Goal: Information Seeking & Learning: Learn about a topic

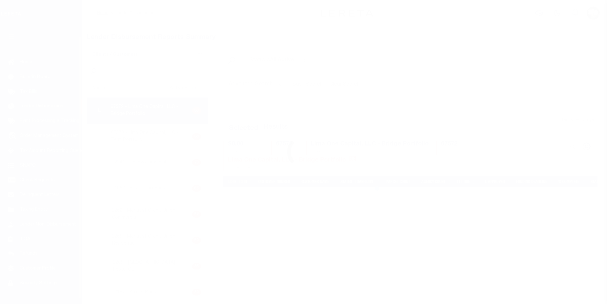
scroll to position [11, 0]
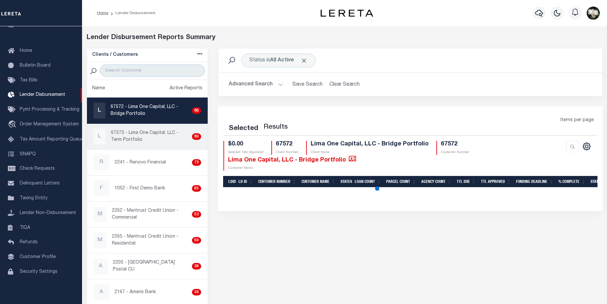
click at [159, 130] on p "67573 - Lima One Capital, LLC - Term Portfolio" at bounding box center [150, 137] width 78 height 14
checkbox input "true"
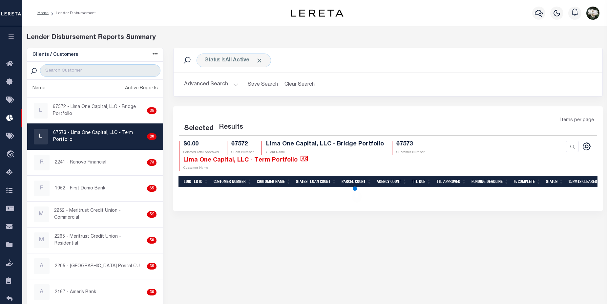
select select "200"
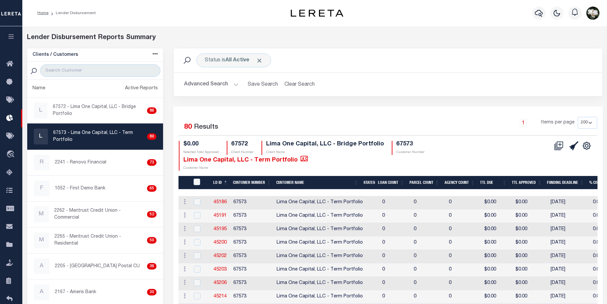
click at [591, 122] on select "25 50 100 200" at bounding box center [587, 123] width 19 height 12
click at [578, 117] on select "25 50 100 200" at bounding box center [587, 123] width 19 height 12
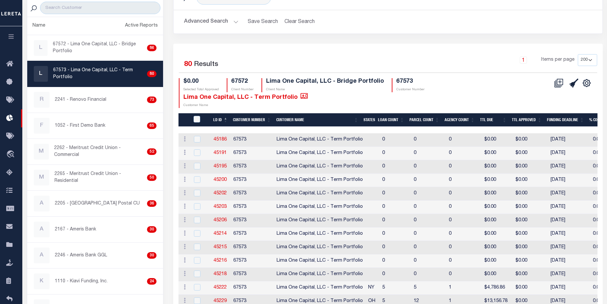
scroll to position [30, 0]
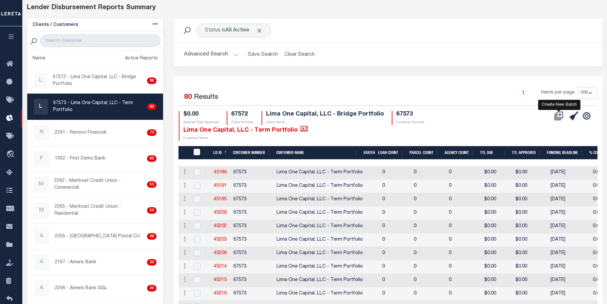
click at [560, 116] on icon at bounding box center [561, 115] width 4 height 4
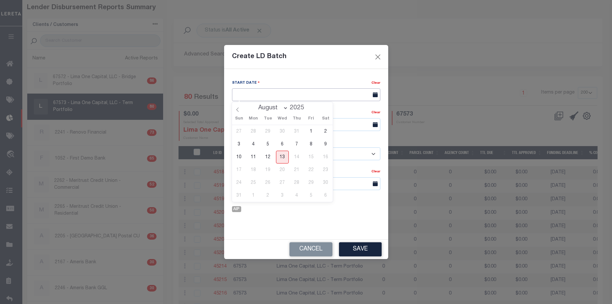
click at [296, 95] on input "text" at bounding box center [306, 94] width 148 height 13
click at [284, 159] on span "13" at bounding box center [282, 157] width 13 height 13
type input "[DATE]"
click at [269, 121] on input "text" at bounding box center [306, 124] width 148 height 13
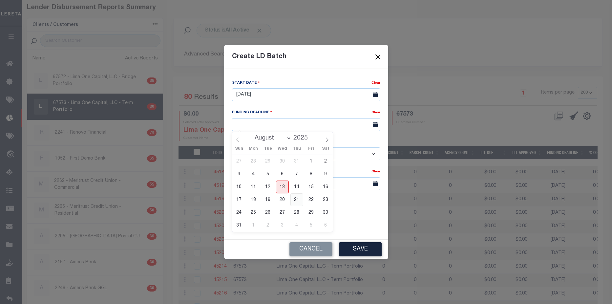
click at [296, 197] on span "21" at bounding box center [297, 199] width 13 height 13
type input "08/21/25"
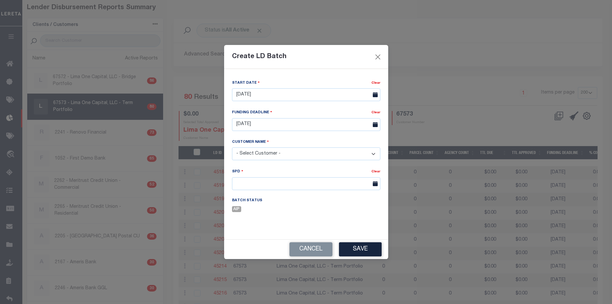
click at [284, 151] on select "- Select Customer - Accumatch - Refunds All In Credit Union Amarillo National B…" at bounding box center [306, 153] width 148 height 13
select select "2283"
click at [232, 147] on select "- Select Customer - Accumatch - Refunds All In Credit Union Amarillo National B…" at bounding box center [306, 153] width 148 height 13
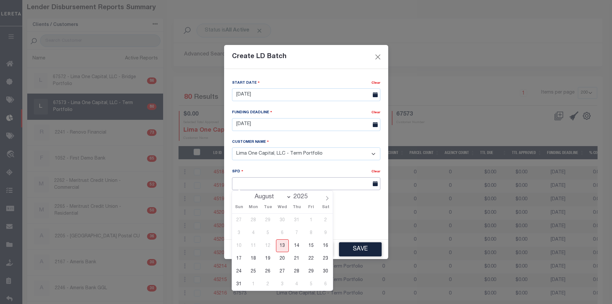
click at [310, 183] on input "text" at bounding box center [306, 183] width 148 height 13
click at [255, 269] on span "25" at bounding box center [253, 271] width 13 height 13
type input "08/25/2025"
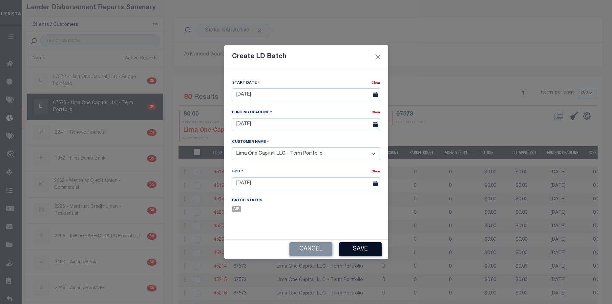
click at [364, 247] on button "Save" at bounding box center [360, 249] width 43 height 14
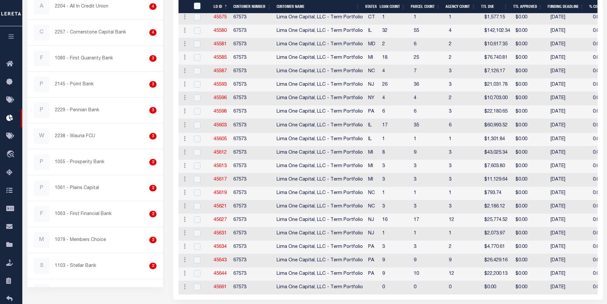
scroll to position [1013, 0]
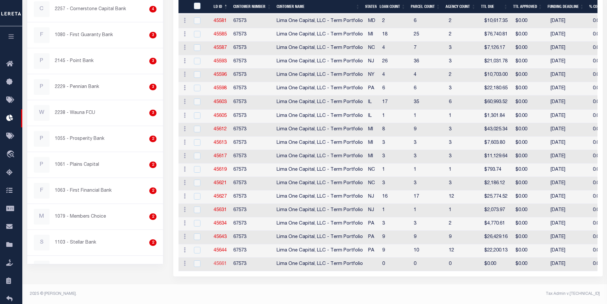
click at [218, 262] on link "45661" at bounding box center [220, 264] width 13 height 5
checkbox input "true"
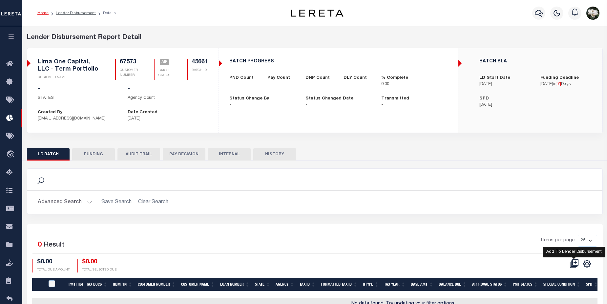
click at [575, 263] on icon at bounding box center [576, 262] width 4 height 4
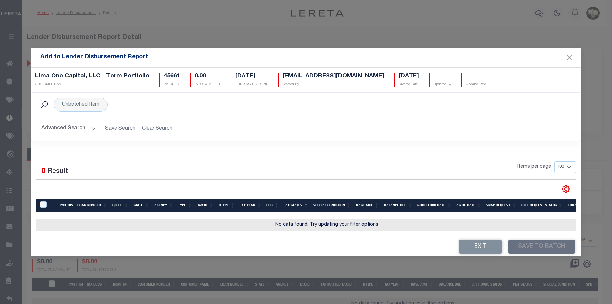
click at [62, 125] on button "Advanced Search" at bounding box center [68, 128] width 54 height 13
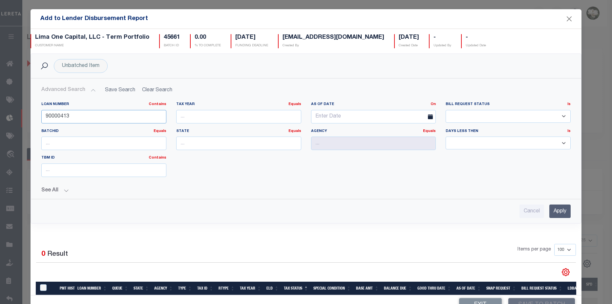
drag, startPoint x: 78, startPoint y: 118, endPoint x: -34, endPoint y: 104, distance: 113.0
click at [0, 104] on html "Home Lender Disbursement Details Profile" at bounding box center [306, 174] width 612 height 348
type input "110578"
click at [554, 210] on input "Apply" at bounding box center [560, 211] width 21 height 13
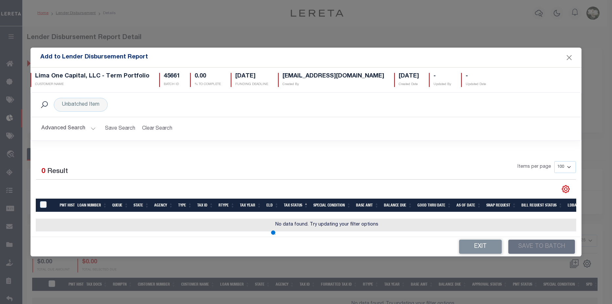
click at [67, 124] on button "Advanced Search" at bounding box center [68, 128] width 54 height 13
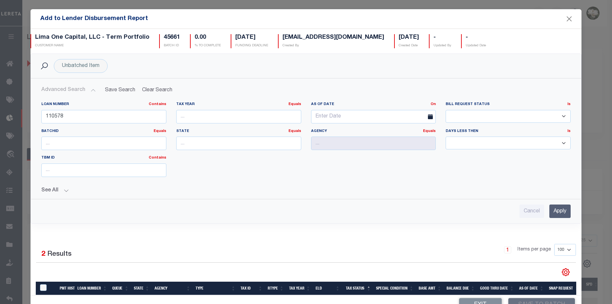
scroll to position [45, 0]
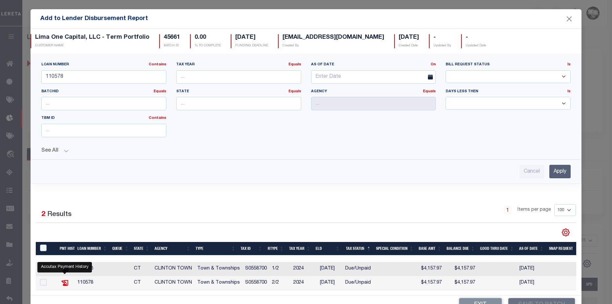
click at [65, 280] on icon at bounding box center [64, 283] width 7 height 6
checkbox input "true"
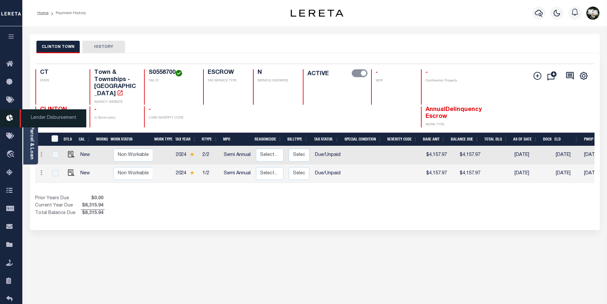
click at [12, 121] on icon at bounding box center [11, 118] width 11 height 8
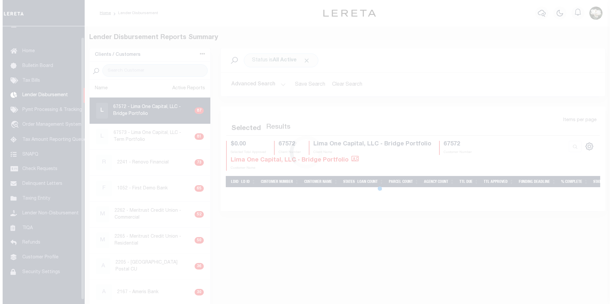
scroll to position [11, 0]
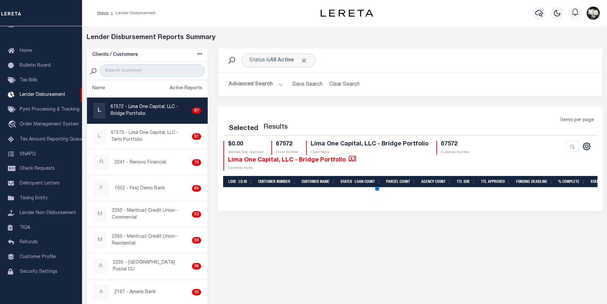
select select "200"
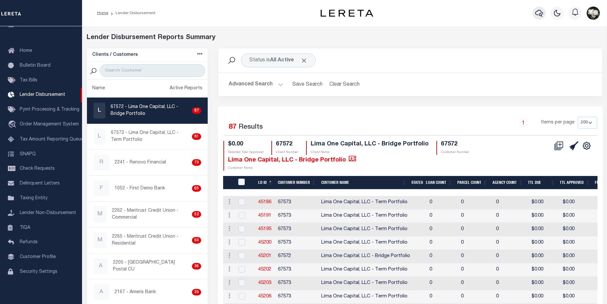
click at [539, 12] on icon "button" at bounding box center [539, 13] width 8 height 8
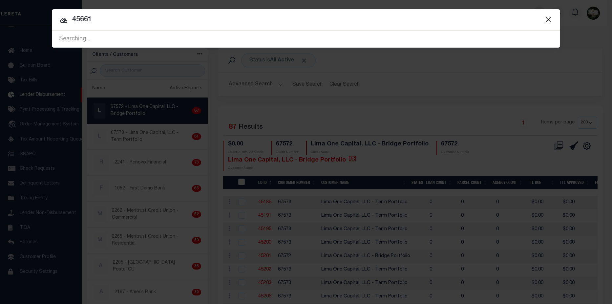
type input "45661"
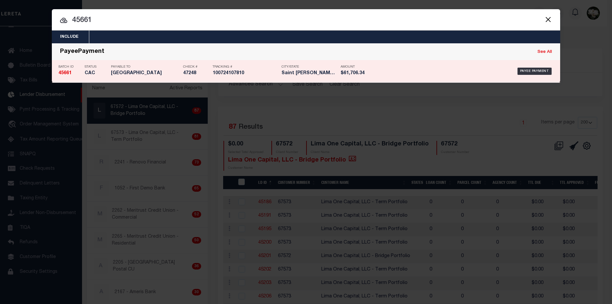
click at [399, 74] on div "Payee Payment" at bounding box center [464, 71] width 180 height 19
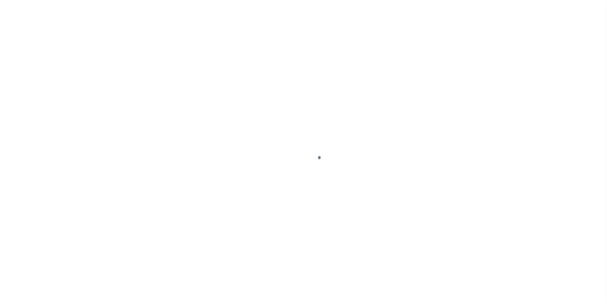
select select "CAC"
select select "CHK"
select select "Stacey Curtis"
select select "FDX"
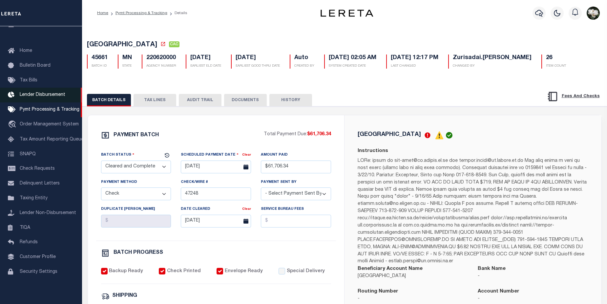
click at [52, 93] on span "Lender Disbursement" at bounding box center [43, 95] width 46 height 5
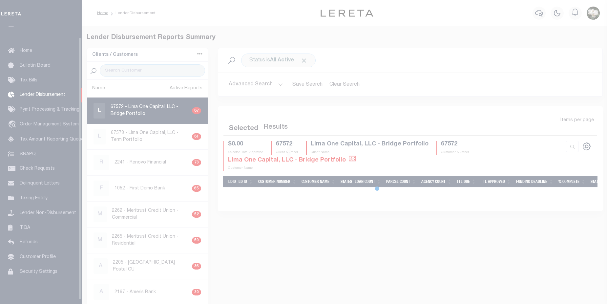
scroll to position [11, 0]
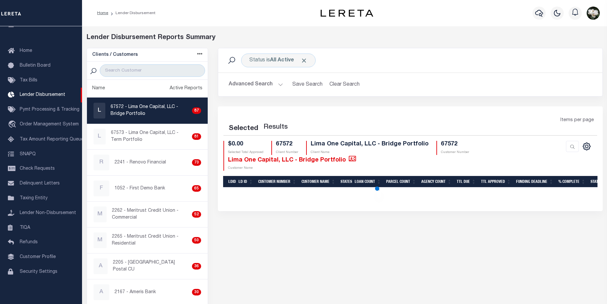
click at [251, 84] on button "Advanced Search" at bounding box center [256, 84] width 54 height 13
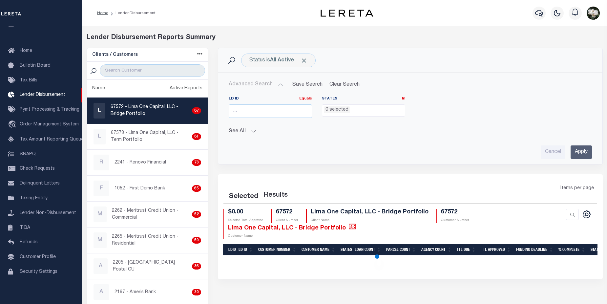
select select "200"
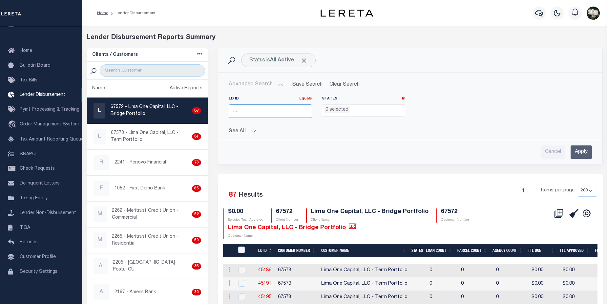
click at [264, 110] on input "number" at bounding box center [270, 110] width 83 height 13
type input "45661"
click at [580, 151] on input "Apply" at bounding box center [581, 151] width 21 height 13
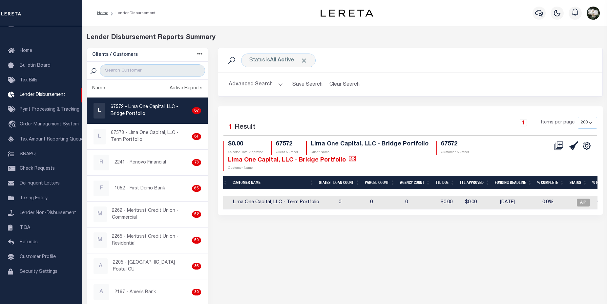
scroll to position [0, 0]
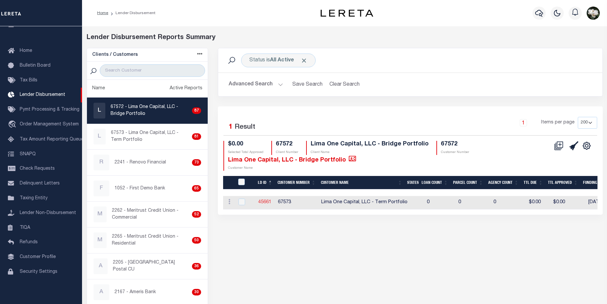
click at [263, 202] on link "45661" at bounding box center [264, 202] width 13 height 5
checkbox input "true"
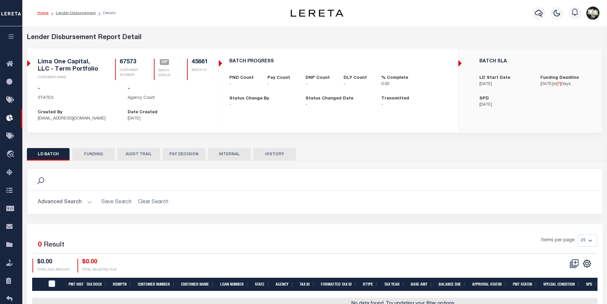
click at [70, 202] on button "Advanced Search" at bounding box center [65, 202] width 54 height 13
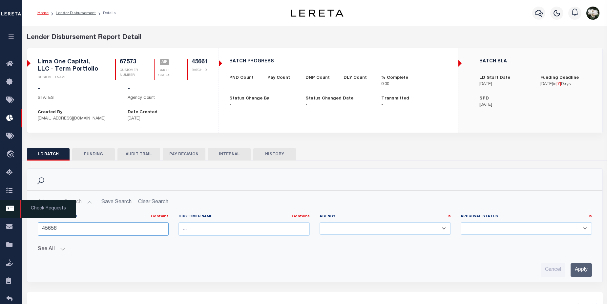
drag, startPoint x: 65, startPoint y: 230, endPoint x: 17, endPoint y: 219, distance: 49.2
click at [20, 230] on div "Home Lender Disbursement Details Profile Sign out" at bounding box center [303, 201] width 607 height 403
type input "110578"
drag, startPoint x: 581, startPoint y: 272, endPoint x: 568, endPoint y: 265, distance: 15.6
click at [583, 272] on input "Apply" at bounding box center [581, 269] width 21 height 13
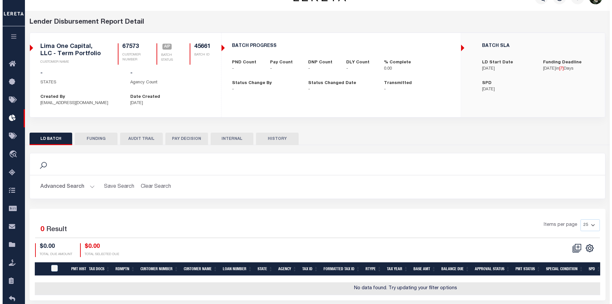
scroll to position [44, 0]
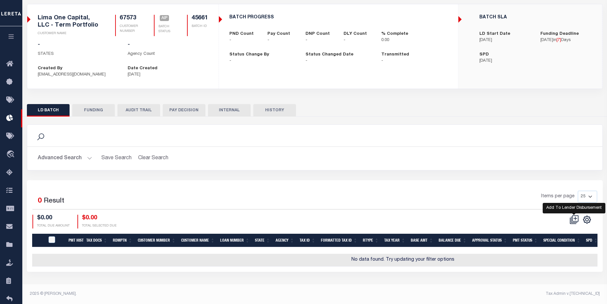
click at [577, 219] on icon at bounding box center [576, 218] width 4 height 4
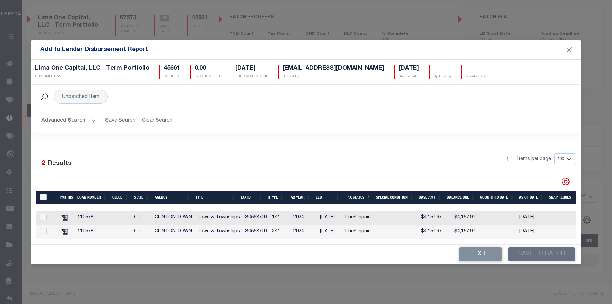
scroll to position [0, 35]
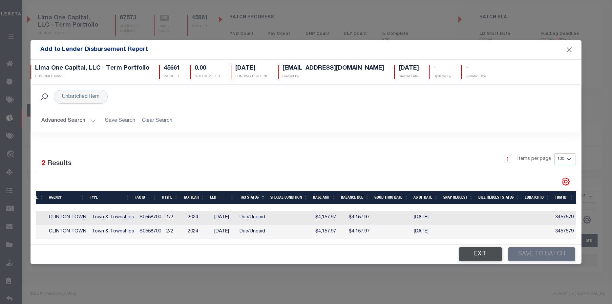
click at [485, 257] on button "Exit" at bounding box center [480, 254] width 43 height 14
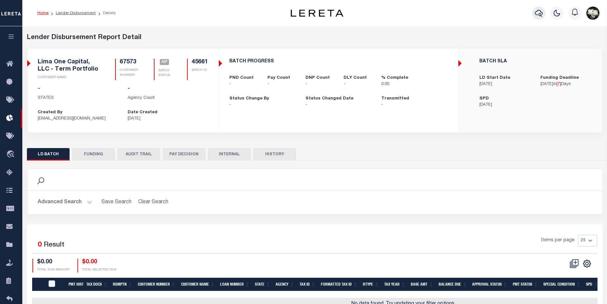
click at [538, 12] on icon "button" at bounding box center [539, 13] width 8 height 8
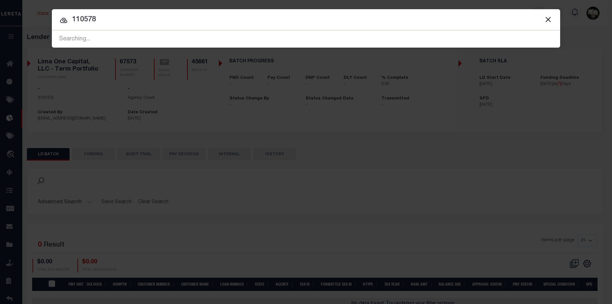
type input "110578"
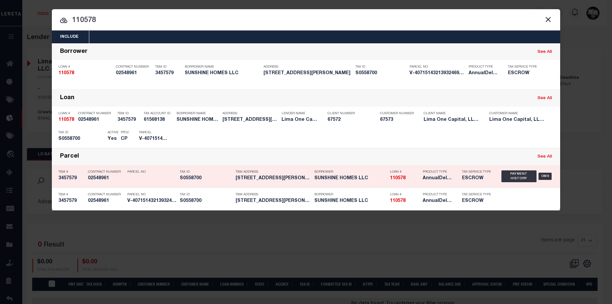
click at [457, 182] on div "Tax Service Type ESCROW" at bounding box center [476, 176] width 39 height 19
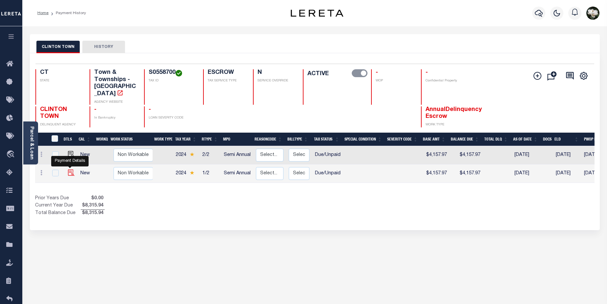
click at [72, 169] on img "" at bounding box center [71, 172] width 7 height 7
checkbox input "true"
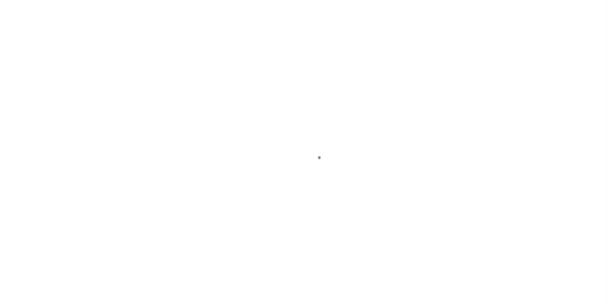
select select "DUE"
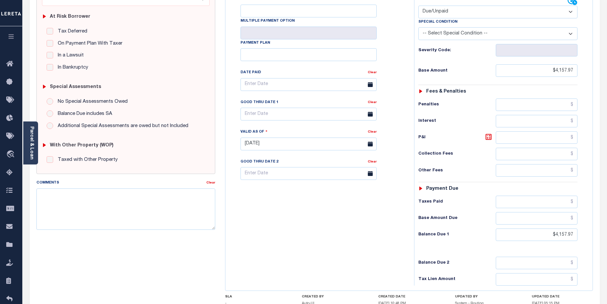
scroll to position [179, 0]
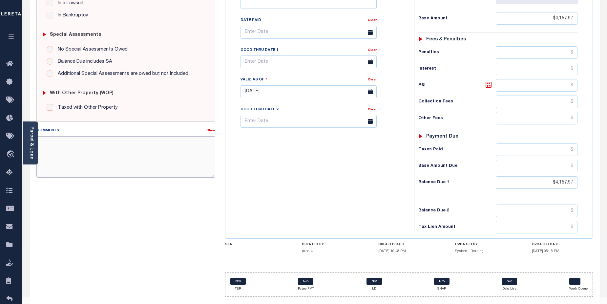
click at [150, 150] on textarea "Comments" at bounding box center [125, 156] width 179 height 41
click at [133, 152] on textarea "Comments" at bounding box center [125, 156] width 179 height 41
click at [88, 147] on textarea "Comments" at bounding box center [125, 156] width 179 height 41
paste textarea "CAS- 47758 2025 Annual- Base $398.44 P&I $254.41 - Lereta responsible Total Due…"
drag, startPoint x: 42, startPoint y: 158, endPoint x: 115, endPoint y: 147, distance: 73.4
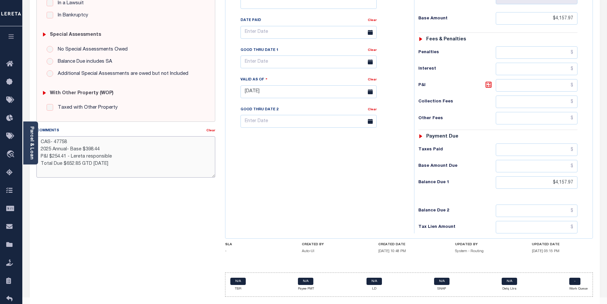
click at [117, 153] on textarea "CAS- 47758 2025 Annual- Base $398.44 P&I $254.41 - Lereta responsible Total Due…" at bounding box center [125, 156] width 179 height 41
drag, startPoint x: 65, startPoint y: 158, endPoint x: 81, endPoint y: 158, distance: 16.1
click at [81, 158] on textarea "CAS- 47758 2025 Annual- Base $398.44P&I $254.41 - Lereta responsible Total Due …" at bounding box center [125, 156] width 179 height 41
click at [83, 158] on textarea "CAS- 47758 2025 Annual- Base $398.44P&I $254.41 - Lereta responsible Total Due …" at bounding box center [125, 156] width 179 height 41
drag, startPoint x: 126, startPoint y: 149, endPoint x: 176, endPoint y: 148, distance: 49.6
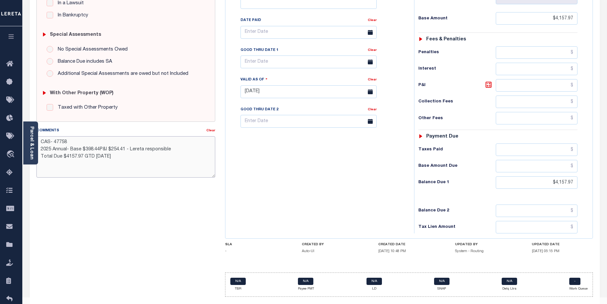
click at [176, 148] on textarea "CAS- 47758 2025 Annual- Base $398.44P&I $254.41 - Lereta responsible Total Due …" at bounding box center [125, 156] width 179 height 41
drag, startPoint x: 87, startPoint y: 150, endPoint x: 137, endPoint y: 143, distance: 49.7
click at [133, 149] on textarea "CAS- 47758 2025 Annual- Base $398.44P&I $254.41 Total Due $4157.97 GTD 08/31/25" at bounding box center [125, 156] width 179 height 41
drag, startPoint x: 96, startPoint y: 149, endPoint x: 148, endPoint y: 150, distance: 52.5
click at [98, 149] on textarea "CAS- 47758 2025 Annual- Base $4157.7 Total Due $4157.97 GTD 08/31/25" at bounding box center [125, 156] width 179 height 41
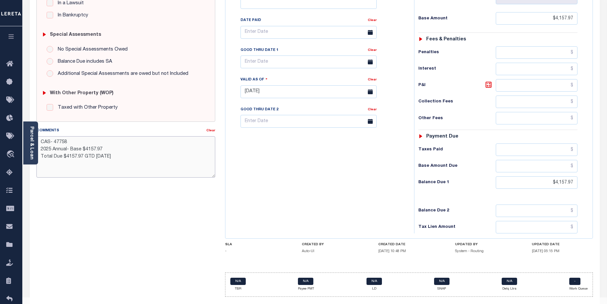
drag, startPoint x: 55, startPoint y: 143, endPoint x: 69, endPoint y: 143, distance: 13.5
click at [69, 143] on textarea "CAS- 47758 2025 Annual- Base $4157.97 Total Due $4157.97 GTD 08/31/25" at bounding box center [125, 156] width 179 height 41
click at [88, 150] on textarea "CAS- 47835 2025 Annual- Base $4157.97 Total Due $4157.97 GTD 08/31/25" at bounding box center [125, 156] width 179 height 41
drag, startPoint x: 95, startPoint y: 156, endPoint x: 112, endPoint y: 155, distance: 16.5
click at [120, 156] on textarea "CAS- 47835 2025 Annual- Base $4,157.97 Total Due $4157.97 GTD 08/31/25" at bounding box center [125, 156] width 179 height 41
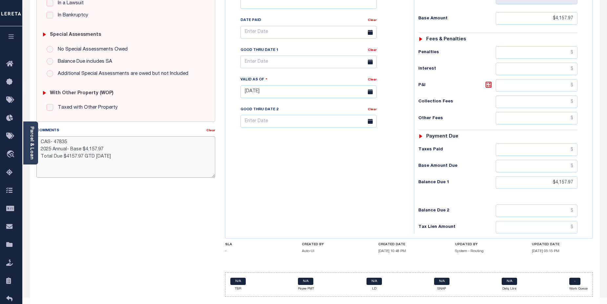
click at [68, 157] on textarea "CAS- 47835 2025 Annual- Base $4,157.97 Total Due $4157.97 GTD 01/1/26" at bounding box center [125, 156] width 179 height 41
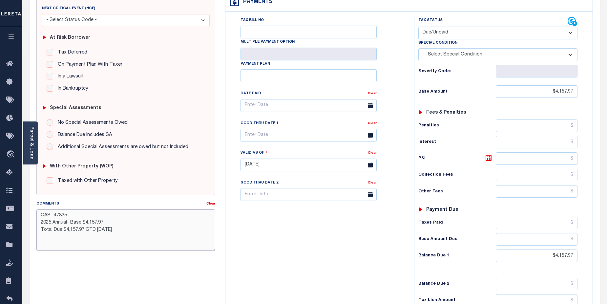
scroll to position [103, 0]
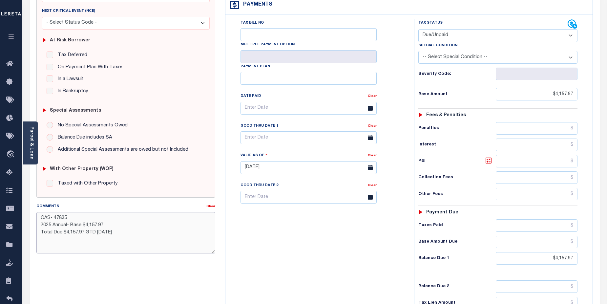
click at [164, 229] on textarea "CAS- 47835 2025 Annual- Base $4,157.97 Total Due $4,157.97 GTD 01/1/26" at bounding box center [125, 232] width 179 height 41
type textarea "CAS- 47835 2025 Annual- Base $4,157.97 Total Due $4,157.97 GTD 01/1/26"
type input "08/13/2025"
click at [573, 51] on select "-- Select Special Condition -- 3RD PARTY TAX LIEN AGENCY TAX LIEN (A.K.A Inside…" at bounding box center [499, 57] width 160 height 13
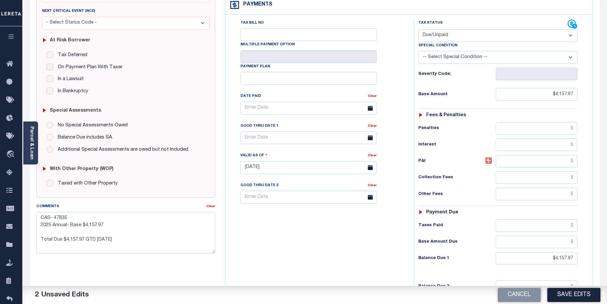
click at [570, 29] on select "- Select Status Code - Open Due/Unpaid Paid Incomplete No Tax Due Internal Refu…" at bounding box center [499, 35] width 160 height 13
click at [577, 294] on button "Save Edits" at bounding box center [574, 295] width 53 height 14
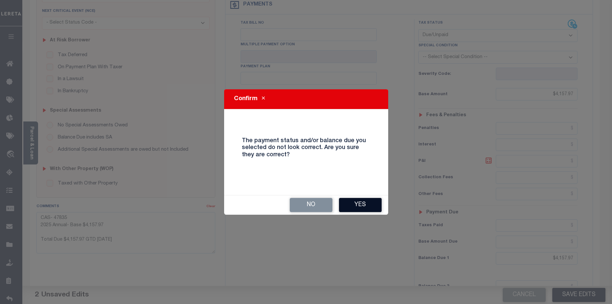
click at [365, 202] on button "Yes" at bounding box center [360, 205] width 43 height 14
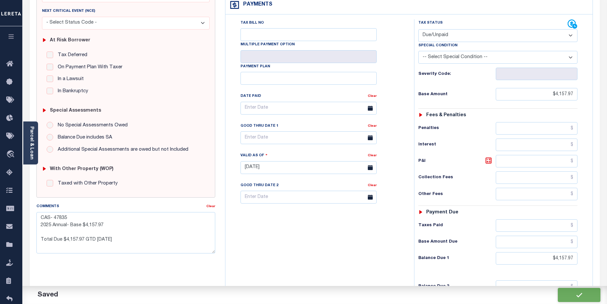
checkbox input "false"
type textarea "CAS- 47835 2025 Annual- Base $4,157.97 Total Due $4,157.97 GTD 01/1/26"
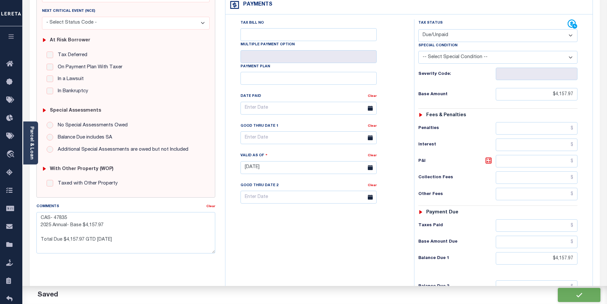
type input "$4,157.97"
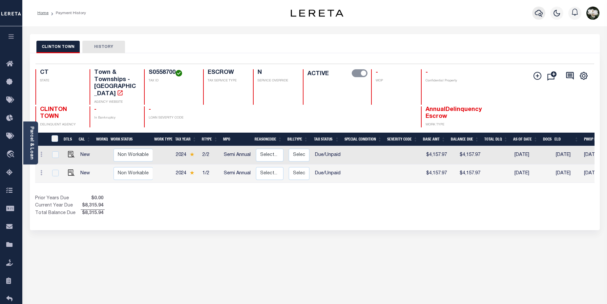
click at [538, 12] on icon "button" at bounding box center [539, 13] width 8 height 8
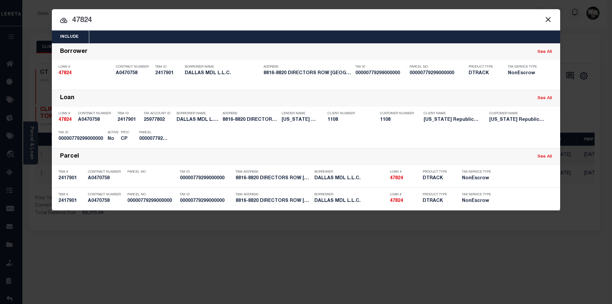
drag, startPoint x: 84, startPoint y: 15, endPoint x: 34, endPoint y: 8, distance: 50.4
click at [31, 9] on div "Include Loans TBM Customers Borrowers Payments (Lender Non-Disb) Payments (Lend…" at bounding box center [306, 152] width 612 height 304
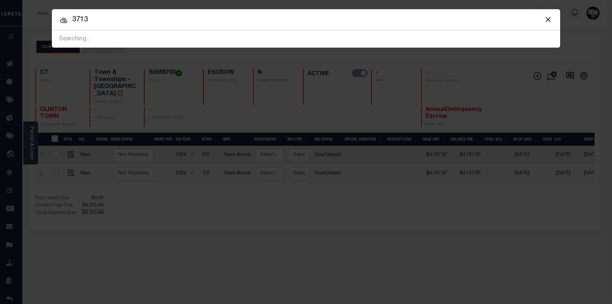
type input "3713"
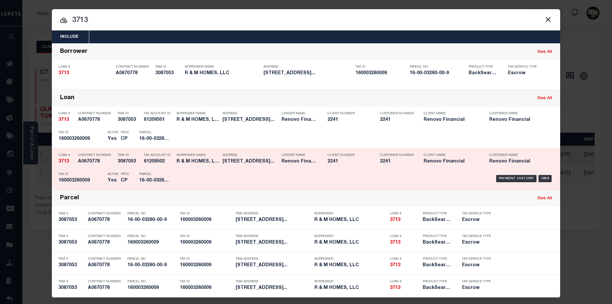
click at [334, 163] on h5 "2241" at bounding box center [349, 162] width 43 height 6
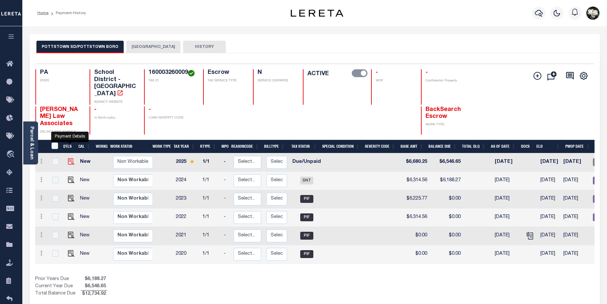
click at [72, 158] on img "" at bounding box center [71, 161] width 7 height 7
checkbox input "true"
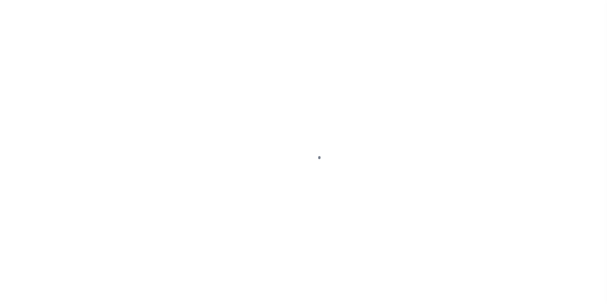
select select "DUE"
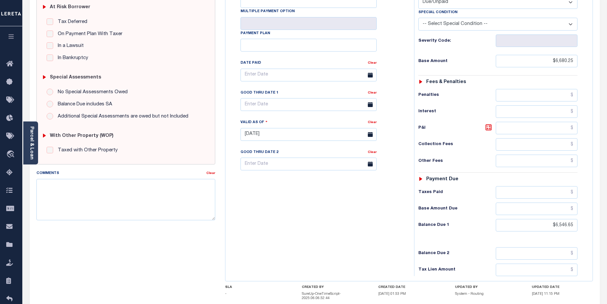
scroll to position [145, 0]
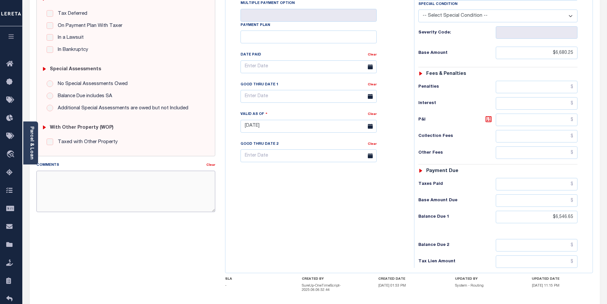
click at [111, 185] on textarea "Comments" at bounding box center [125, 191] width 179 height 41
click at [72, 179] on textarea "Comments" at bounding box center [125, 191] width 179 height 41
paste textarea "CAS- 47758 2025 Annual- Base $398.44 P&I $254.41 - Lereta responsible Total Due…"
drag, startPoint x: 40, startPoint y: 192, endPoint x: 109, endPoint y: 185, distance: 69.9
click at [109, 190] on textarea "CAS- 47758 2025 Annual- Base $398.44 P&I $254.41 - Lereta responsible Total Due…" at bounding box center [125, 191] width 179 height 41
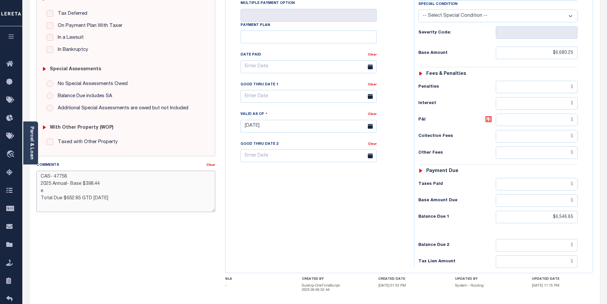
drag, startPoint x: 41, startPoint y: 192, endPoint x: 45, endPoint y: 190, distance: 4.5
click at [45, 192] on textarea "CAS- 47758 2025 Annual- Base $398.44 e Total Due $652.85 GTD 08/31/25" at bounding box center [125, 191] width 179 height 41
drag, startPoint x: 55, startPoint y: 175, endPoint x: 69, endPoint y: 175, distance: 14.1
click at [69, 175] on textarea "CAS- 47758 2025 Annual- Base $398.44 Total Due $652.85 GTD 08/31/25" at bounding box center [125, 191] width 179 height 41
drag, startPoint x: 85, startPoint y: 184, endPoint x: 87, endPoint y: 155, distance: 29.0
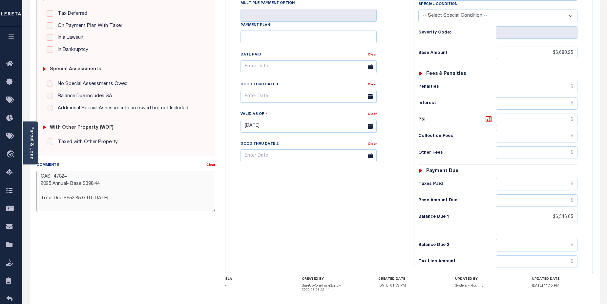
click at [103, 184] on textarea "CAS- 47824 2025 Annual- Base $398.44 Total Due $652.85 GTD 08/31/25" at bounding box center [125, 191] width 179 height 41
drag, startPoint x: 82, startPoint y: 184, endPoint x: 71, endPoint y: 182, distance: 11.0
click at [71, 182] on textarea "CAS- 47824 2025 Annual- Base $5546.65 Total Due $652.85 GTD 08/31/25" at bounding box center [125, 191] width 179 height 41
click at [114, 185] on textarea "CAS- 47824 2025 Annual- Discount school $5546.65 Total Due $652.85 GTD 08/31/25" at bounding box center [125, 191] width 179 height 41
drag, startPoint x: 65, startPoint y: 200, endPoint x: 72, endPoint y: 185, distance: 16.3
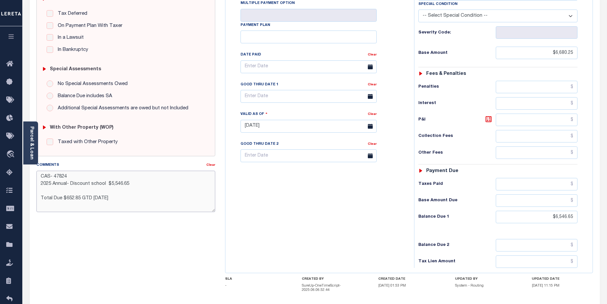
click at [74, 196] on textarea "CAS- 47824 2025 Annual- Discount school $5,546.65 Total Due $652.85 GTD 08/31/25" at bounding box center [125, 191] width 179 height 41
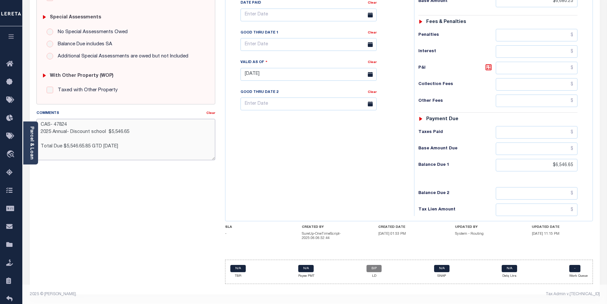
scroll to position [198, 0]
click at [168, 140] on textarea "CAS- 47824 2025 Annual- Discount school $5,546.65 Total Due $5,546.65.85 GTD [D…" at bounding box center [125, 139] width 179 height 41
type textarea "CAS- 47824 2025 Annual- Discount school $5,546.65 Total Due $5,546.65.85 GTD [D…"
type input "[DATE]"
click at [492, 173] on div "Tax Status Status - Select Status Code -" at bounding box center [500, 71] width 172 height 290
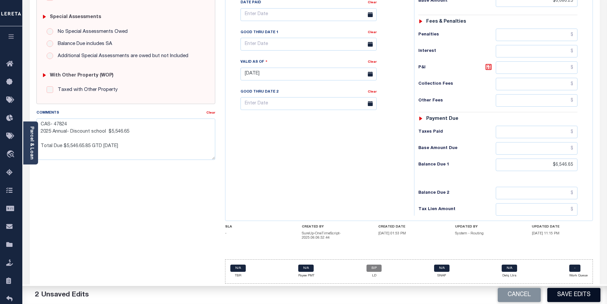
click at [581, 293] on button "Save Edits" at bounding box center [574, 295] width 53 height 14
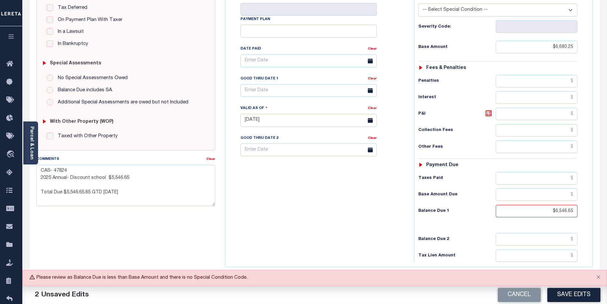
scroll to position [150, 0]
drag, startPoint x: 553, startPoint y: 47, endPoint x: 584, endPoint y: 49, distance: 31.9
click at [584, 49] on div "Tax Status Status - Select Status Code -" at bounding box center [500, 118] width 172 height 290
type input "$5,546.65"
drag, startPoint x: 551, startPoint y: 215, endPoint x: 560, endPoint y: 215, distance: 8.5
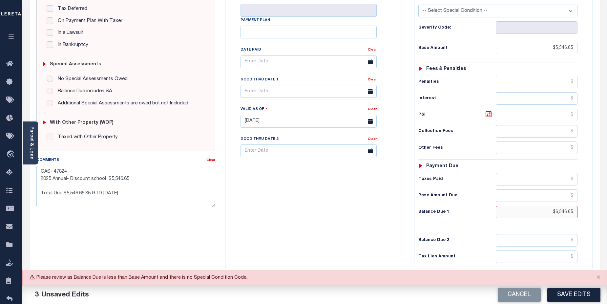
click at [560, 215] on input "$6,546.65" at bounding box center [537, 212] width 82 height 12
drag, startPoint x: 537, startPoint y: 240, endPoint x: 541, endPoint y: 242, distance: 4.1
click at [537, 240] on input "text" at bounding box center [537, 240] width 82 height 12
type input "$6,680.25"
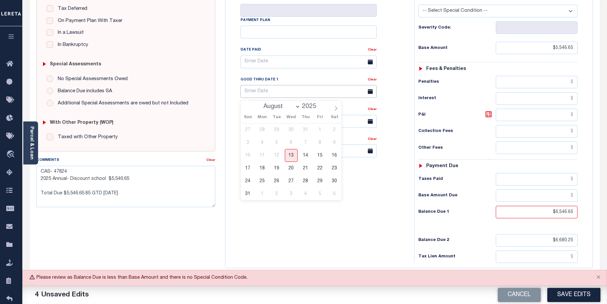
click at [307, 90] on input "text" at bounding box center [309, 91] width 136 height 13
click at [245, 193] on span "31" at bounding box center [248, 193] width 13 height 13
click at [294, 154] on span "13" at bounding box center [291, 155] width 13 height 13
type input "[DATE]"
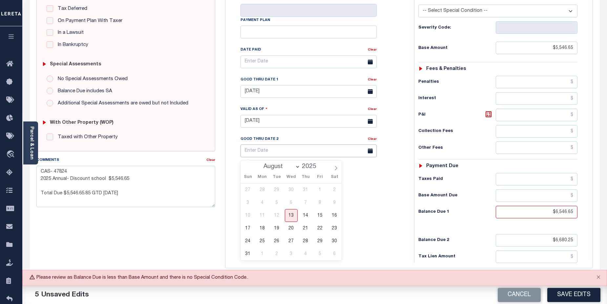
click at [294, 152] on input "text" at bounding box center [309, 150] width 136 height 13
click at [299, 167] on select "August September October November December" at bounding box center [280, 166] width 40 height 7
select select "9"
click at [261, 163] on select "August September October November December" at bounding box center [280, 166] width 40 height 7
drag, startPoint x: 318, startPoint y: 242, endPoint x: 491, endPoint y: 266, distance: 174.7
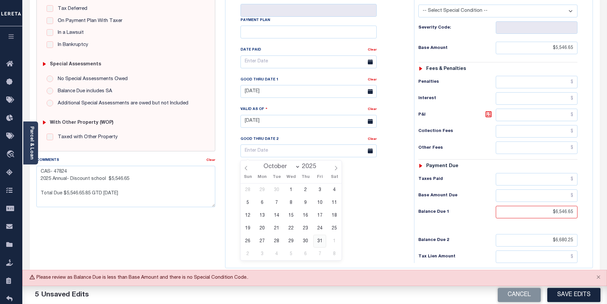
click at [320, 242] on span "31" at bounding box center [320, 241] width 13 height 13
type input "[DATE]"
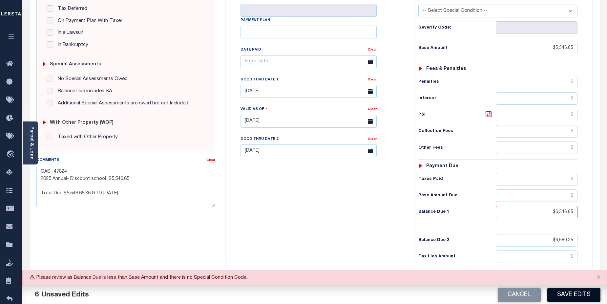
click at [576, 295] on button "Save Edits" at bounding box center [574, 295] width 53 height 14
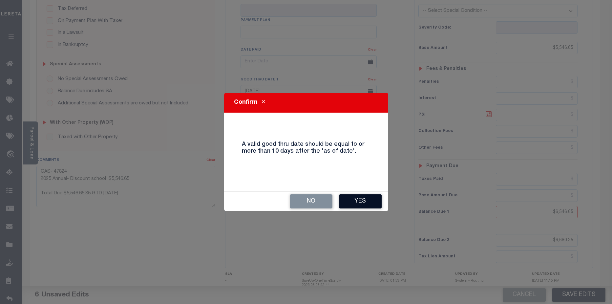
click at [359, 202] on button "Yes" at bounding box center [360, 201] width 43 height 14
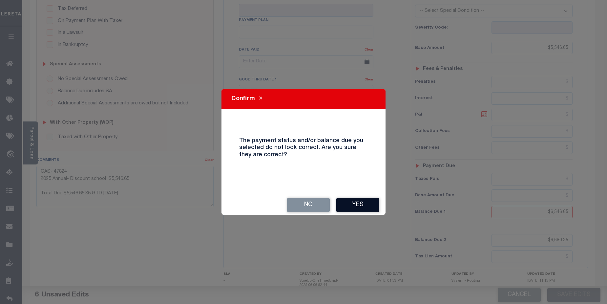
click at [364, 207] on button "Yes" at bounding box center [358, 205] width 43 height 14
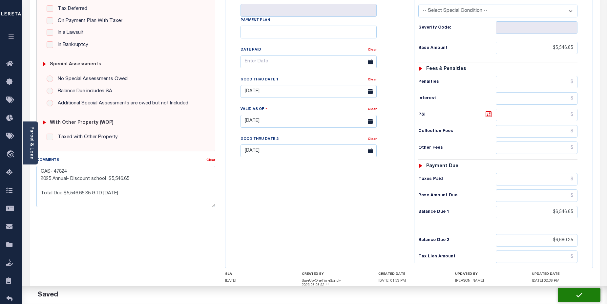
checkbox input "false"
type textarea "CAS- 47824 2025 Annual- Discount school $5,546.65 Total Due $5,546.65.85 GTD [D…"
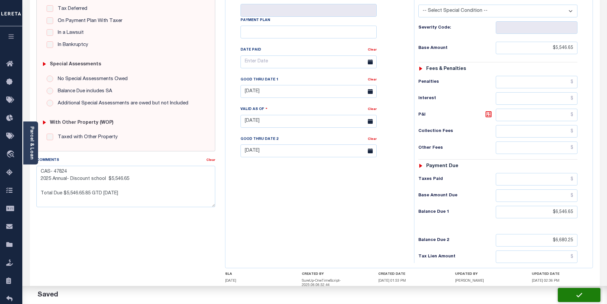
type input "$5,546.65"
type input "$6,546.65"
type input "$6,680.25"
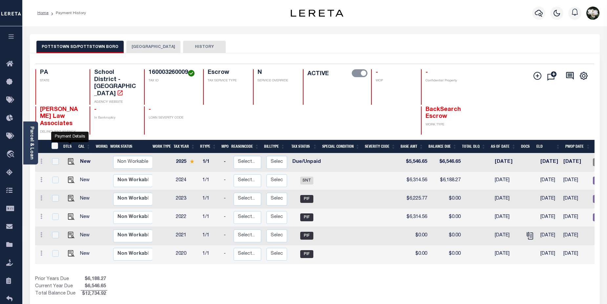
drag, startPoint x: 69, startPoint y: 141, endPoint x: 77, endPoint y: 141, distance: 8.2
click at [69, 158] on img "" at bounding box center [71, 161] width 7 height 7
checkbox input "true"
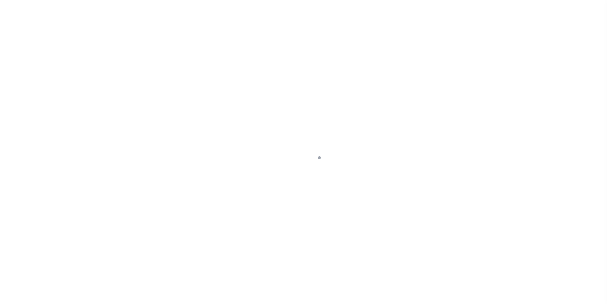
select select "DUE"
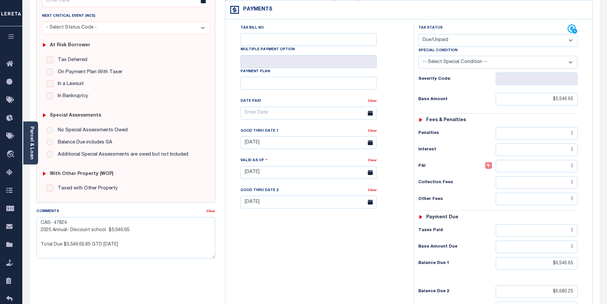
scroll to position [115, 0]
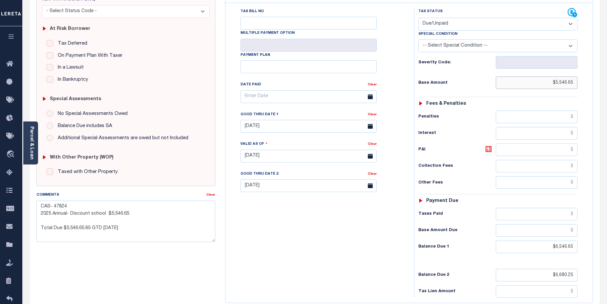
drag, startPoint x: 553, startPoint y: 86, endPoint x: 586, endPoint y: 83, distance: 33.0
click at [585, 85] on div "Tax Status Status - Select Status Code -" at bounding box center [500, 153] width 172 height 290
type input "$5,546.65"
drag, startPoint x: 543, startPoint y: 249, endPoint x: 581, endPoint y: 250, distance: 38.1
click at [581, 250] on div "Tax Status Status - Select Status Code -" at bounding box center [500, 153] width 172 height 290
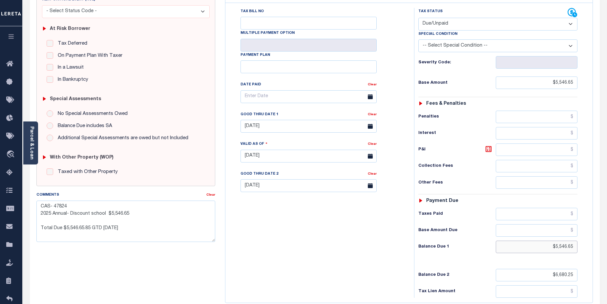
type input "$5,546.65"
click at [277, 128] on input "[DATE]" at bounding box center [309, 126] width 136 height 13
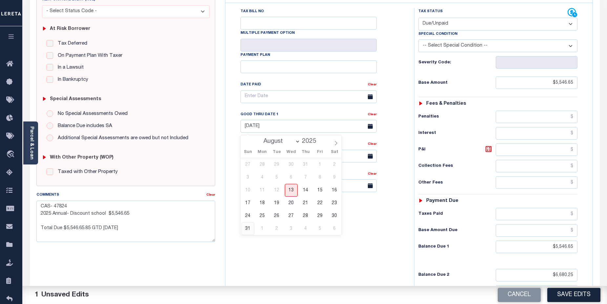
click at [248, 228] on span "31" at bounding box center [248, 228] width 13 height 13
type input "[DATE]"
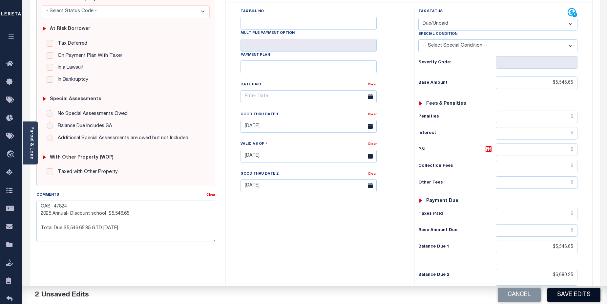
click at [579, 293] on button "Save Edits" at bounding box center [574, 295] width 53 height 14
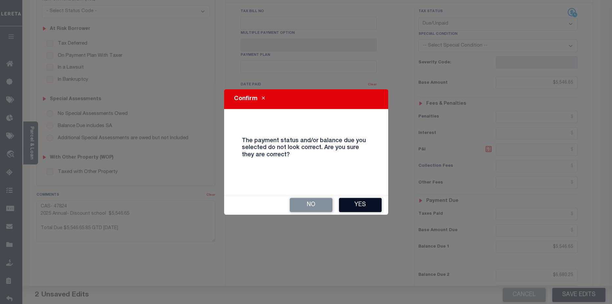
click at [364, 205] on button "Yes" at bounding box center [360, 205] width 43 height 14
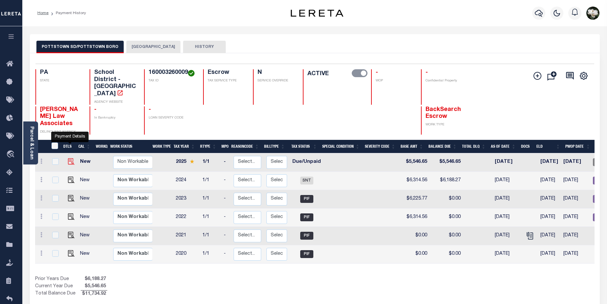
click at [71, 158] on img "" at bounding box center [71, 161] width 7 height 7
checkbox input "true"
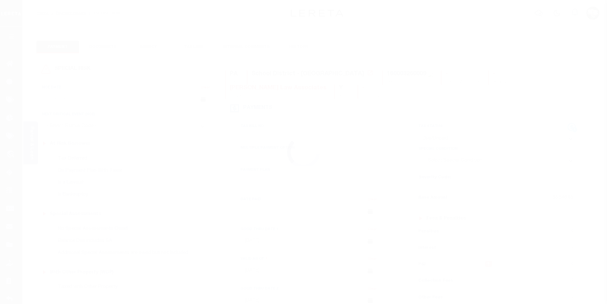
select select "DUE"
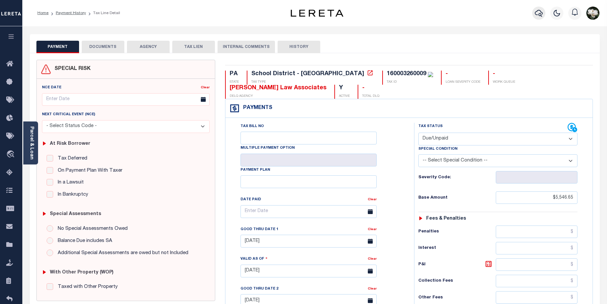
click at [538, 12] on icon "button" at bounding box center [539, 13] width 8 height 8
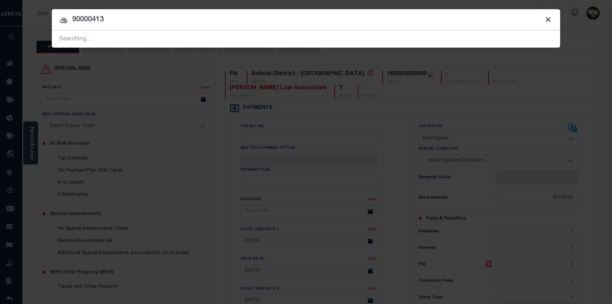
type input "90000413"
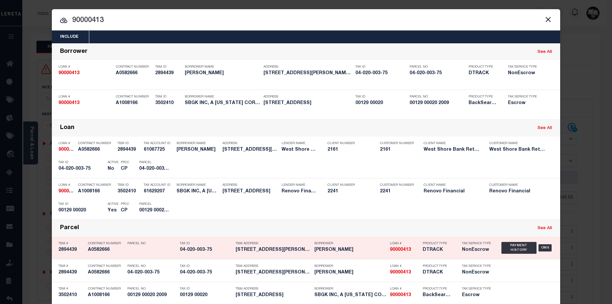
click at [418, 250] on div "Product Type DTRACK" at bounding box center [437, 247] width 39 height 19
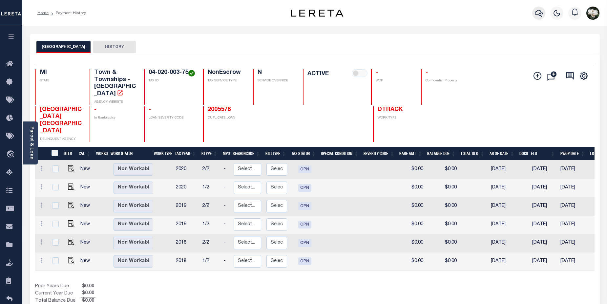
click at [537, 14] on icon "button" at bounding box center [539, 13] width 8 height 8
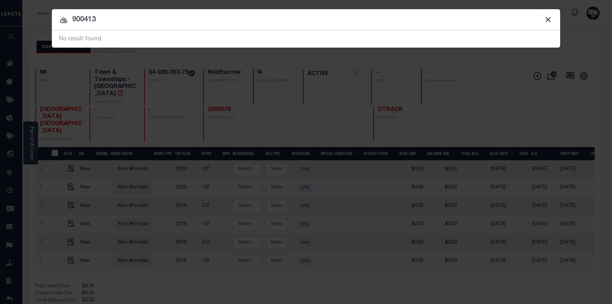
click at [84, 18] on input "900413" at bounding box center [306, 19] width 509 height 11
type input "90000413"
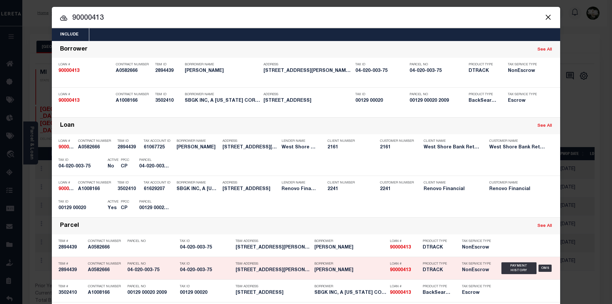
scroll to position [1, 0]
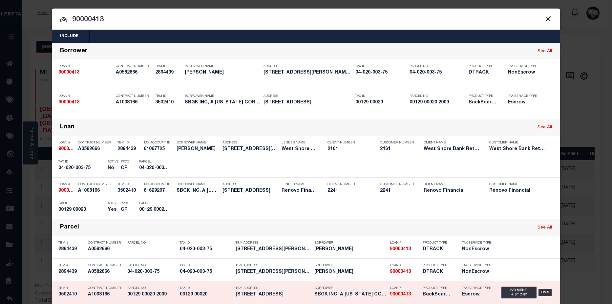
click at [485, 294] on h5 "Escrow" at bounding box center [477, 295] width 30 height 6
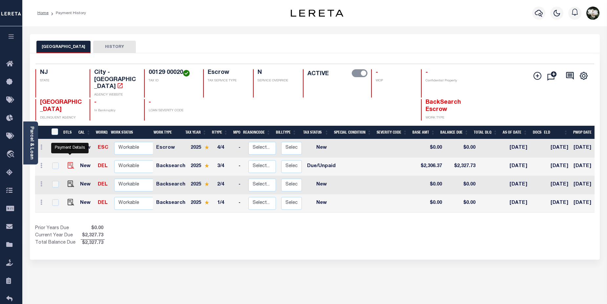
click at [71, 162] on img "" at bounding box center [71, 165] width 7 height 7
checkbox input "true"
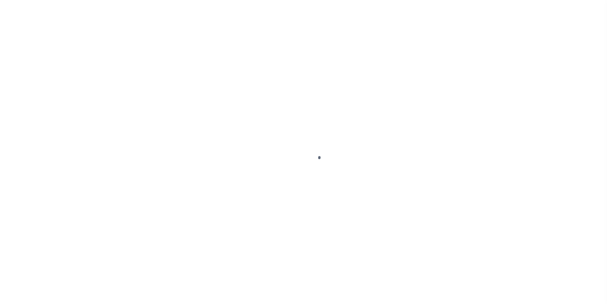
select select "DUE"
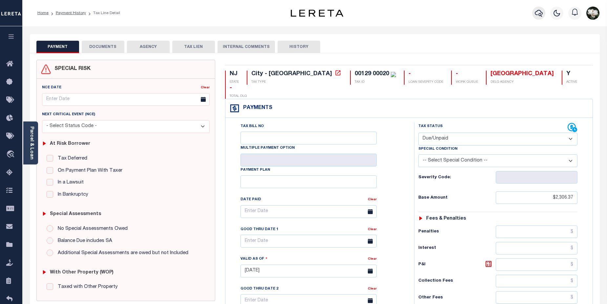
click at [536, 15] on icon "button" at bounding box center [539, 13] width 8 height 8
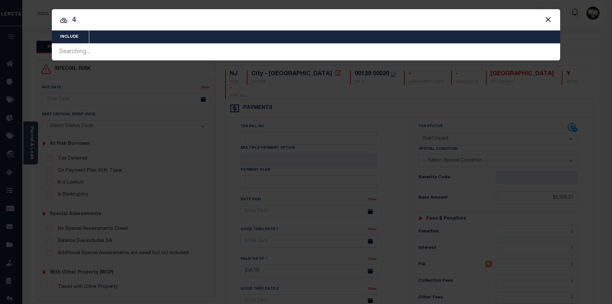
drag, startPoint x: 90, startPoint y: 19, endPoint x: 67, endPoint y: 19, distance: 23.0
click at [67, 43] on div "4 Searching... Searching..." at bounding box center [306, 51] width 509 height 17
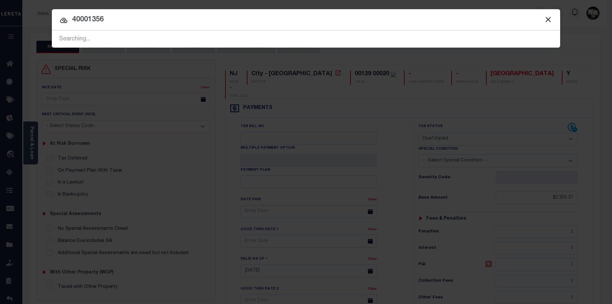
type input "40001356"
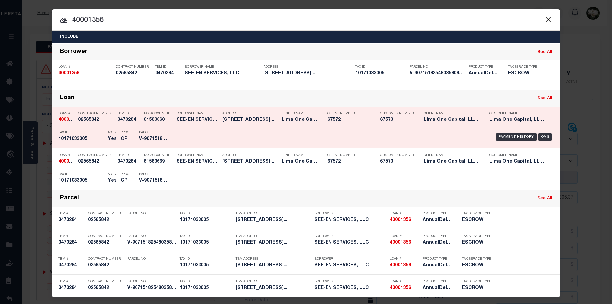
click at [443, 126] on div "Client Name Lima One Capital, LLC - Bridge Portfolio" at bounding box center [452, 117] width 56 height 19
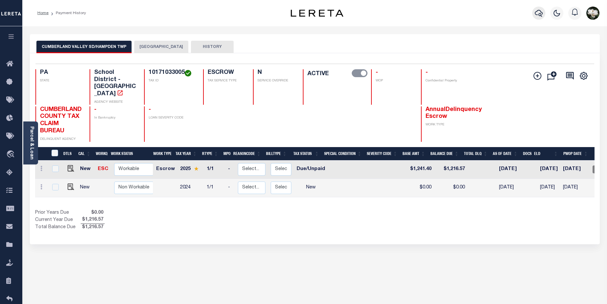
click at [533, 14] on button "button" at bounding box center [539, 13] width 13 height 13
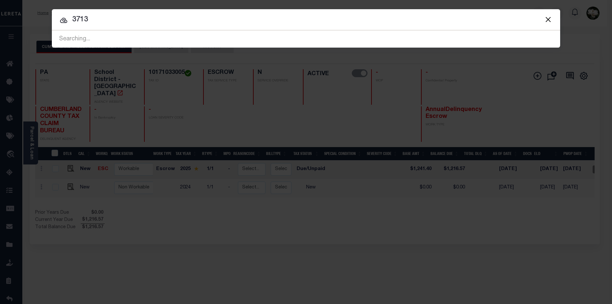
type input "3713"
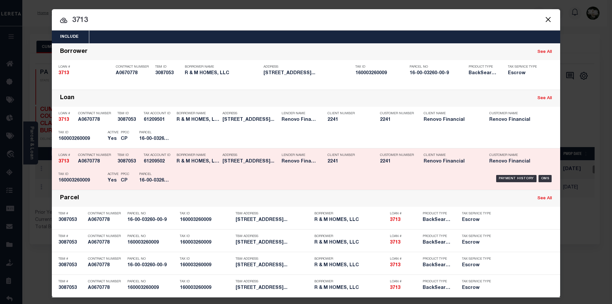
click at [344, 164] on h5 "2241" at bounding box center [349, 162] width 43 height 6
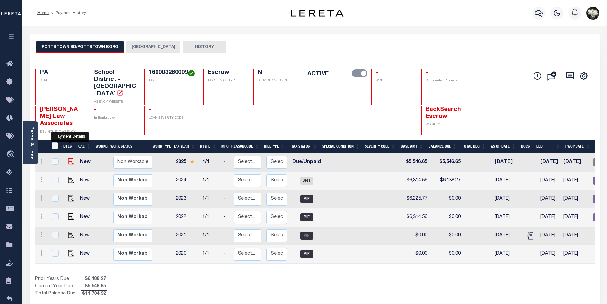
click at [68, 158] on img "" at bounding box center [71, 161] width 7 height 7
checkbox input "true"
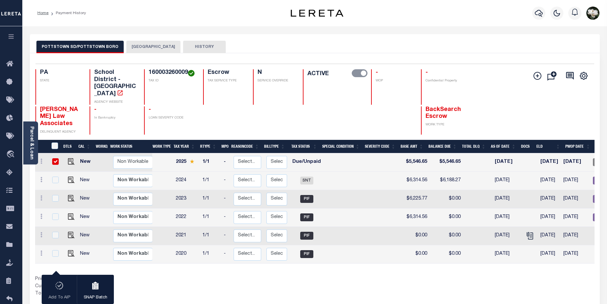
scroll to position [0, 86]
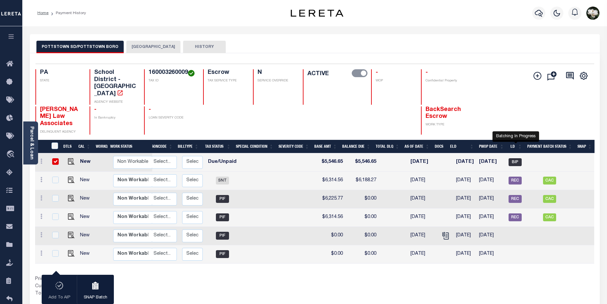
click at [515, 158] on span "BIP" at bounding box center [515, 162] width 13 height 8
checkbox input "false"
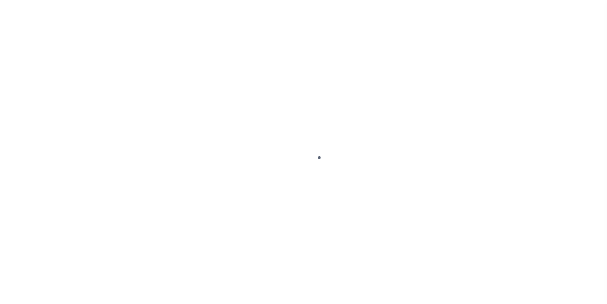
select select "DUE"
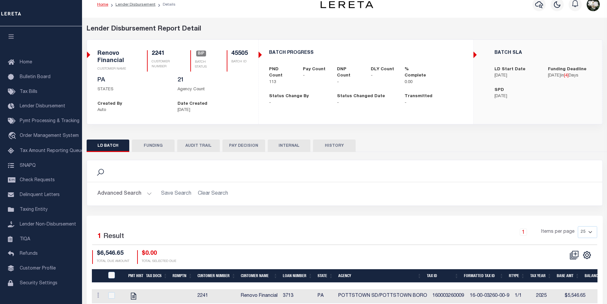
scroll to position [38, 0]
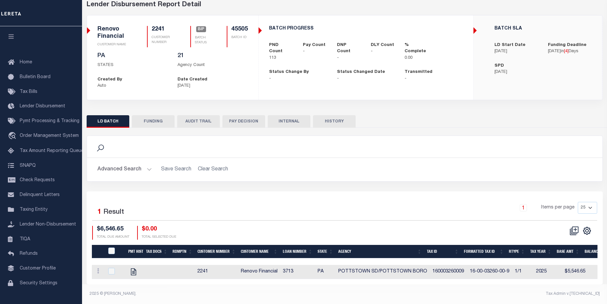
drag, startPoint x: 368, startPoint y: 279, endPoint x: 492, endPoint y: 281, distance: 123.8
click at [492, 281] on div "Selected 1 Result 1 Items per page 25 50 100 200 $6,546.65 $0.00" at bounding box center [345, 237] width 516 height 93
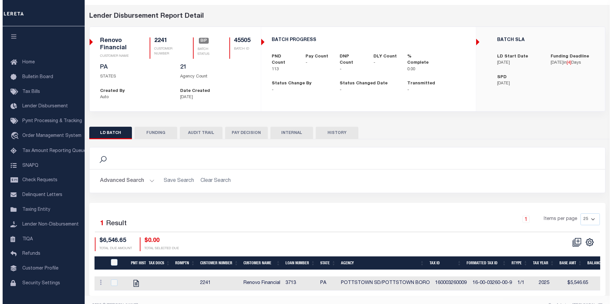
scroll to position [0, 0]
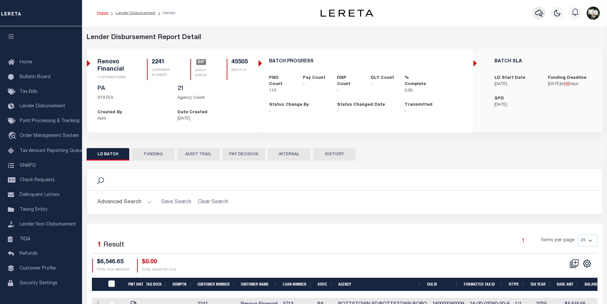
click at [539, 13] on icon "button" at bounding box center [539, 13] width 8 height 8
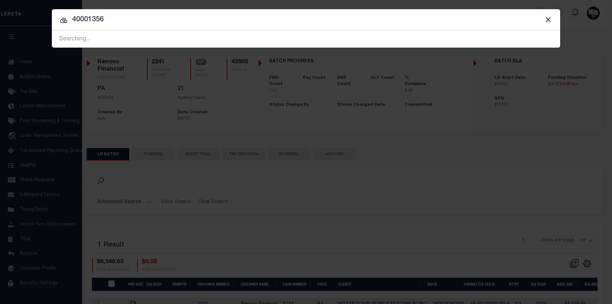
type input "40001356"
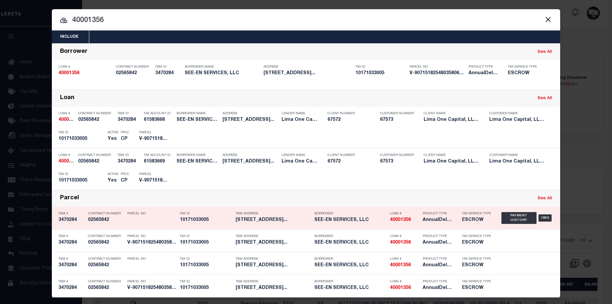
click at [358, 220] on h5 "SEE-EN SERVICES, LLC" at bounding box center [351, 220] width 72 height 6
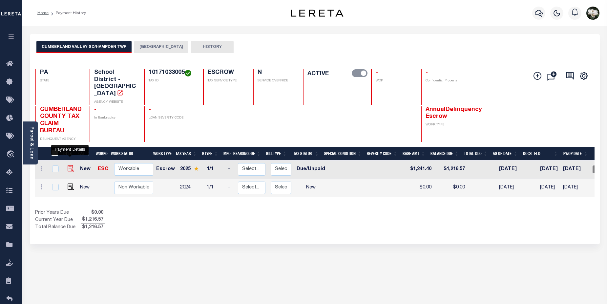
click at [69, 165] on img "" at bounding box center [71, 168] width 7 height 7
checkbox input "true"
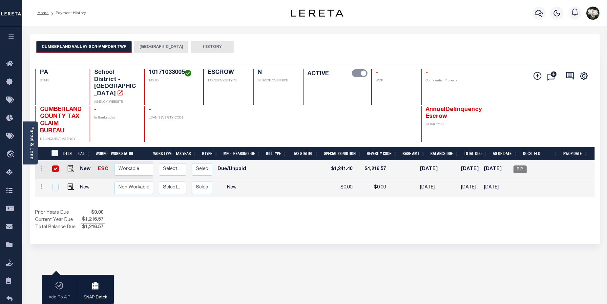
scroll to position [0, 84]
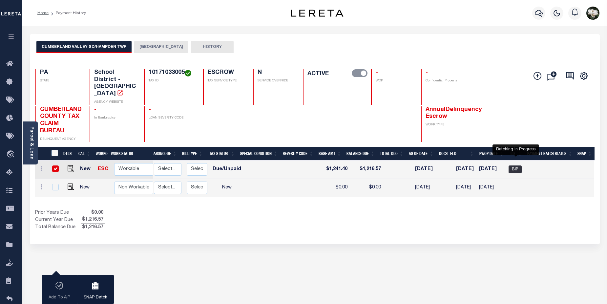
click at [517, 165] on span "BIP" at bounding box center [515, 169] width 13 height 8
checkbox input "false"
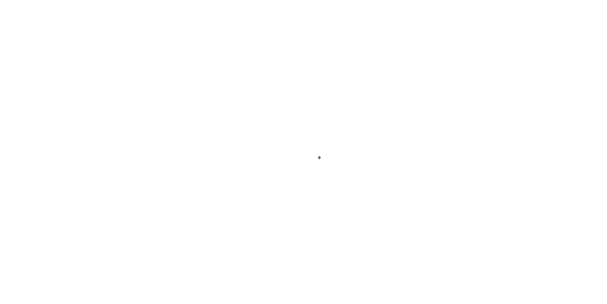
select select "DUE"
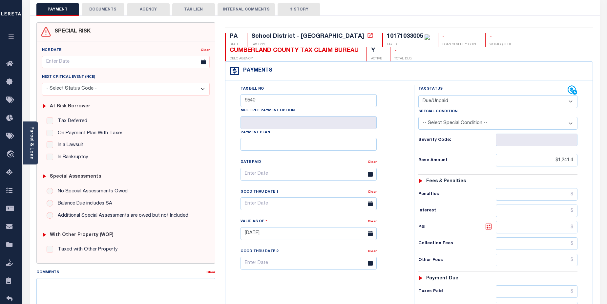
scroll to position [35, 0]
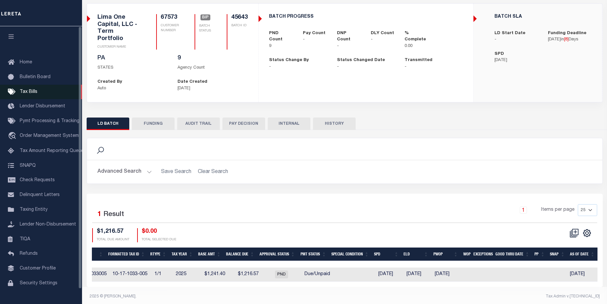
click at [37, 95] on link "Tax Bills" at bounding box center [41, 92] width 82 height 15
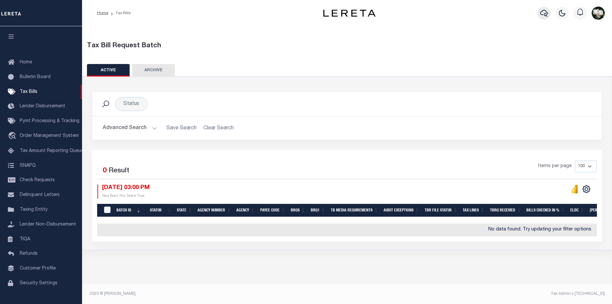
click at [546, 14] on icon "button" at bounding box center [544, 13] width 8 height 7
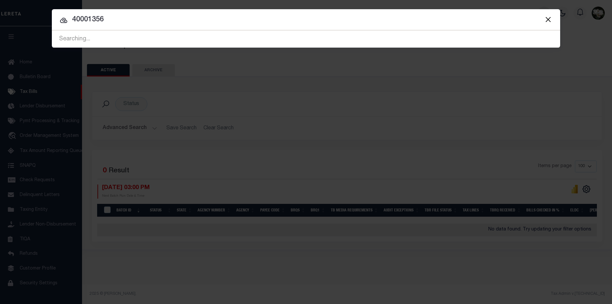
type input "40001356"
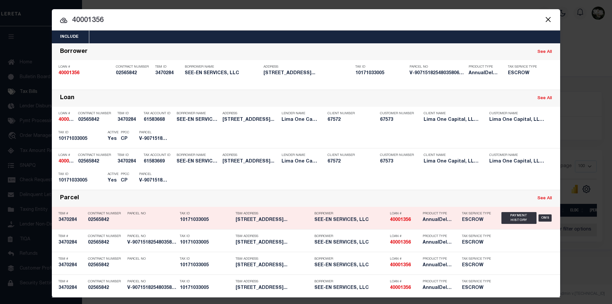
click at [344, 223] on h5 "SEE-EN SERVICES, LLC" at bounding box center [351, 220] width 72 height 6
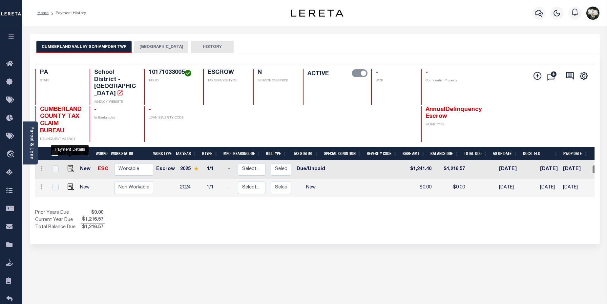
drag, startPoint x: 69, startPoint y: 153, endPoint x: 81, endPoint y: 148, distance: 12.8
click at [69, 165] on img "" at bounding box center [71, 168] width 7 height 7
checkbox input "true"
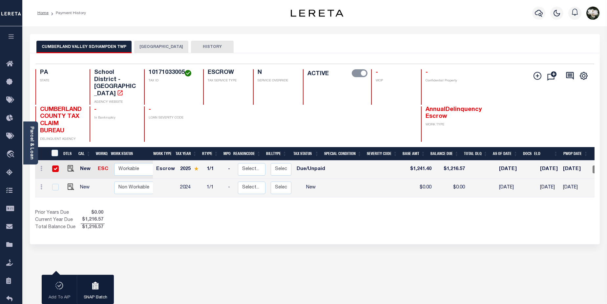
click at [66, 161] on td at bounding box center [70, 170] width 16 height 18
checkbox input "false"
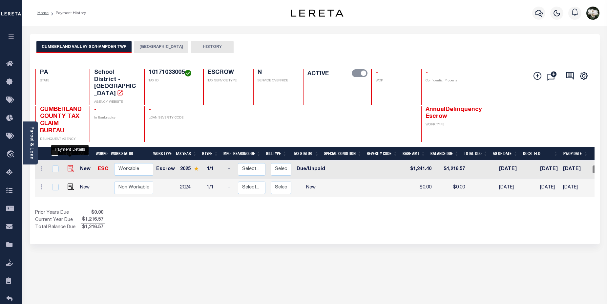
click at [69, 165] on img "" at bounding box center [71, 168] width 7 height 7
checkbox input "true"
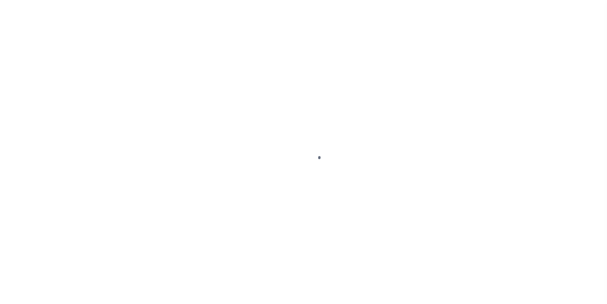
select select "DUE"
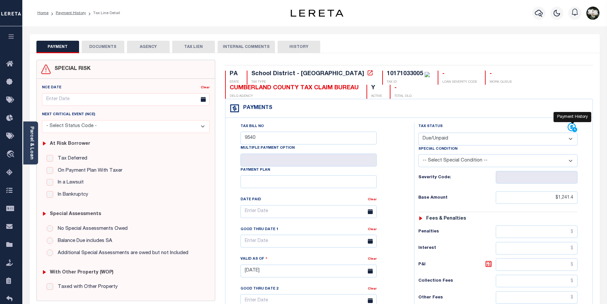
click at [573, 128] on icon at bounding box center [573, 128] width 10 height 10
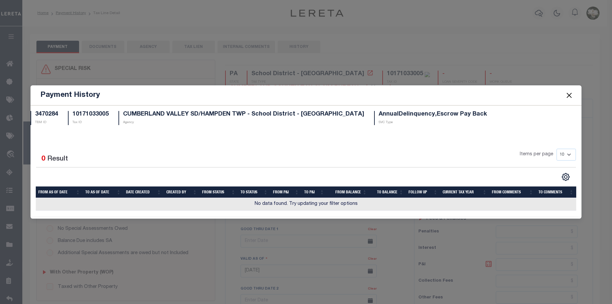
click at [570, 98] on button "Close" at bounding box center [569, 95] width 9 height 9
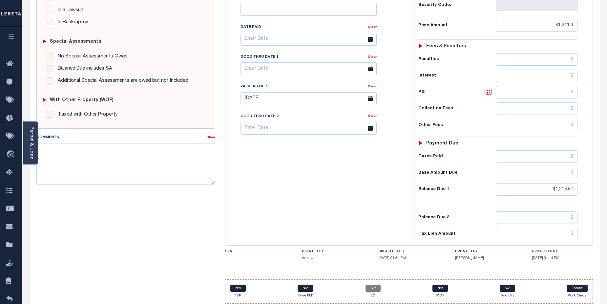
scroll to position [193, 0]
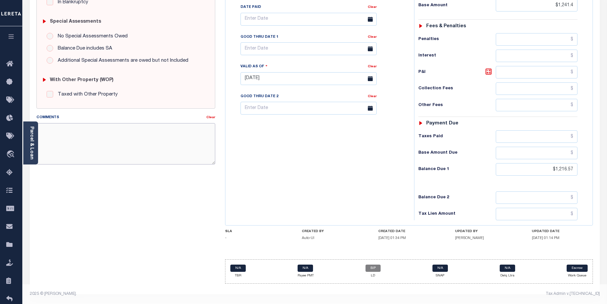
click at [117, 130] on textarea "Comments" at bounding box center [125, 143] width 179 height 41
paste textarea "CAS- 47758 2025 Annual- Base $398.44 P&I $254.41 - Lereta responsible Total Due…"
drag, startPoint x: 53, startPoint y: 126, endPoint x: 75, endPoint y: 126, distance: 21.7
click at [73, 126] on textarea "CAS- 47758 2025 Annual- Base $398.44 P&I $254.41 - Lereta responsible Total Due…" at bounding box center [125, 143] width 179 height 41
click at [87, 135] on textarea "CAS- 47833 2025 Annual- Base $398.44 P&I $254.41 - Lereta responsible Total Due…" at bounding box center [125, 143] width 179 height 41
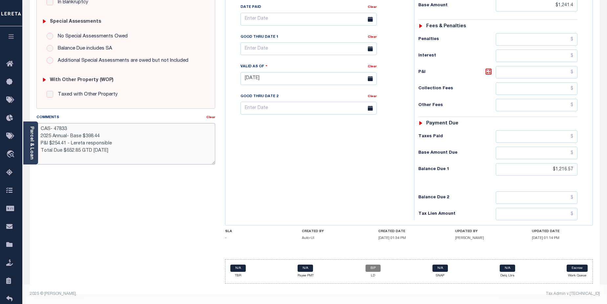
drag, startPoint x: 40, startPoint y: 143, endPoint x: 114, endPoint y: 137, distance: 73.5
click at [113, 141] on textarea "CAS- 47833 2025 Annual- Base $398.44 P&I $254.41 - Lereta responsible Total Due…" at bounding box center [125, 143] width 179 height 41
drag, startPoint x: 85, startPoint y: 137, endPoint x: 101, endPoint y: 135, distance: 16.6
click at [102, 138] on textarea "CAS- 47833 2025 Annual- Base $398.44 Total Due $652.85 GTD 08/31/25" at bounding box center [125, 143] width 179 height 41
drag, startPoint x: 64, startPoint y: 152, endPoint x: 79, endPoint y: 152, distance: 15.4
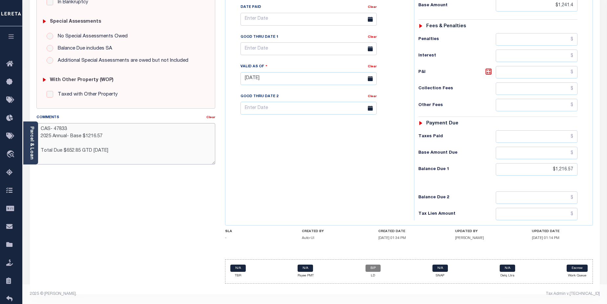
click at [79, 152] on textarea "CAS- 47833 2025 Annual- Base $1216.57 Total Due $652.85 GTD 08/31/25" at bounding box center [125, 143] width 179 height 41
click at [121, 147] on textarea "CAS- 47833 2025 Annual- Base $1216.57 Total Due $652.85 GTD 08/31/25" at bounding box center [125, 143] width 179 height 41
drag, startPoint x: 64, startPoint y: 150, endPoint x: 72, endPoint y: 143, distance: 10.4
click at [78, 150] on textarea "CAS- 47833 2025 Annual- Base $1216.57 Total Due $652.85 GTD 08/31/25" at bounding box center [125, 143] width 179 height 41
click at [68, 150] on textarea "CAS- 47833 2025 Annual- Base $1216.57 Total Due $1216.57 GTD 08/31/25" at bounding box center [125, 143] width 179 height 41
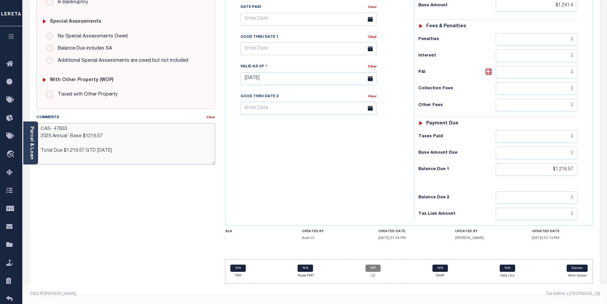
click at [88, 137] on textarea "CAS- 47833 2025 Annual- Base $1216.57 Total Due $1,216.57 GTD 08/31/25" at bounding box center [125, 143] width 179 height 41
type textarea "CAS- 47833 2025 Annual- Base $1,216.57 Total Due $1,216.57 GTD 08/31/25"
type input "08/13/2025"
drag, startPoint x: 308, startPoint y: 193, endPoint x: 401, endPoint y: 208, distance: 93.5
click at [309, 193] on div "Tax Bill No 9540 Multiple Payment Option Payment Plan" at bounding box center [318, 75] width 182 height 290
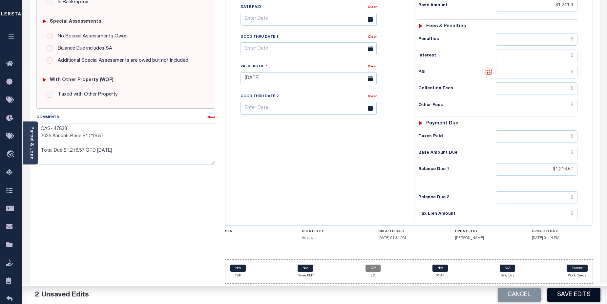
click at [579, 294] on button "Save Edits" at bounding box center [574, 295] width 53 height 14
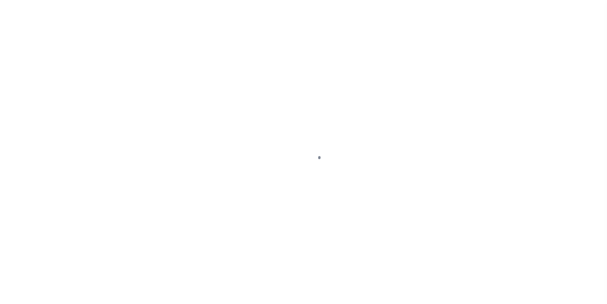
select select "DUE"
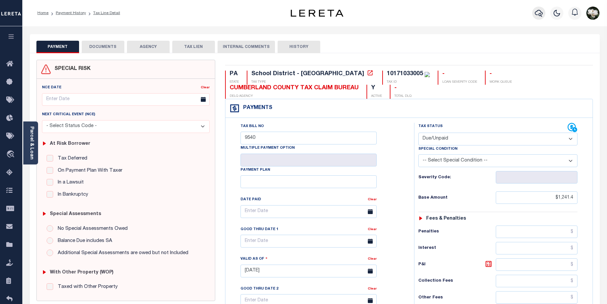
click at [539, 13] on icon "button" at bounding box center [539, 13] width 8 height 8
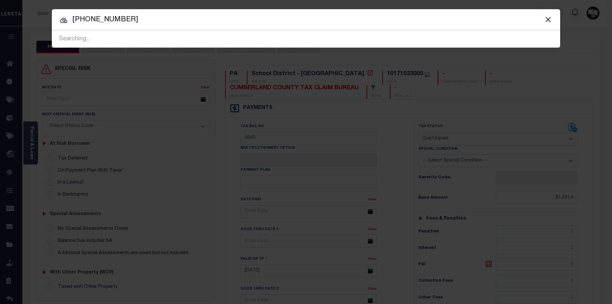
type input "[PHONE_NUMBER]"
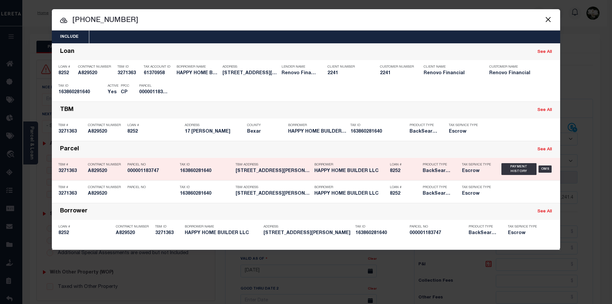
click at [364, 177] on div "Borrower HAPPY HOME BUILDER LLC" at bounding box center [351, 169] width 72 height 19
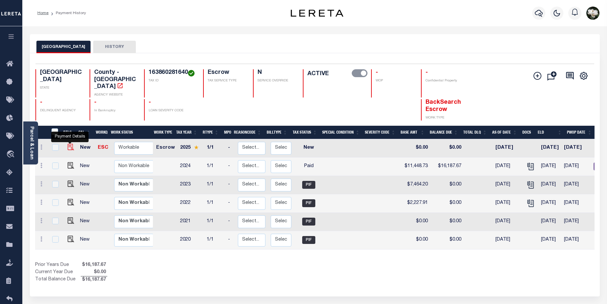
click at [68, 144] on img "" at bounding box center [71, 147] width 7 height 7
checkbox input "true"
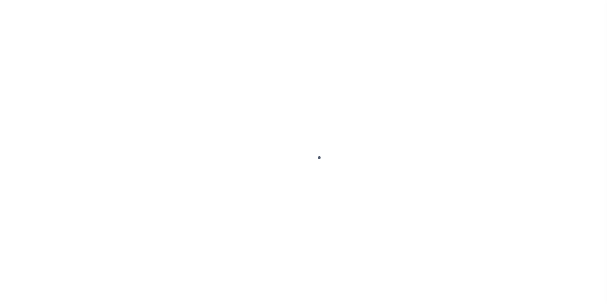
select select "NW2"
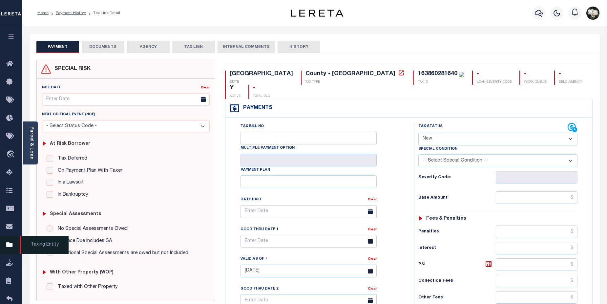
click at [12, 248] on icon at bounding box center [11, 245] width 11 height 8
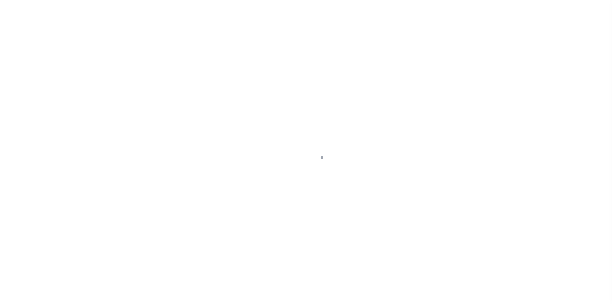
select select "RI"
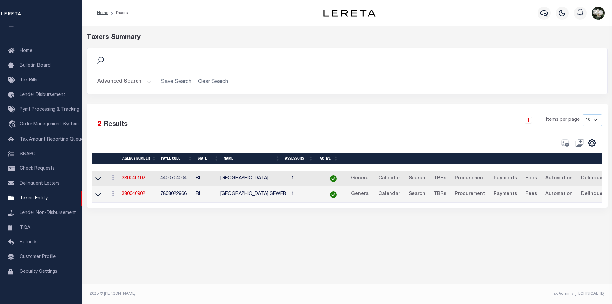
click at [130, 78] on button "Advanced Search" at bounding box center [125, 82] width 54 height 13
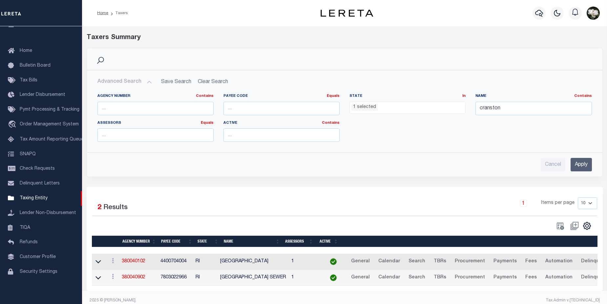
click at [419, 106] on ul "1 selected" at bounding box center [408, 106] width 116 height 9
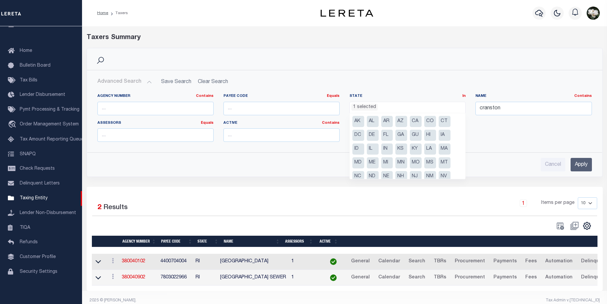
scroll to position [33, 0]
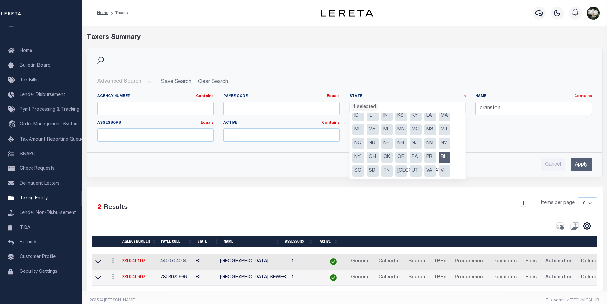
click at [448, 155] on li "RI" at bounding box center [445, 157] width 12 height 11
click at [397, 156] on li "[GEOGRAPHIC_DATA]" at bounding box center [402, 157] width 12 height 11
select select "[GEOGRAPHIC_DATA]"
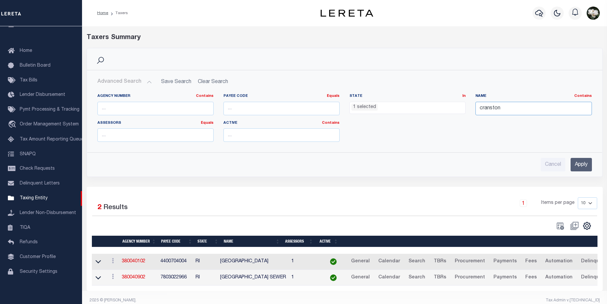
drag, startPoint x: 514, startPoint y: 111, endPoint x: 429, endPoint y: 108, distance: 84.7
click at [429, 108] on div "Agency Number Contains Contains Is Payee Code Equals Equals Is Not Equal To Is …" at bounding box center [345, 121] width 505 height 54
type input "bexar"
click at [578, 164] on input "Apply" at bounding box center [581, 164] width 21 height 13
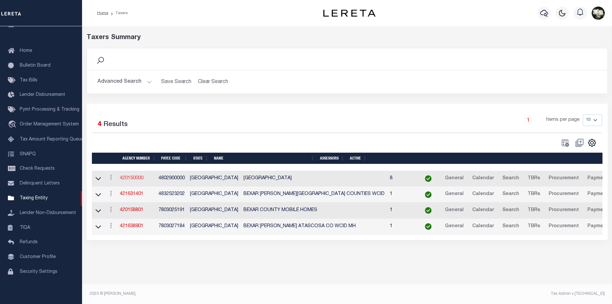
click at [133, 180] on link "420150000" at bounding box center [132, 178] width 24 height 5
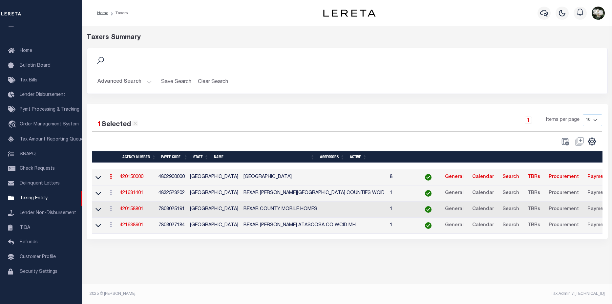
drag, startPoint x: 121, startPoint y: 82, endPoint x: 143, endPoint y: 81, distance: 22.0
click at [123, 81] on button "Advanced Search" at bounding box center [125, 82] width 54 height 13
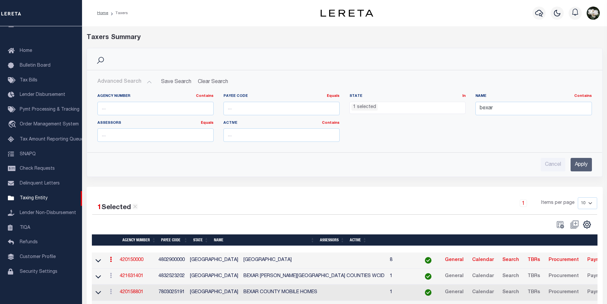
click at [378, 108] on ul "1 selected" at bounding box center [408, 106] width 116 height 9
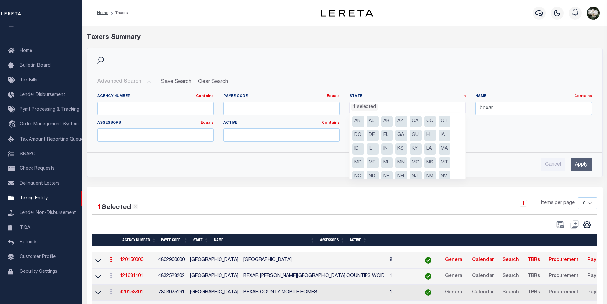
scroll to position [33, 0]
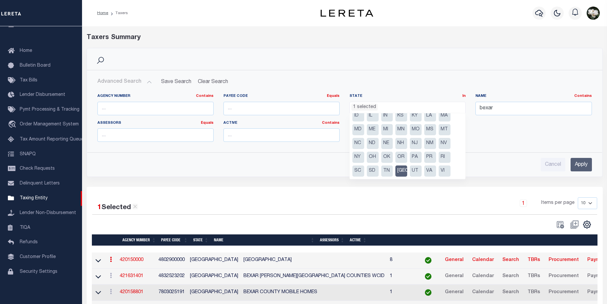
drag, startPoint x: 402, startPoint y: 169, endPoint x: 407, endPoint y: 162, distance: 8.3
click at [402, 169] on li "[GEOGRAPHIC_DATA]" at bounding box center [402, 170] width 12 height 11
drag, startPoint x: 412, startPoint y: 157, endPoint x: 474, endPoint y: 130, distance: 67.9
click at [413, 156] on li "PA" at bounding box center [416, 157] width 12 height 11
select select "PA"
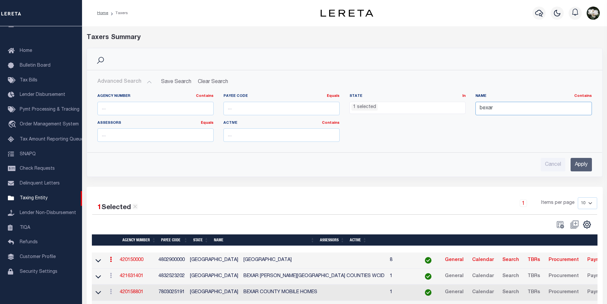
drag, startPoint x: 512, startPoint y: 108, endPoint x: 480, endPoint y: 107, distance: 31.9
click at [480, 107] on input "bexar" at bounding box center [534, 108] width 116 height 13
click at [580, 166] on input "Apply" at bounding box center [581, 164] width 21 height 13
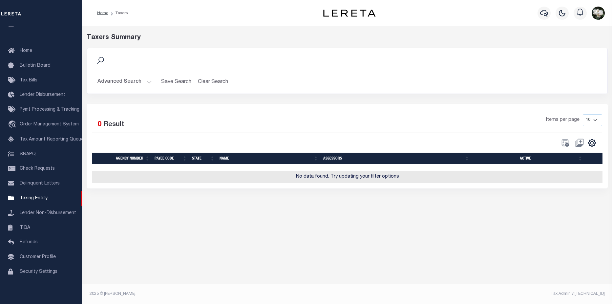
drag, startPoint x: 120, startPoint y: 82, endPoint x: 389, endPoint y: 86, distance: 268.6
click at [121, 82] on button "Advanced Search" at bounding box center [125, 82] width 54 height 13
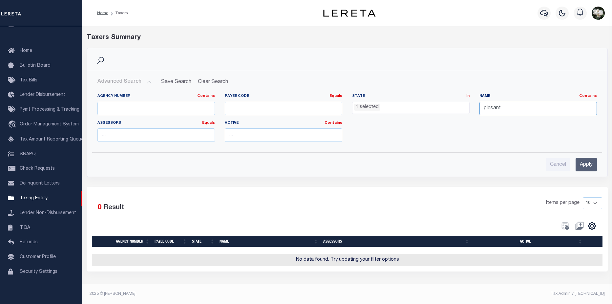
click at [519, 108] on input "plesant" at bounding box center [539, 108] width 118 height 13
click at [589, 166] on input "Apply" at bounding box center [586, 164] width 21 height 13
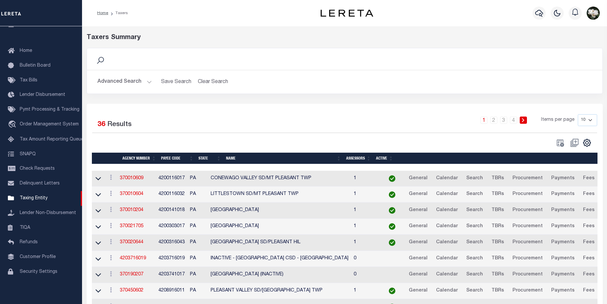
drag, startPoint x: 112, startPoint y: 80, endPoint x: 136, endPoint y: 80, distance: 24.3
click at [114, 80] on button "Advanced Search" at bounding box center [125, 82] width 54 height 13
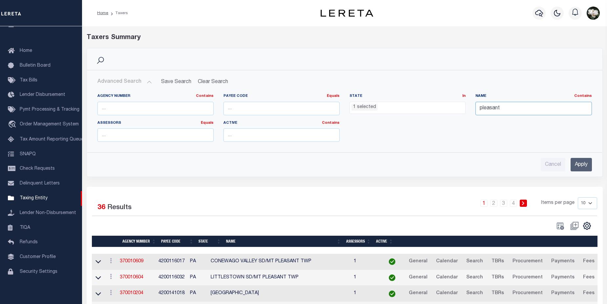
click at [511, 107] on input "pleasant" at bounding box center [534, 108] width 116 height 13
type input "pleasant valley"
click at [577, 163] on input "Apply" at bounding box center [581, 164] width 21 height 13
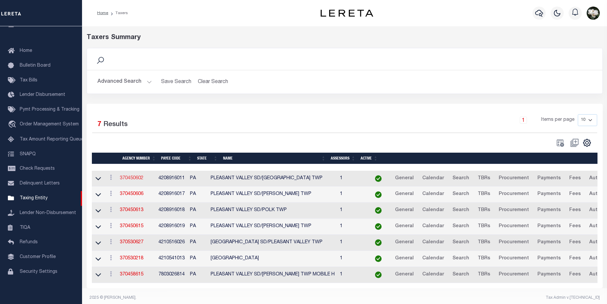
click at [135, 179] on link "370450602" at bounding box center [132, 178] width 24 height 5
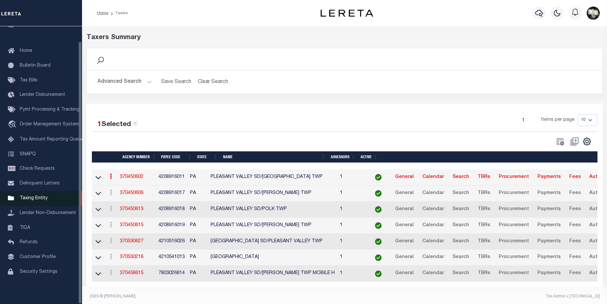
click at [23, 198] on span "Taxing Entity" at bounding box center [34, 198] width 28 height 5
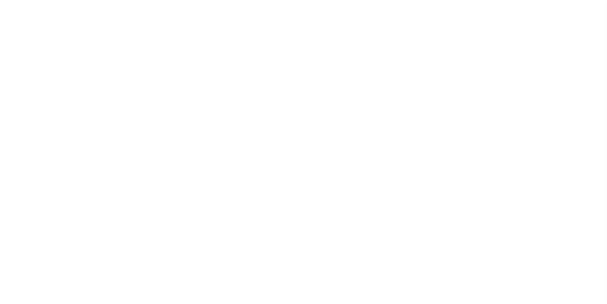
select select
checkbox input "false"
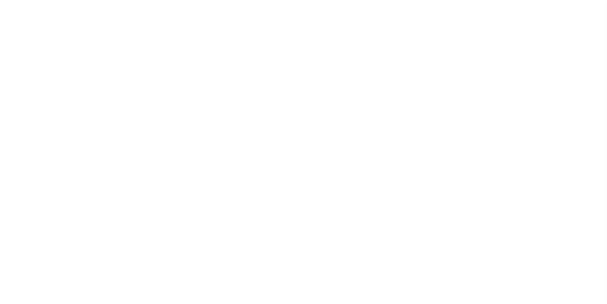
checkbox input "false"
type input "4802900000"
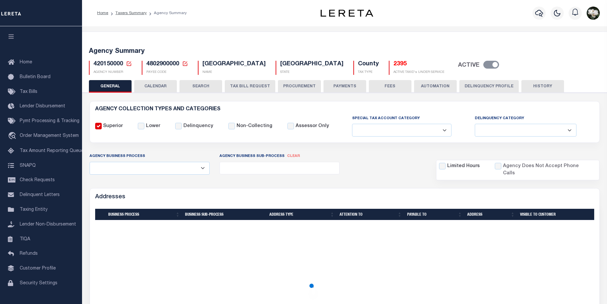
click at [292, 89] on button "PROCUREMENT" at bounding box center [299, 86] width 43 height 12
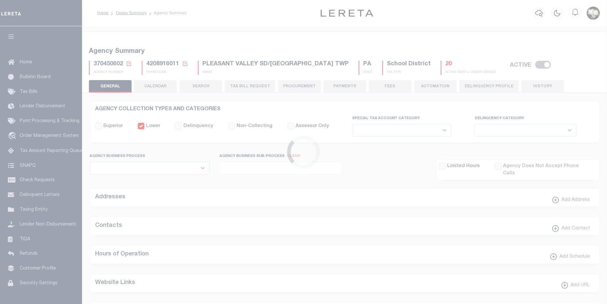
select select
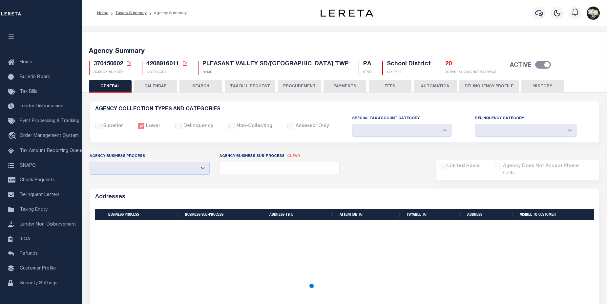
click at [295, 86] on button "PROCUREMENT" at bounding box center [299, 86] width 43 height 12
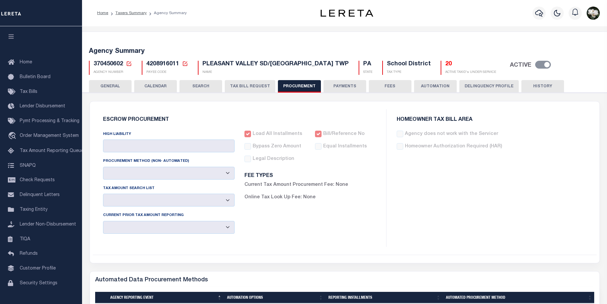
type input "$10,000"
select select "6"
select select "3"
checkbox input "true"
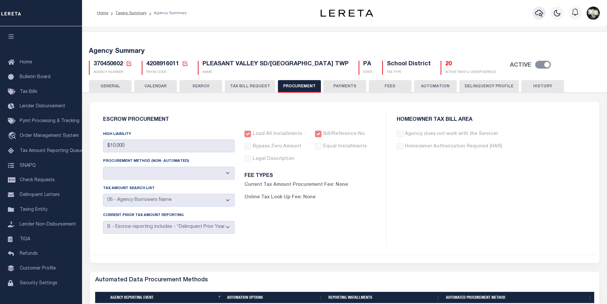
click at [542, 16] on icon "button" at bounding box center [539, 13] width 8 height 8
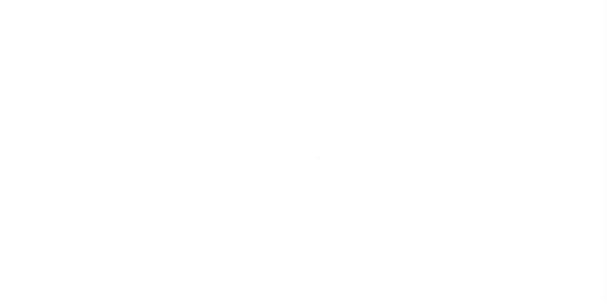
select select "PA"
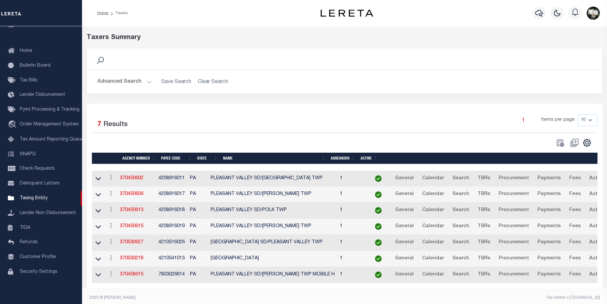
click at [118, 83] on button "Advanced Search" at bounding box center [125, 82] width 54 height 13
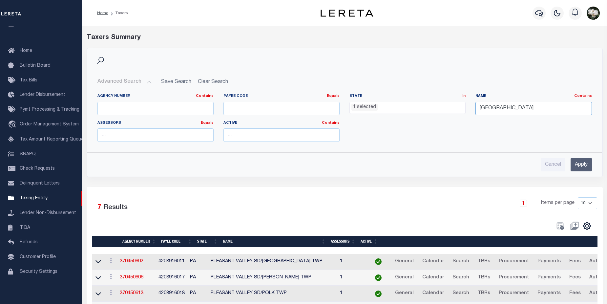
drag, startPoint x: 525, startPoint y: 110, endPoint x: 476, endPoint y: 108, distance: 48.9
click at [476, 108] on input "[GEOGRAPHIC_DATA]" at bounding box center [534, 108] width 116 height 13
click at [581, 165] on input "Apply" at bounding box center [581, 164] width 21 height 13
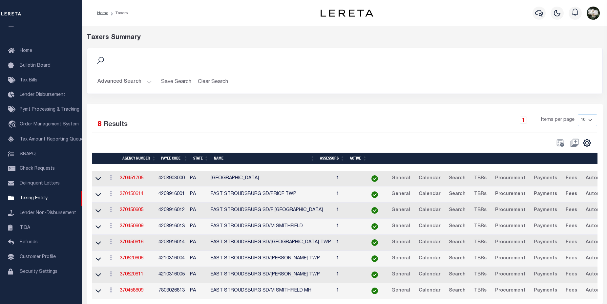
click at [138, 194] on link "370450614" at bounding box center [132, 194] width 24 height 5
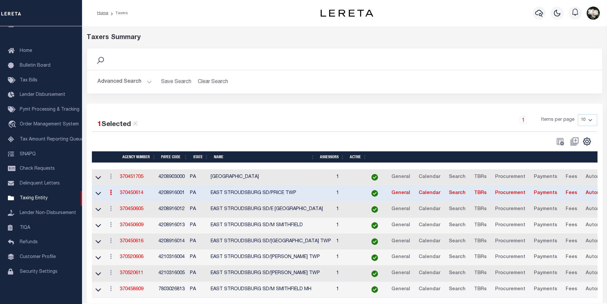
drag, startPoint x: 109, startPoint y: 86, endPoint x: 158, endPoint y: 69, distance: 52.0
click at [111, 85] on button "Advanced Search" at bounding box center [125, 82] width 54 height 13
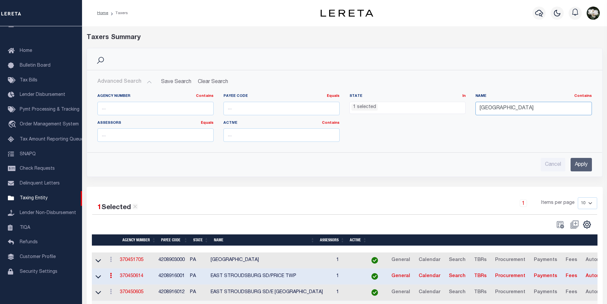
drag, startPoint x: 508, startPoint y: 108, endPoint x: 429, endPoint y: 95, distance: 80.3
click at [452, 103] on div "Agency Number Contains Contains Is Payee Code Equals Equals Is Not Equal To Is …" at bounding box center [345, 121] width 505 height 54
click at [580, 162] on input "Apply" at bounding box center [581, 164] width 21 height 13
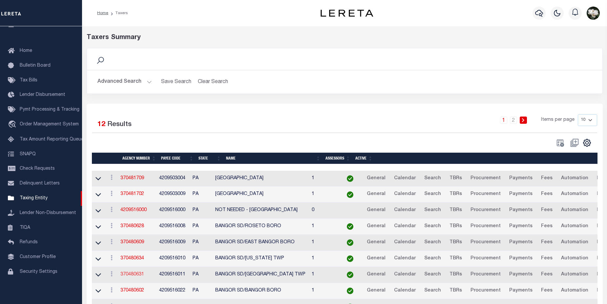
click at [141, 275] on link "370480631" at bounding box center [132, 274] width 24 height 5
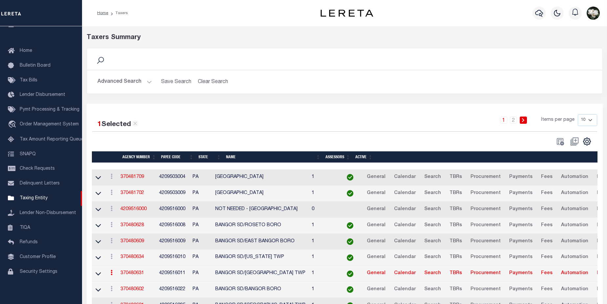
click at [123, 80] on button "Advanced Search" at bounding box center [125, 82] width 54 height 13
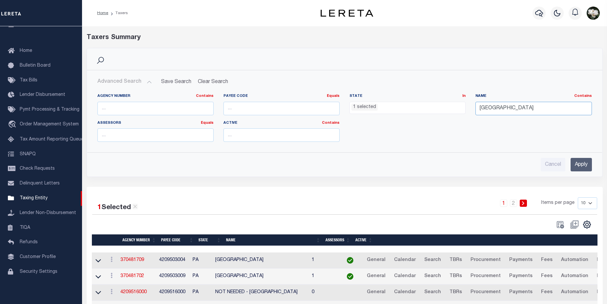
drag, startPoint x: 477, startPoint y: 106, endPoint x: 447, endPoint y: 102, distance: 30.4
click at [447, 102] on div "Agency Number Contains Contains Is Payee Code Equals Equals Is Not Equal To Is …" at bounding box center [345, 121] width 505 height 54
click at [576, 164] on input "Apply" at bounding box center [581, 164] width 21 height 13
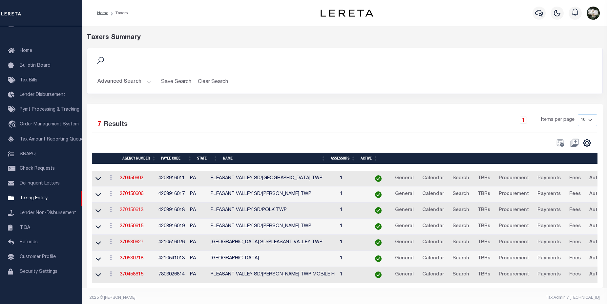
click at [137, 211] on link "370450613" at bounding box center [132, 210] width 24 height 5
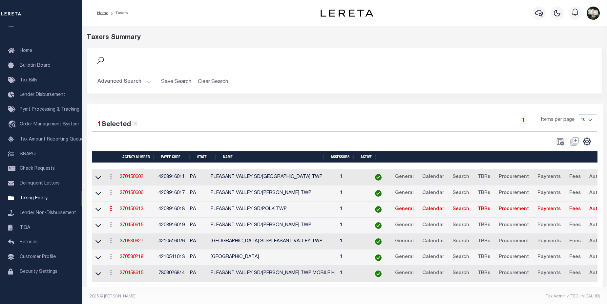
click at [125, 82] on button "Advanced Search" at bounding box center [125, 82] width 54 height 13
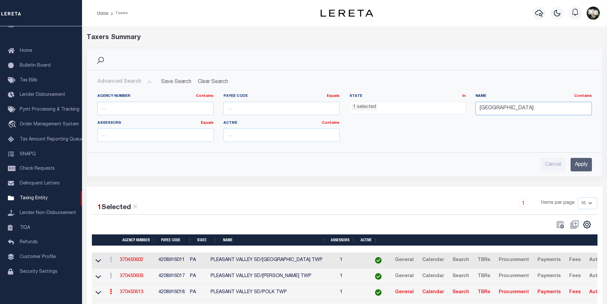
drag, startPoint x: 518, startPoint y: 108, endPoint x: 412, endPoint y: 101, distance: 106.0
click at [412, 101] on div "Agency Number Contains Contains Is Payee Code Equals Equals Is Not Equal To Is …" at bounding box center [345, 121] width 505 height 54
click at [585, 166] on input "Apply" at bounding box center [581, 164] width 21 height 13
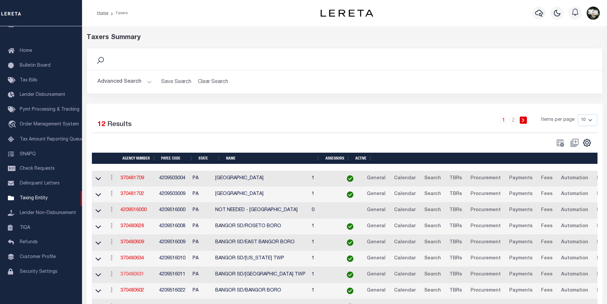
click at [128, 274] on link "370480631" at bounding box center [132, 274] width 24 height 5
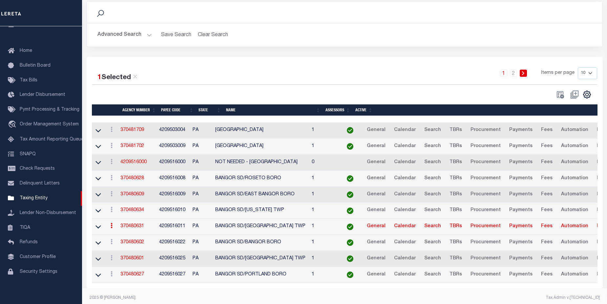
scroll to position [53, 0]
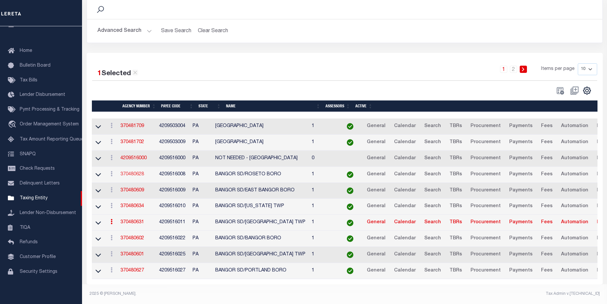
click at [136, 173] on link "370480628" at bounding box center [132, 174] width 24 height 5
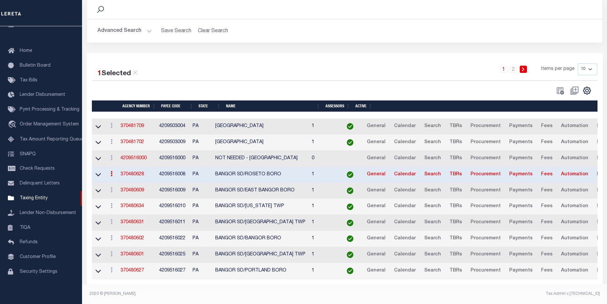
click at [103, 29] on button "Advanced Search" at bounding box center [125, 31] width 54 height 13
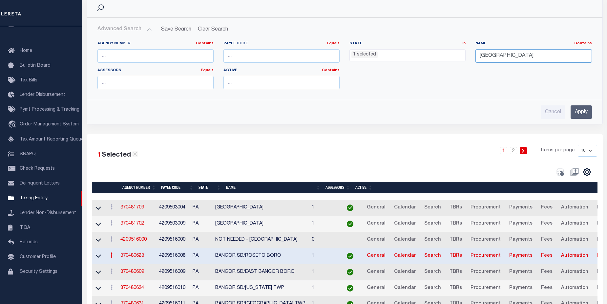
drag, startPoint x: 504, startPoint y: 56, endPoint x: 443, endPoint y: 47, distance: 61.8
click at [443, 47] on div "Agency Number Contains Contains Is Payee Code Equals Equals Is Not Equal To Is …" at bounding box center [345, 68] width 505 height 54
click at [577, 109] on input "Apply" at bounding box center [581, 111] width 21 height 13
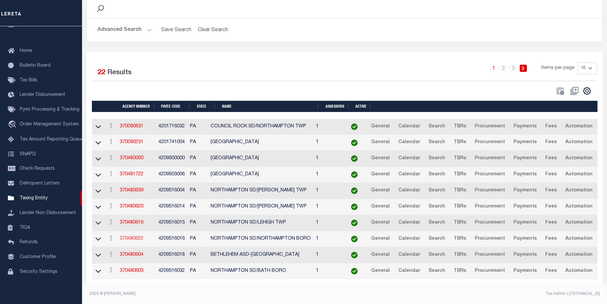
click at [134, 237] on link "370480622" at bounding box center [132, 238] width 24 height 5
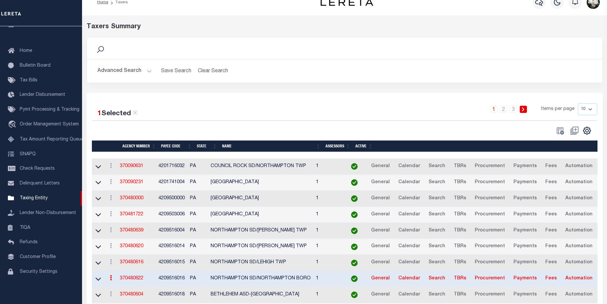
scroll to position [0, 0]
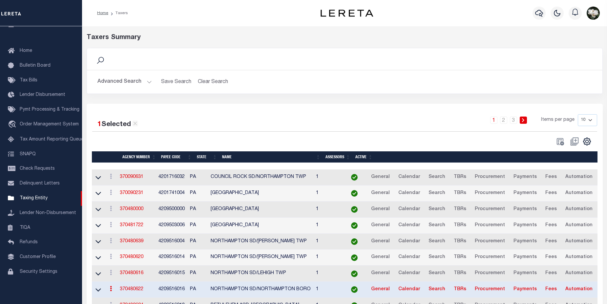
click at [118, 78] on button "Advanced Search" at bounding box center [125, 82] width 54 height 13
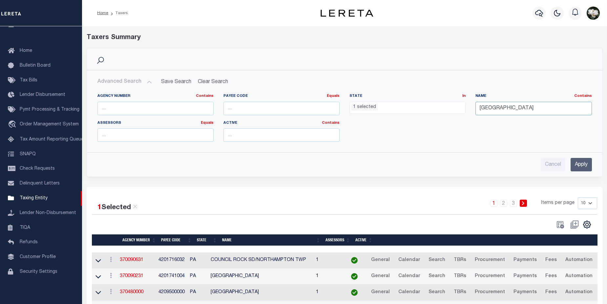
drag, startPoint x: 522, startPoint y: 110, endPoint x: 386, endPoint y: 105, distance: 135.7
click at [388, 105] on div "Agency Number Contains Contains Is Payee Code Equals Equals Is Not Equal To Is …" at bounding box center [345, 121] width 505 height 54
click at [583, 164] on input "Apply" at bounding box center [581, 164] width 21 height 13
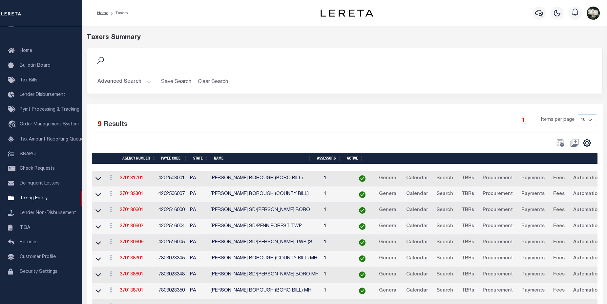
click at [125, 82] on button "Advanced Search" at bounding box center [125, 82] width 54 height 13
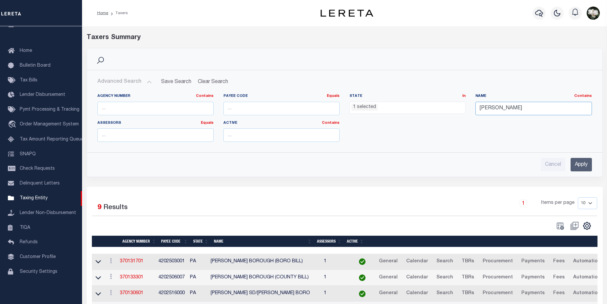
drag, startPoint x: 515, startPoint y: 107, endPoint x: 440, endPoint y: 106, distance: 75.8
click at [440, 106] on div "Agency Number Contains Contains Is Payee Code Equals Equals Is Not Equal To Is …" at bounding box center [345, 121] width 505 height 54
type input "reading"
click at [582, 166] on input "Apply" at bounding box center [581, 164] width 21 height 13
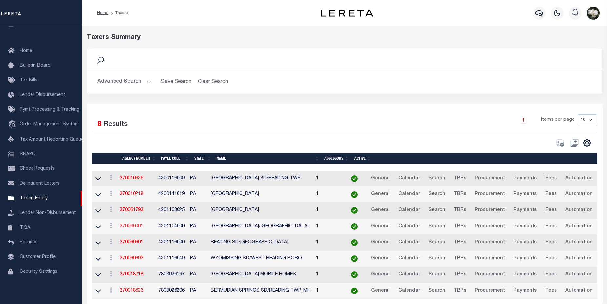
click at [130, 225] on link "370060001" at bounding box center [132, 226] width 24 height 5
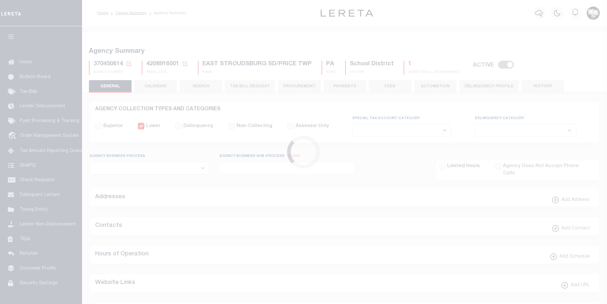
select select
click at [290, 87] on button "PROCUREMENT" at bounding box center [299, 86] width 43 height 12
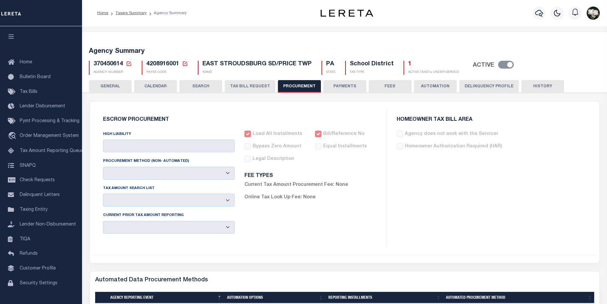
type input "$10,000"
select select "6"
select select "3"
checkbox input "true"
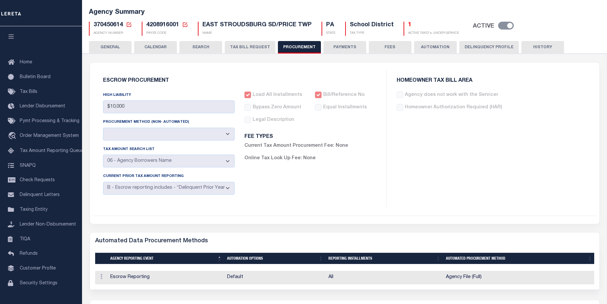
scroll to position [28, 0]
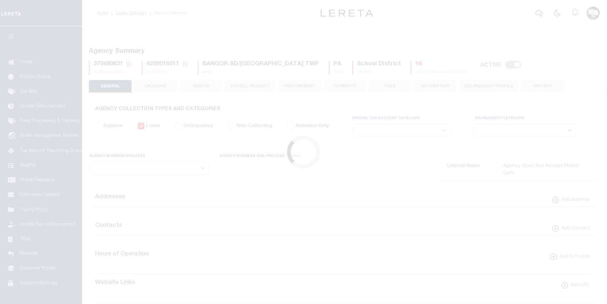
select select
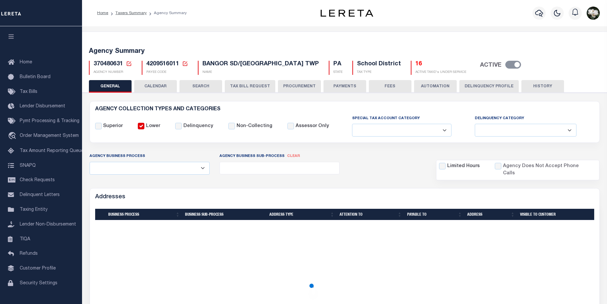
click at [288, 82] on button "PROCUREMENT" at bounding box center [299, 86] width 43 height 12
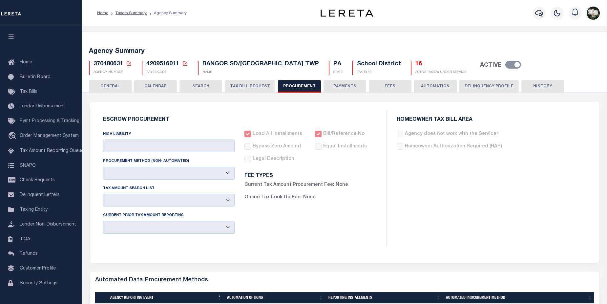
type input "$10,000"
select select "6"
select select "3"
checkbox input "true"
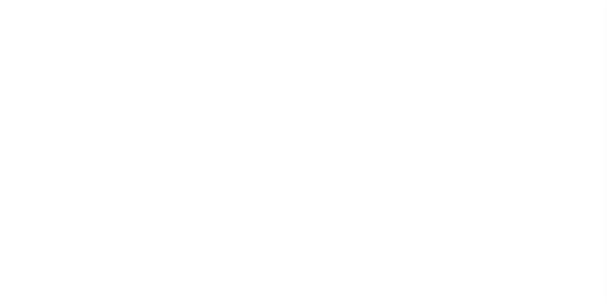
select select
click at [287, 84] on button "PROCUREMENT" at bounding box center [299, 86] width 43 height 12
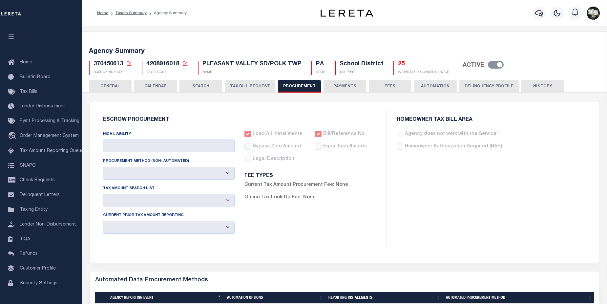
type input "$10,000"
select select "6"
select select "3"
checkbox input "true"
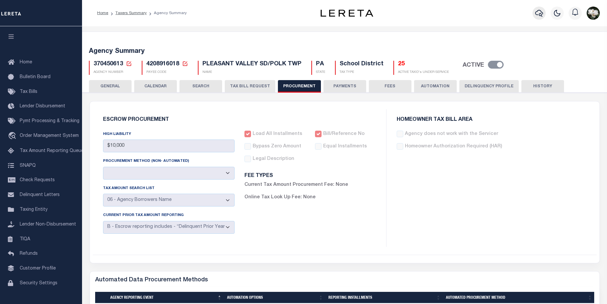
click at [535, 11] on icon "button" at bounding box center [539, 13] width 8 height 8
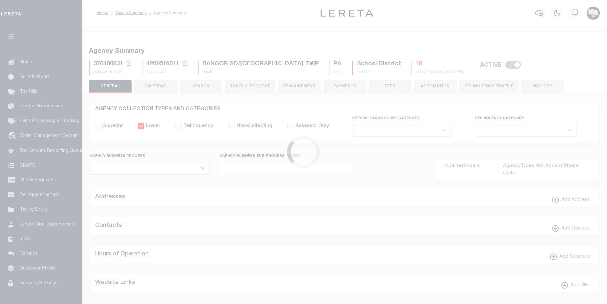
select select
click at [299, 85] on button "PROCUREMENT" at bounding box center [299, 86] width 43 height 12
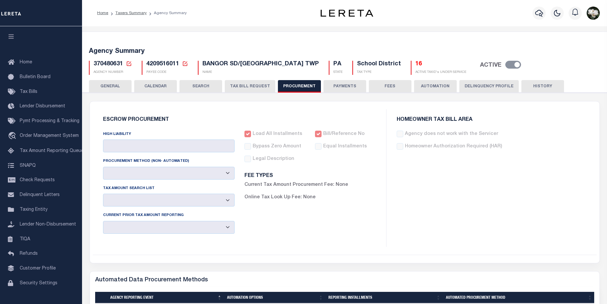
type input "$10,000"
select select "6"
select select "3"
checkbox input "true"
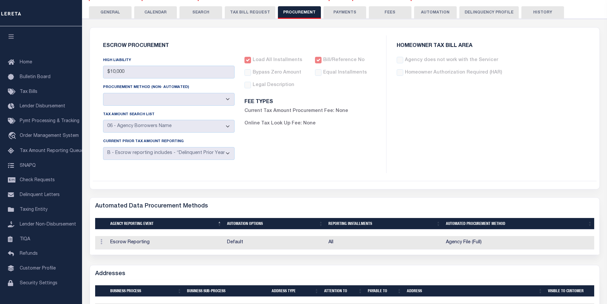
scroll to position [199, 0]
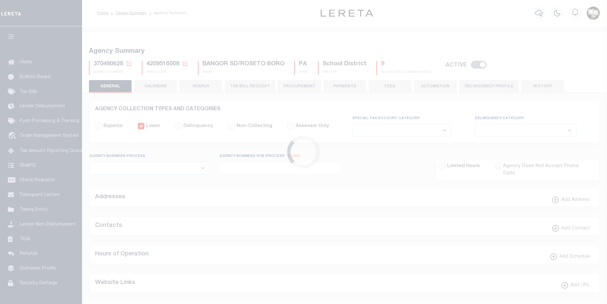
select select
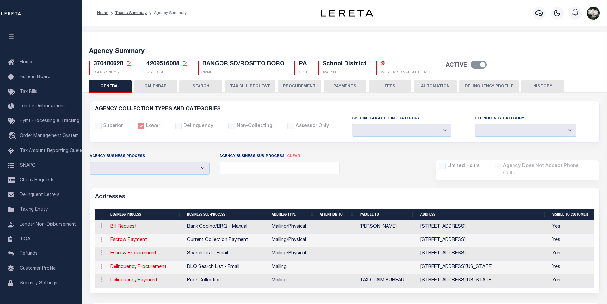
click at [297, 85] on button "PROCUREMENT" at bounding box center [299, 86] width 43 height 12
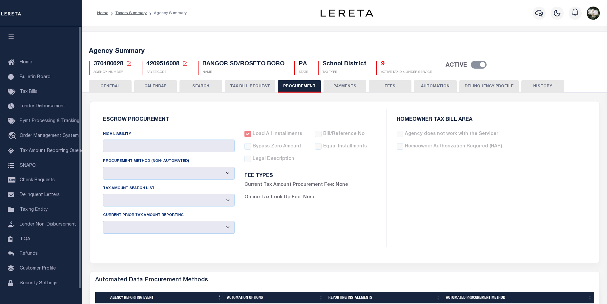
type input "$10,000"
select select "6"
select select "3"
checkbox input "true"
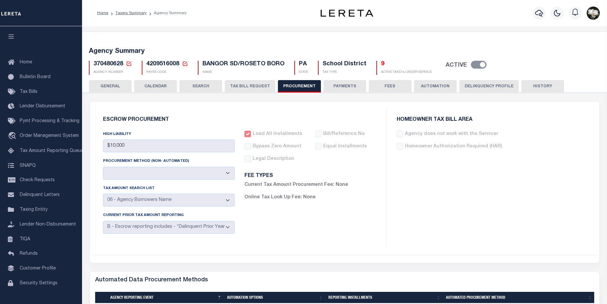
scroll to position [108, 0]
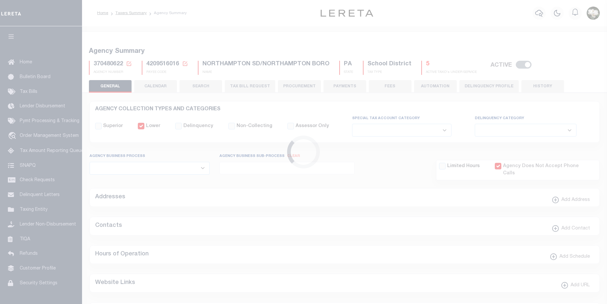
select select
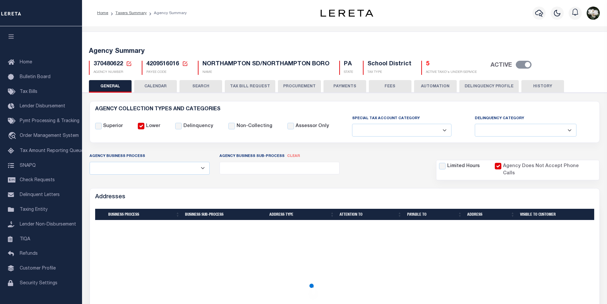
click at [296, 85] on button "PROCUREMENT" at bounding box center [299, 86] width 43 height 12
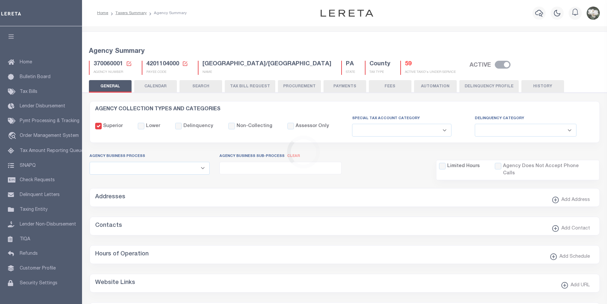
select select
click at [298, 86] on button "PROCUREMENT" at bounding box center [299, 86] width 43 height 12
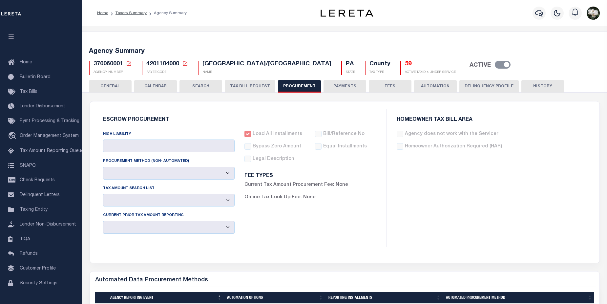
type input "$10,000"
select select "1"
select select "3"
checkbox input "true"
click at [537, 18] on button "button" at bounding box center [539, 13] width 13 height 13
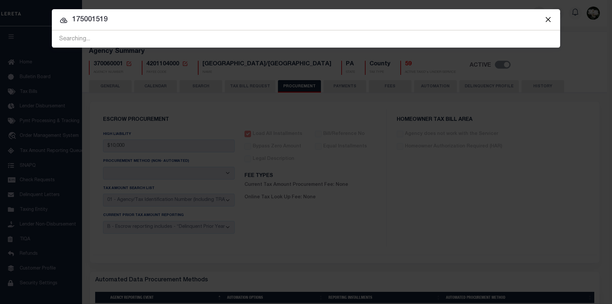
type input "175001519"
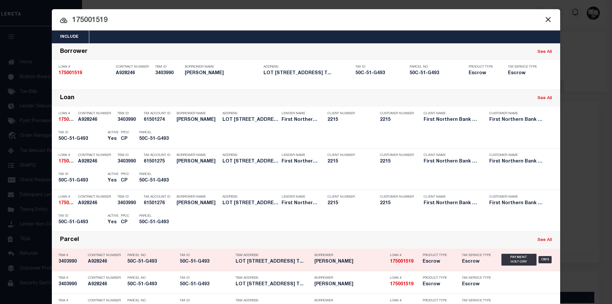
click at [289, 263] on h5 "LOT 493 COLD SPRING DRIVE JIM T..." at bounding box center [274, 262] width 76 height 6
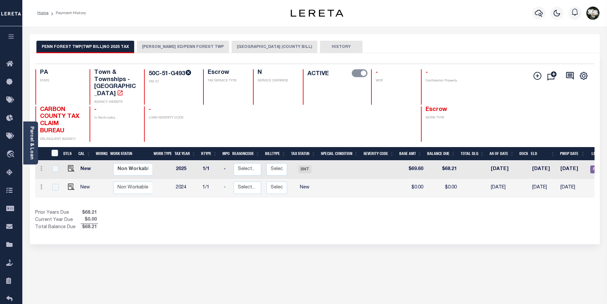
click at [156, 50] on button "[PERSON_NAME] SD/PENN FOREST TWP" at bounding box center [183, 47] width 92 height 12
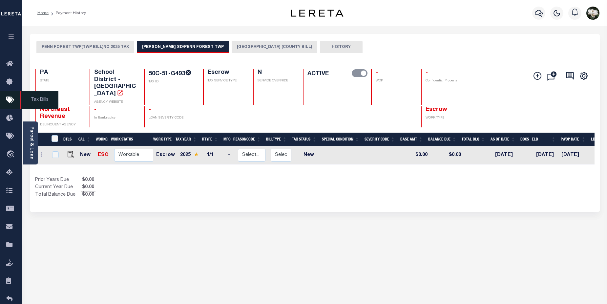
click at [11, 103] on icon at bounding box center [11, 100] width 11 height 8
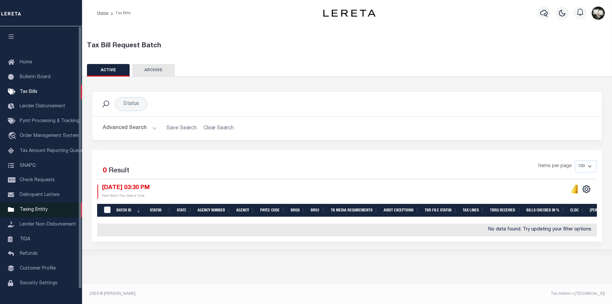
click at [35, 205] on link "Taxing Entity" at bounding box center [41, 210] width 82 height 15
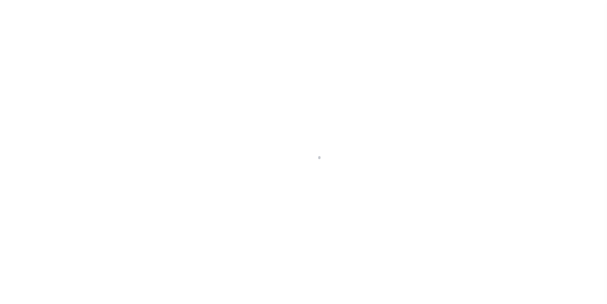
select select "PA"
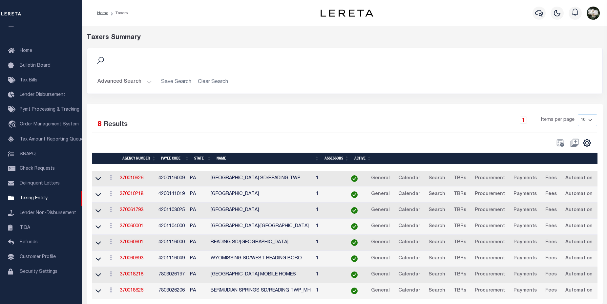
drag, startPoint x: 109, startPoint y: 83, endPoint x: 260, endPoint y: 87, distance: 150.4
click at [110, 83] on button "Advanced Search" at bounding box center [125, 82] width 54 height 13
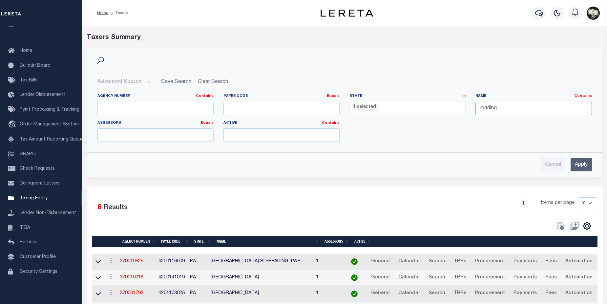
drag, startPoint x: 502, startPoint y: 107, endPoint x: 447, endPoint y: 101, distance: 55.4
click at [447, 101] on div "Agency Number Contains Contains Is Payee Code Equals Equals Is Not Equal To Is …" at bounding box center [345, 121] width 505 height 54
type input "[PERSON_NAME]"
click at [584, 164] on input "Apply" at bounding box center [581, 164] width 21 height 13
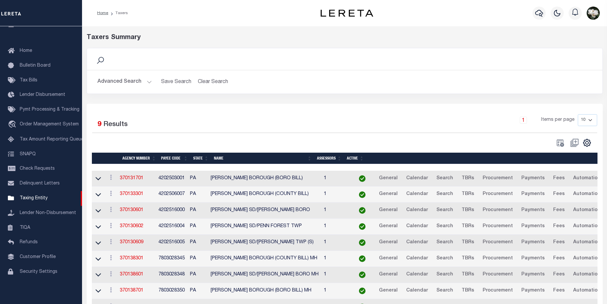
scroll to position [41, 0]
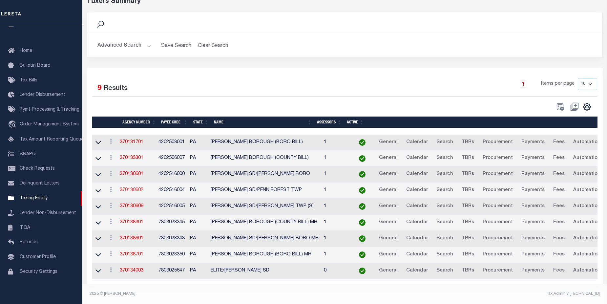
click at [140, 188] on link "370130602" at bounding box center [132, 190] width 24 height 5
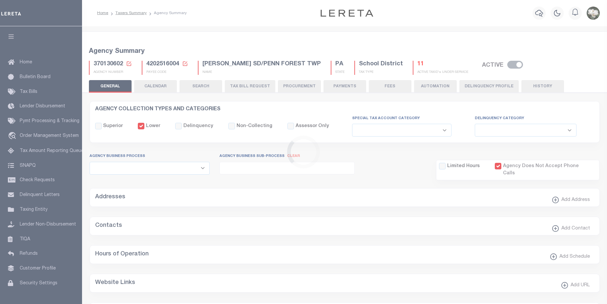
select select
click at [297, 84] on button "PROCUREMENT" at bounding box center [299, 86] width 43 height 12
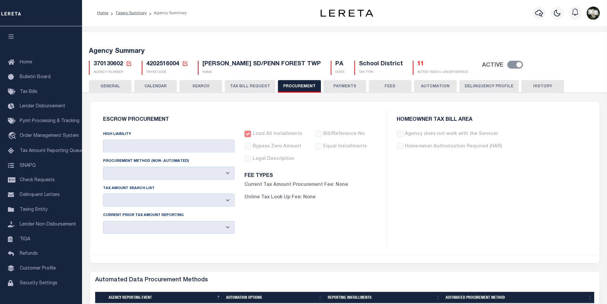
type input "$10,000"
select select "6"
select select "3"
checkbox input "true"
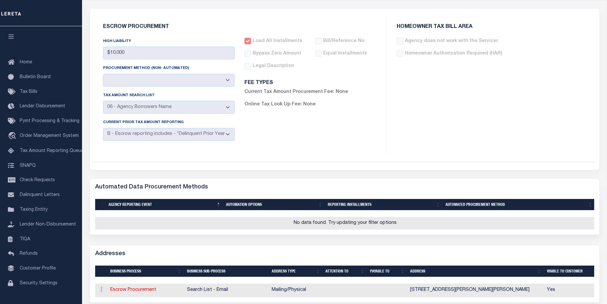
scroll to position [91, 0]
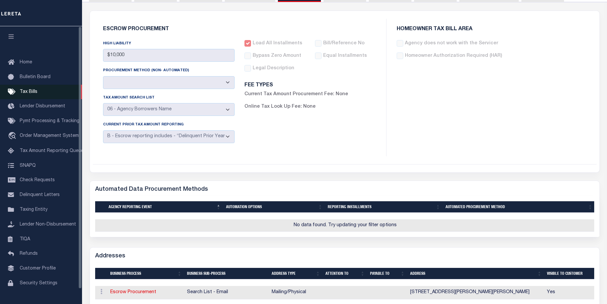
click at [34, 89] on link "Tax Bills" at bounding box center [41, 92] width 82 height 15
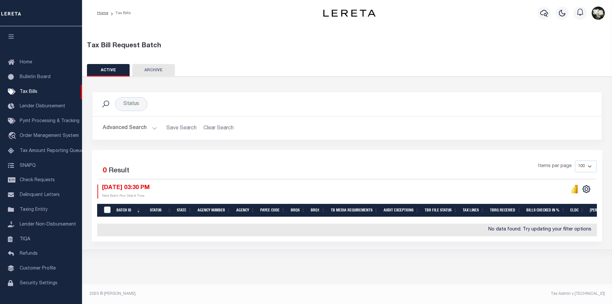
click at [552, 14] on div at bounding box center [544, 13] width 18 height 23
click at [544, 14] on icon "button" at bounding box center [544, 13] width 8 height 7
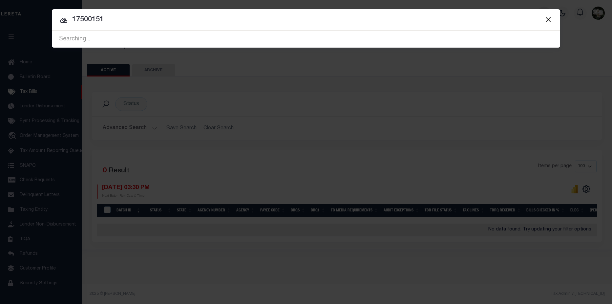
type input "175001519"
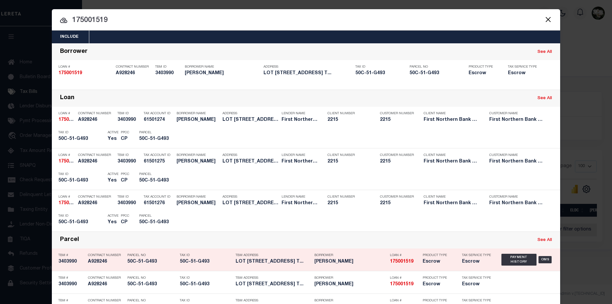
click at [371, 256] on p "Borrower" at bounding box center [351, 255] width 72 height 4
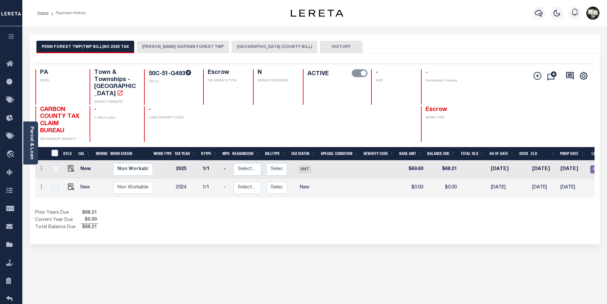
click at [187, 49] on button "[PERSON_NAME] SD/PENN FOREST TWP" at bounding box center [183, 47] width 92 height 12
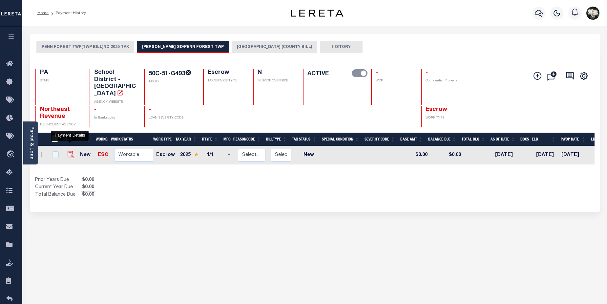
click at [71, 151] on img "" at bounding box center [71, 154] width 7 height 7
checkbox input "true"
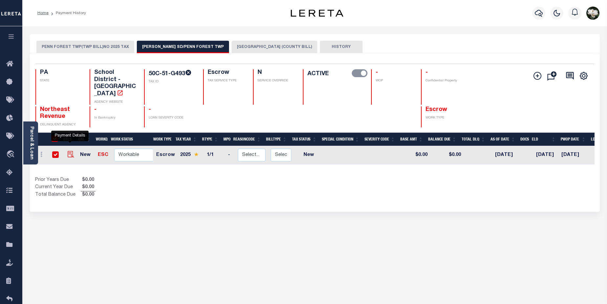
checkbox input "true"
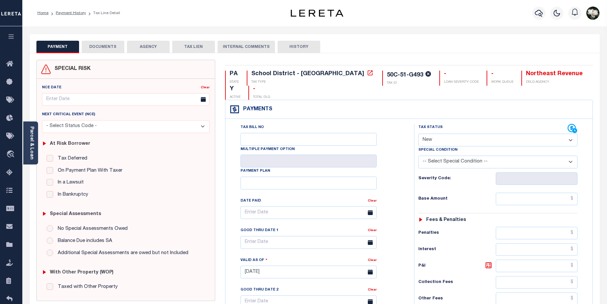
click at [570, 134] on select "- Select Status Code - Open Due/Unpaid Paid Incomplete No Tax Due Internal Refu…" at bounding box center [499, 140] width 160 height 13
select select "DUE"
click at [419, 134] on select "- Select Status Code - Open Due/Unpaid Paid Incomplete No Tax Due Internal Refu…" at bounding box center [499, 140] width 160 height 13
type input "[DATE]"
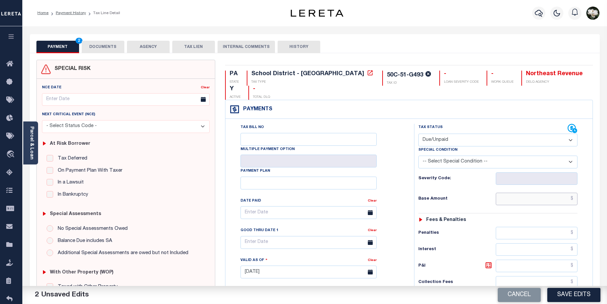
click at [529, 193] on input "text" at bounding box center [537, 199] width 82 height 12
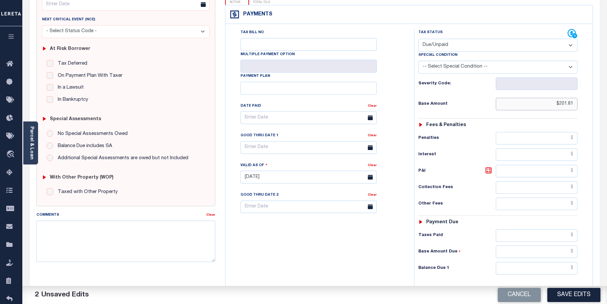
scroll to position [94, 0]
type input "$201.81"
click at [535, 230] on input "text" at bounding box center [537, 236] width 82 height 12
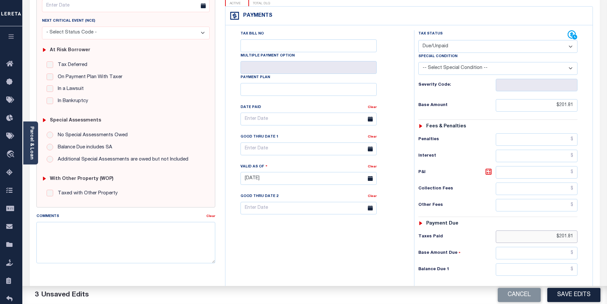
type input "$201.81"
click at [549, 247] on input "text" at bounding box center [537, 253] width 82 height 12
type input "$205.93"
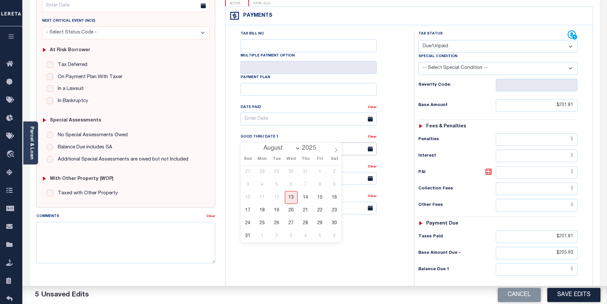
click at [299, 142] on input "text" at bounding box center [309, 148] width 136 height 13
click at [299, 151] on select "August September October November December" at bounding box center [280, 148] width 40 height 7
select select "8"
click at [261, 145] on select "August September October November December" at bounding box center [280, 148] width 40 height 7
click at [276, 221] on span "30" at bounding box center [277, 223] width 13 height 13
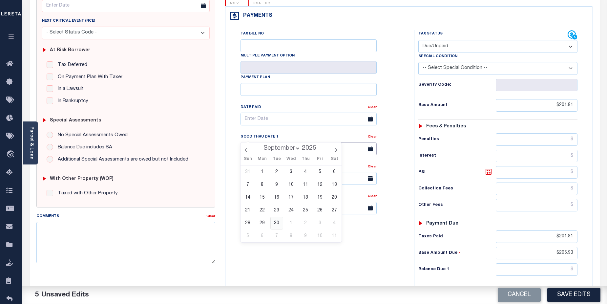
type input "09/30/2025"
click at [283, 202] on input "text" at bounding box center [309, 208] width 136 height 13
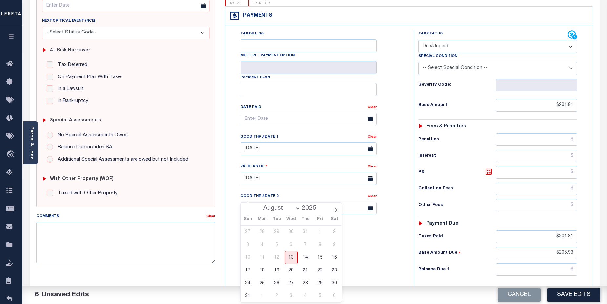
click at [298, 210] on select "August September October November December" at bounding box center [280, 208] width 40 height 7
select select "10"
click at [261, 205] on select "August September October November December" at bounding box center [280, 208] width 40 height 7
click at [247, 296] on span "30" at bounding box center [248, 296] width 13 height 13
type input "11/30/2025"
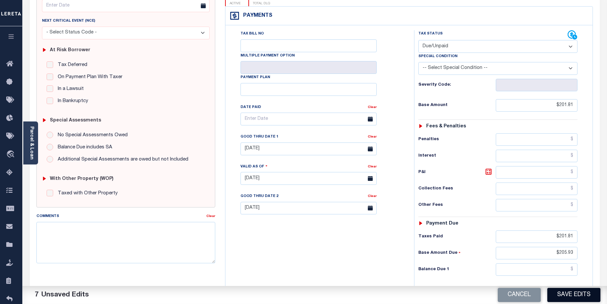
click at [578, 294] on button "Save Edits" at bounding box center [574, 295] width 53 height 14
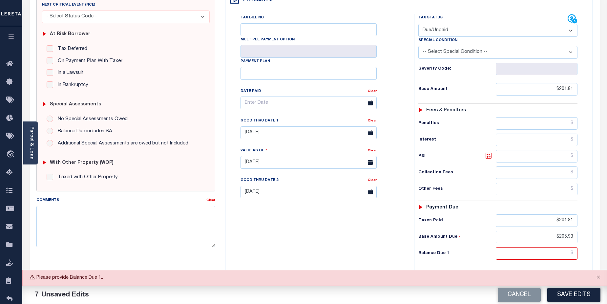
scroll to position [129, 0]
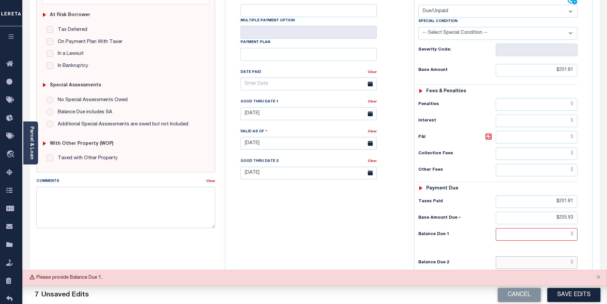
click at [533, 256] on input "text" at bounding box center [537, 262] width 82 height 12
type input "$205.93"
click at [547, 228] on input "text" at bounding box center [537, 234] width 82 height 12
type input "$201.81"
drag, startPoint x: 550, startPoint y: 186, endPoint x: 577, endPoint y: 186, distance: 26.6
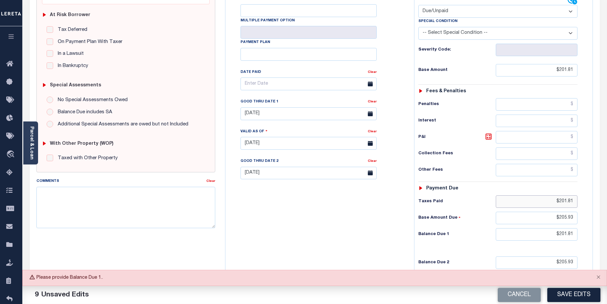
click at [577, 195] on input "$201.81" at bounding box center [537, 201] width 82 height 12
type input "$.00"
click at [552, 212] on input "$205.93" at bounding box center [537, 218] width 82 height 12
drag, startPoint x: 552, startPoint y: 204, endPoint x: 603, endPoint y: 206, distance: 51.3
click at [603, 206] on div "PAYMENT 9 DOCUMENTS AGENCY DELINQUENT PAYEE" at bounding box center [315, 139] width 580 height 468
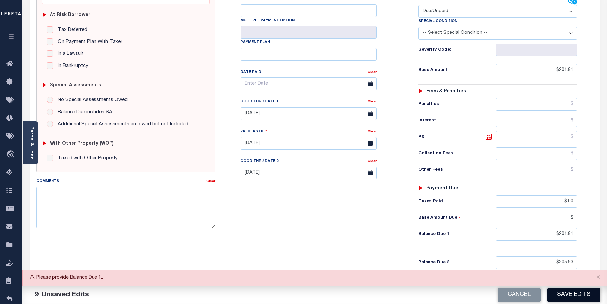
type input "$.00"
click at [580, 296] on button "Save Edits" at bounding box center [574, 295] width 53 height 14
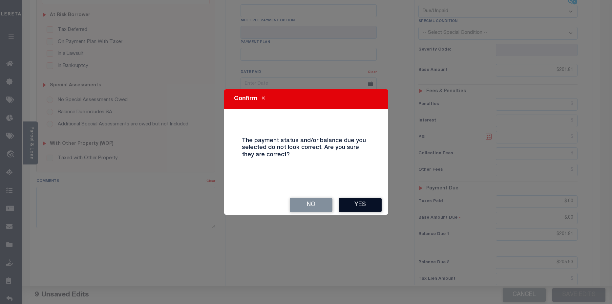
click at [358, 207] on button "Yes" at bounding box center [360, 205] width 43 height 14
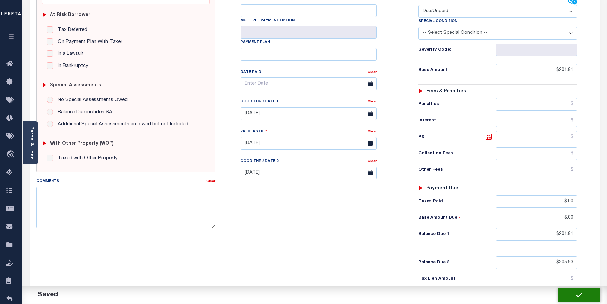
checkbox input "false"
type input "$201.81"
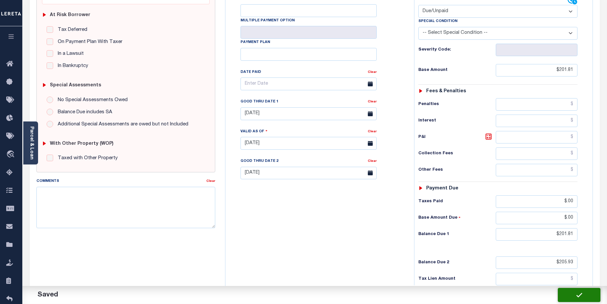
type input "$0"
type input "$201.81"
type input "$205.93"
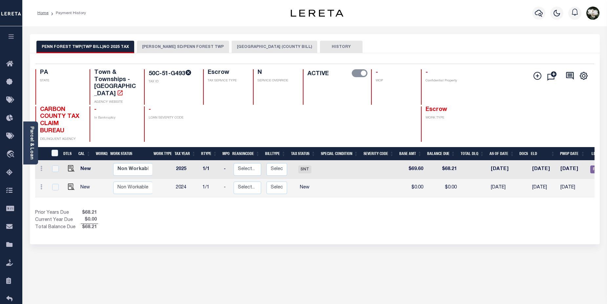
click at [187, 48] on button "[PERSON_NAME] SD/PENN FOREST TWP" at bounding box center [183, 47] width 92 height 12
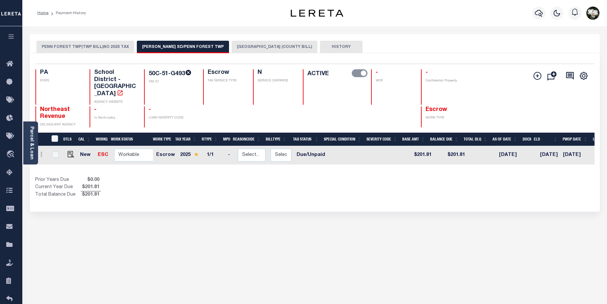
drag, startPoint x: 10, startPoint y: 248, endPoint x: 115, endPoint y: 209, distance: 112.2
click at [10, 248] on icon at bounding box center [11, 245] width 11 height 8
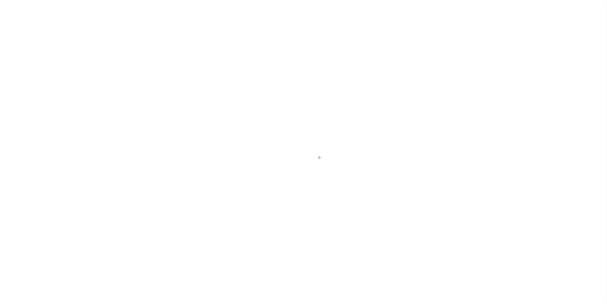
select select "PA"
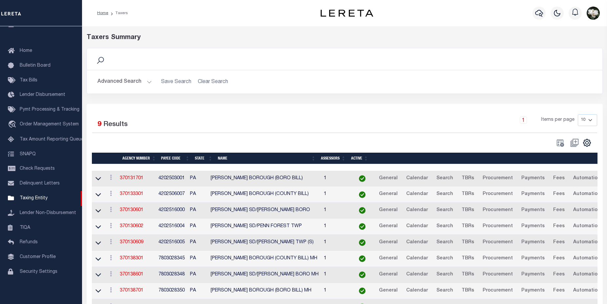
click at [127, 81] on button "Advanced Search" at bounding box center [125, 82] width 54 height 13
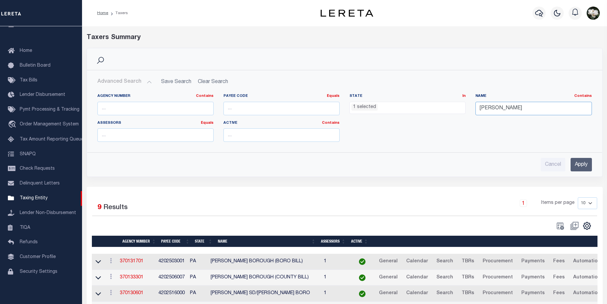
drag, startPoint x: 518, startPoint y: 112, endPoint x: 460, endPoint y: 111, distance: 58.1
click at [460, 111] on div "Agency Number Contains Contains Is Payee Code Equals Equals Is Not Equal To Is …" at bounding box center [345, 121] width 505 height 54
click at [581, 164] on input "Apply" at bounding box center [581, 164] width 21 height 13
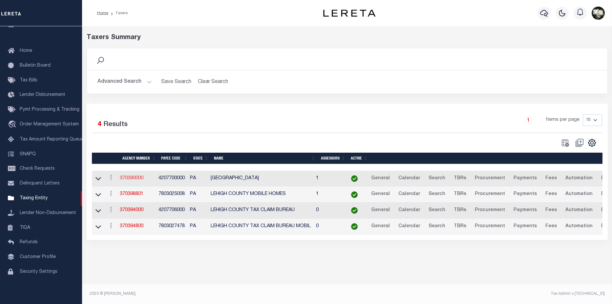
drag, startPoint x: 132, startPoint y: 179, endPoint x: 136, endPoint y: 179, distance: 3.3
click at [132, 179] on link "370390000" at bounding box center [132, 178] width 24 height 5
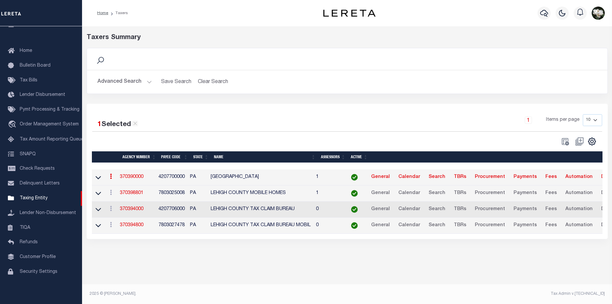
click at [121, 83] on button "Advanced Search" at bounding box center [125, 82] width 54 height 13
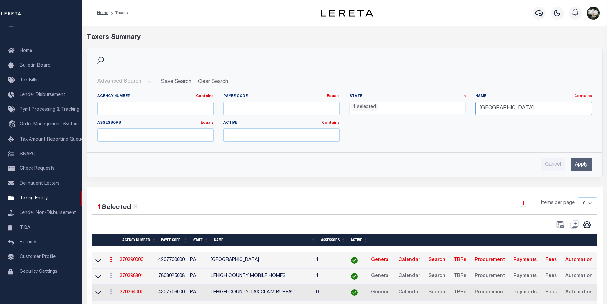
drag, startPoint x: 528, startPoint y: 109, endPoint x: 456, endPoint y: 102, distance: 72.3
click at [456, 102] on div "Agency Number Contains Contains Is Payee Code Equals Equals Is Not Equal To Is …" at bounding box center [345, 121] width 505 height 54
type input "west penn"
click at [578, 167] on input "Apply" at bounding box center [581, 164] width 21 height 13
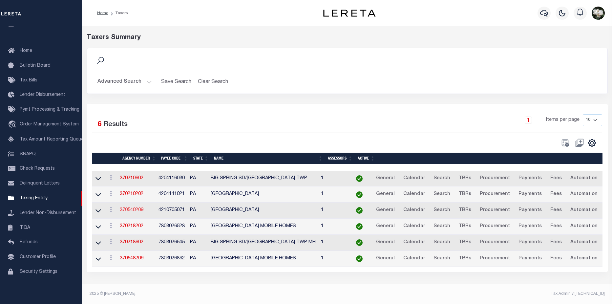
click at [128, 212] on link "370540209" at bounding box center [132, 210] width 24 height 5
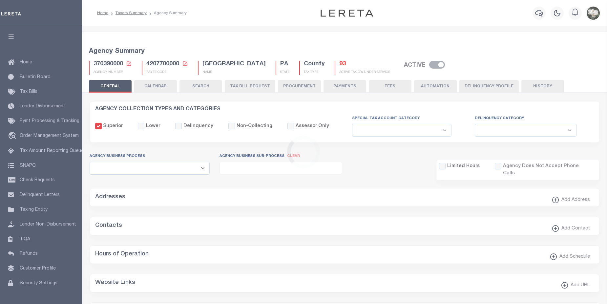
select select
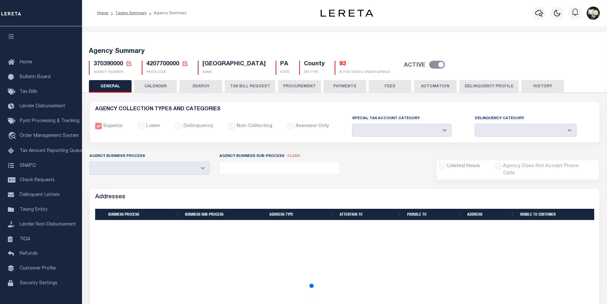
click at [301, 87] on button "PROCUREMENT" at bounding box center [299, 86] width 43 height 12
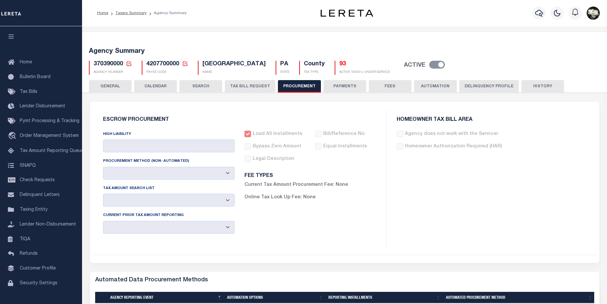
type input "$10,000"
select select "1"
select select "3"
checkbox input "true"
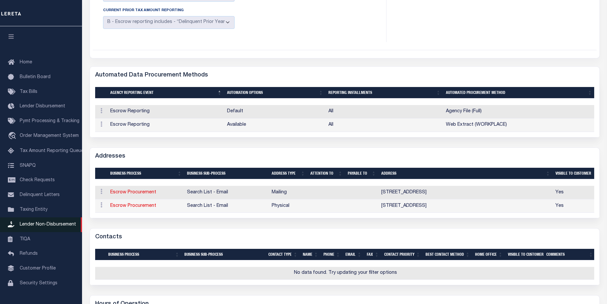
scroll to position [197, 0]
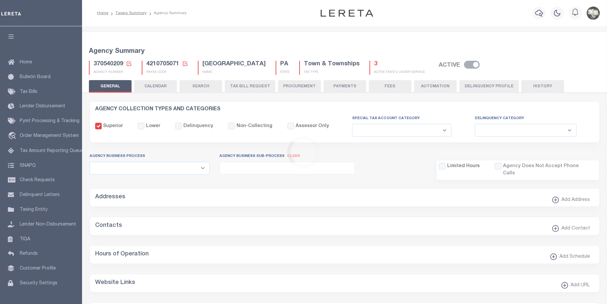
select select
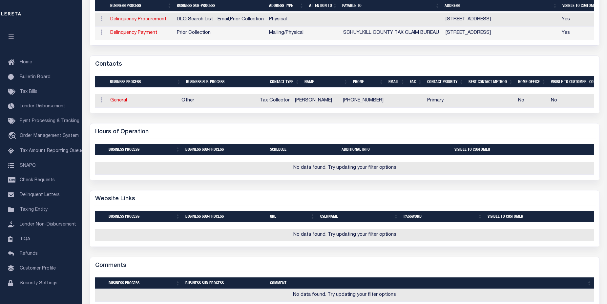
scroll to position [207, 0]
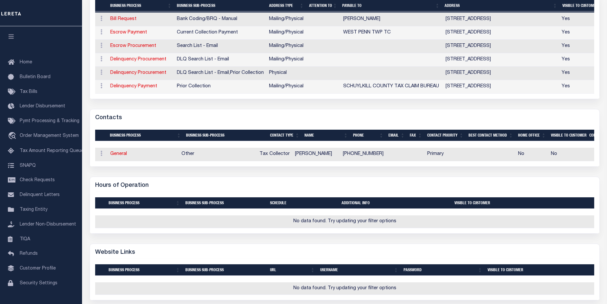
click at [606, 102] on div "AGENCY COLLECTION TYPES AND CATEGORIES Superior Lower Delinquency Non-Collectin…" at bounding box center [345, 178] width 528 height 587
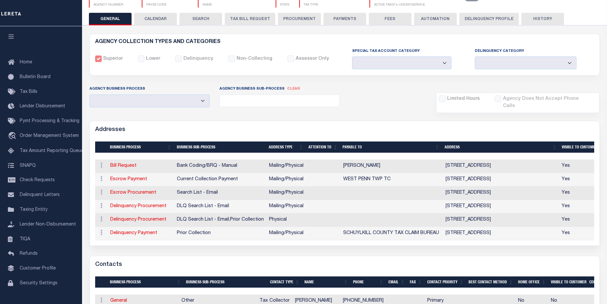
scroll to position [40, 0]
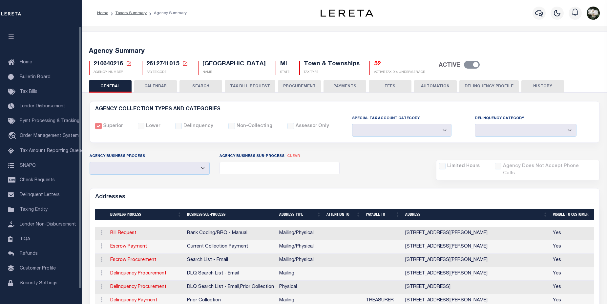
select select
click at [34, 209] on link "Taxing Entity" at bounding box center [41, 210] width 82 height 15
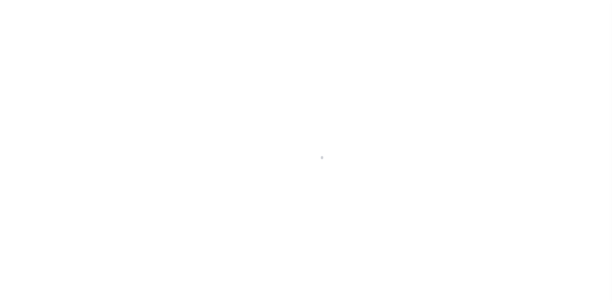
select select "PA"
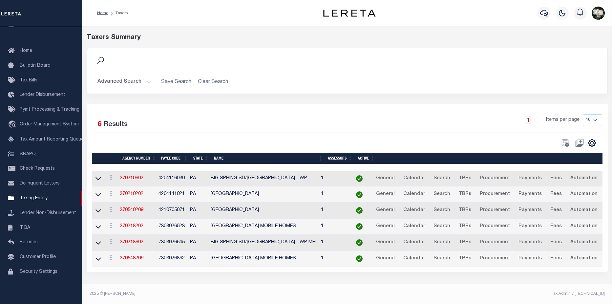
drag, startPoint x: 115, startPoint y: 81, endPoint x: 243, endPoint y: 87, distance: 128.2
click at [115, 81] on button "Advanced Search" at bounding box center [125, 82] width 54 height 13
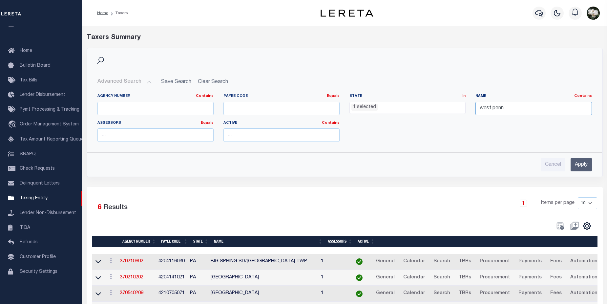
drag, startPoint x: 521, startPoint y: 108, endPoint x: 462, endPoint y: 91, distance: 61.5
click at [458, 105] on div "Agency Number Contains Contains Is Payee Code Equals Equals Is Not Equal To Is …" at bounding box center [345, 121] width 505 height 54
type input "milford"
click at [586, 161] on input "Apply" at bounding box center [581, 164] width 21 height 13
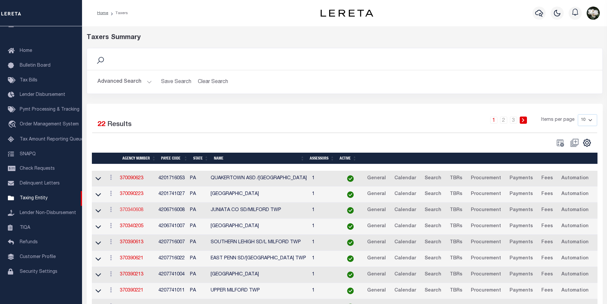
click at [133, 209] on link "370340608" at bounding box center [132, 210] width 24 height 5
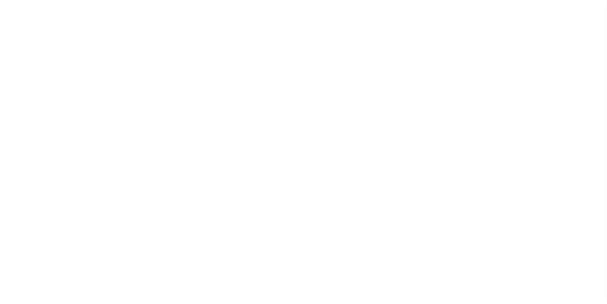
select select
checkbox input "false"
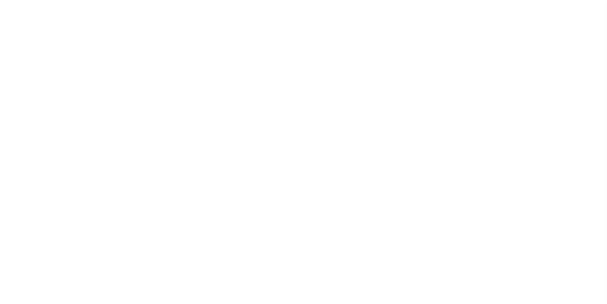
checkbox input "false"
type input "4206716008"
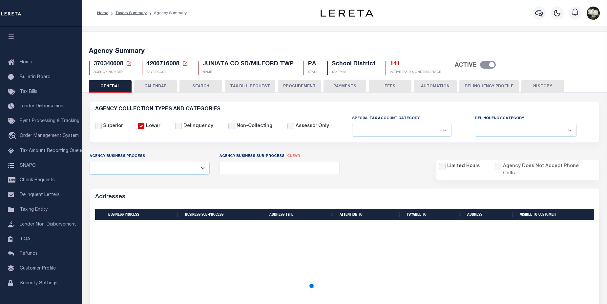
click at [291, 85] on button "PROCUREMENT" at bounding box center [299, 86] width 43 height 12
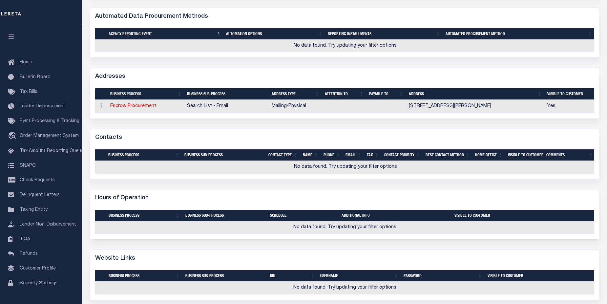
type input "$10,000"
select select "6"
select select "3"
checkbox input "true"
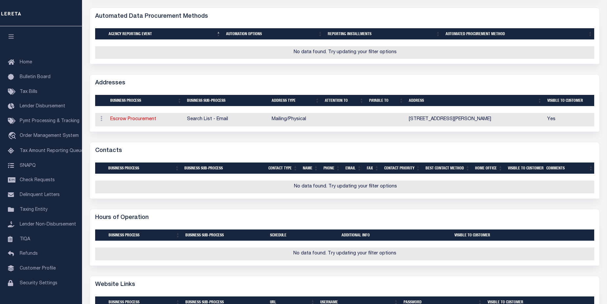
scroll to position [263, 0]
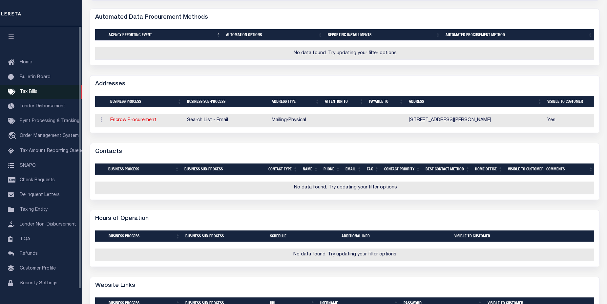
click at [40, 92] on link "Tax Bills" at bounding box center [41, 92] width 82 height 15
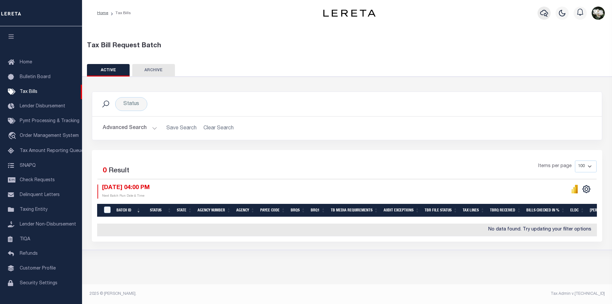
click at [542, 11] on icon "button" at bounding box center [544, 13] width 8 height 8
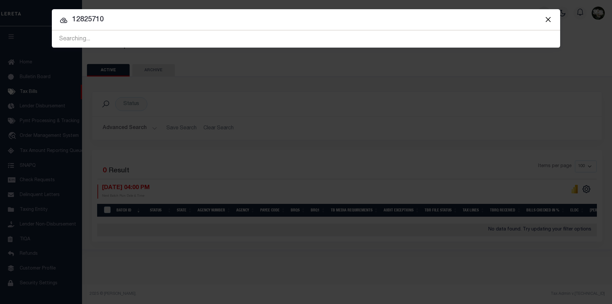
type input "12825710"
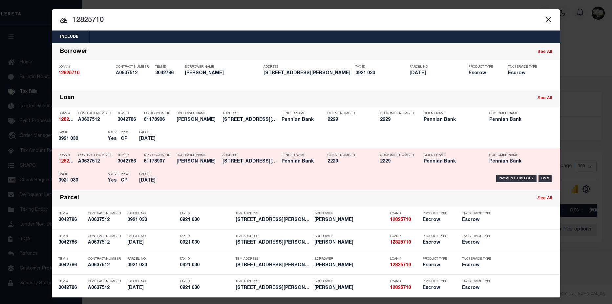
click at [459, 164] on h5 "Pennian Bank" at bounding box center [452, 162] width 56 height 6
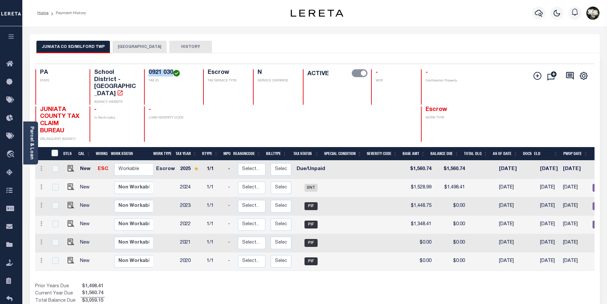
drag, startPoint x: 148, startPoint y: 73, endPoint x: 172, endPoint y: 73, distance: 24.3
click at [172, 73] on div "0921 030 TAX ID" at bounding box center [169, 86] width 51 height 35
copy h4 "0921 030"
click at [538, 15] on icon "button" at bounding box center [539, 13] width 8 height 8
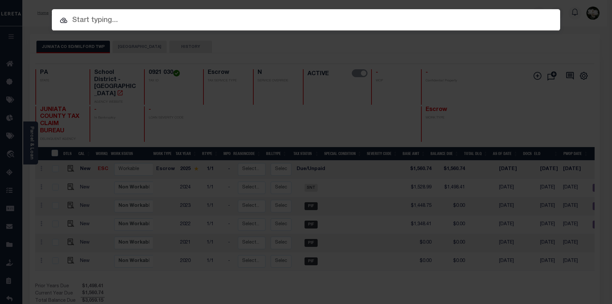
click at [188, 25] on input "text" at bounding box center [306, 20] width 509 height 11
paste input "0921 030"
click at [87, 20] on input "0921 030" at bounding box center [306, 20] width 509 height 11
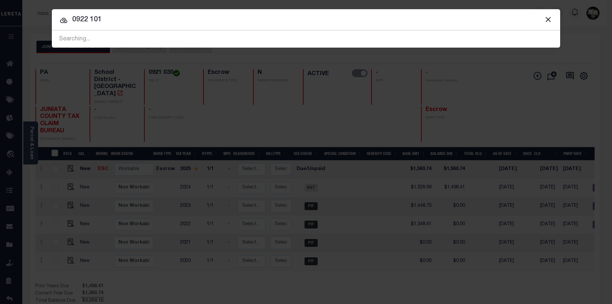
type input "0922 101"
click at [129, 20] on input "0922 101" at bounding box center [306, 19] width 509 height 11
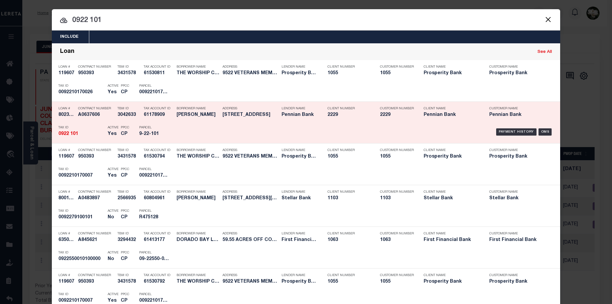
click at [196, 133] on div "Payment History OMS" at bounding box center [366, 131] width 375 height 19
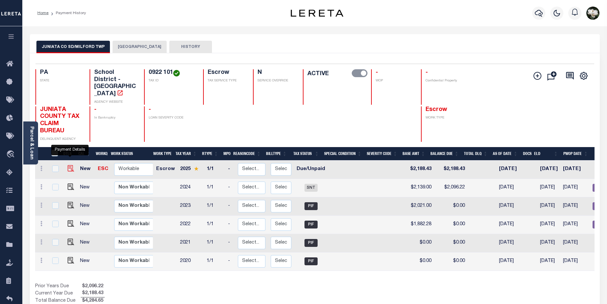
click at [70, 165] on img "" at bounding box center [71, 168] width 7 height 7
checkbox input "true"
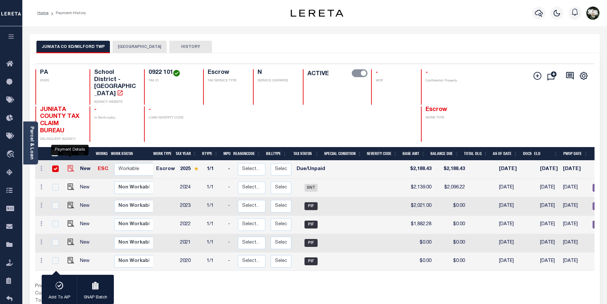
click at [70, 165] on img "" at bounding box center [71, 168] width 7 height 7
checkbox input "false"
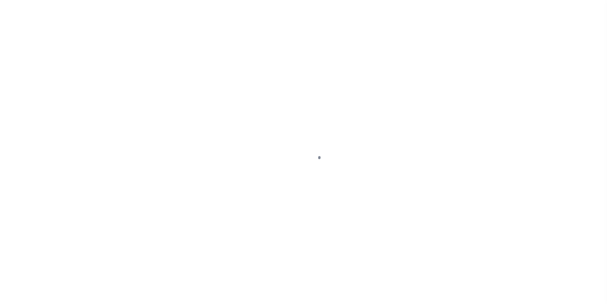
select select "DUE"
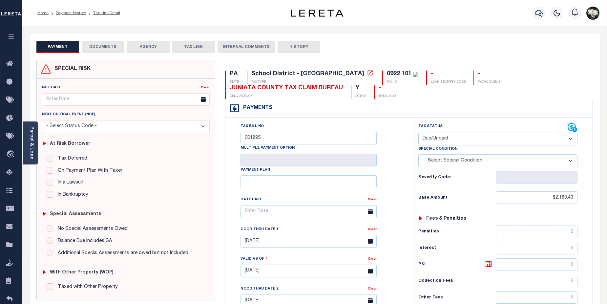
click at [147, 49] on button "AGENCY" at bounding box center [148, 47] width 43 height 12
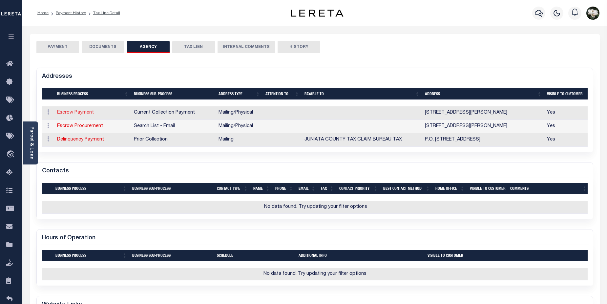
click at [88, 114] on link "Escrow Payment" at bounding box center [75, 112] width 37 height 5
select select "1"
checkbox input "false"
type input "776 STETLER RD"
type input "MIFFLINTOWN"
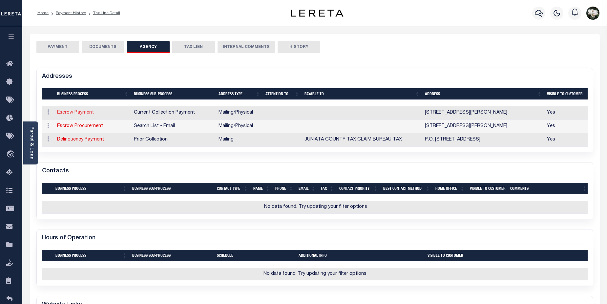
select select "PA"
type input "17059"
select select "5"
checkbox input "true"
select select "11"
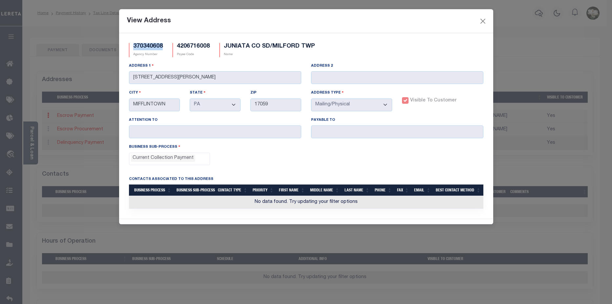
drag, startPoint x: 166, startPoint y: 46, endPoint x: 133, endPoint y: 46, distance: 33.5
click at [133, 46] on div "370340608 Agency Number" at bounding box center [146, 50] width 44 height 14
click at [481, 21] on button "Close" at bounding box center [483, 21] width 9 height 9
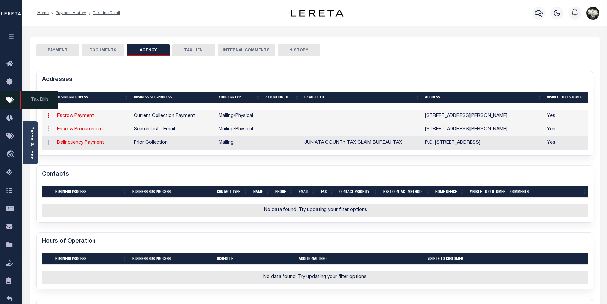
click at [12, 100] on icon at bounding box center [11, 100] width 11 height 8
click at [8, 102] on icon at bounding box center [11, 100] width 11 height 8
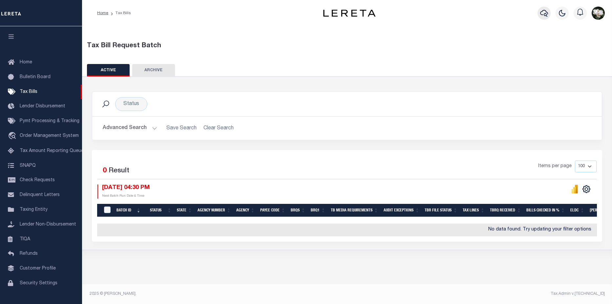
click at [545, 13] on icon "button" at bounding box center [544, 13] width 8 height 8
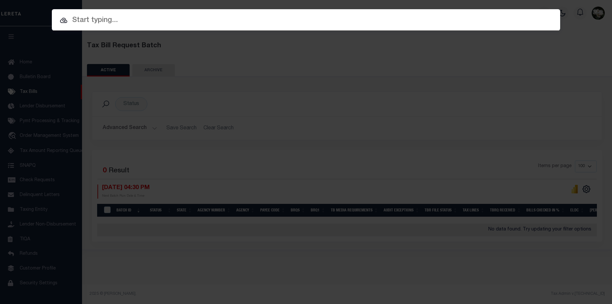
drag, startPoint x: 0, startPoint y: 17, endPoint x: 284, endPoint y: 106, distance: 297.5
click at [284, 106] on div "Include Loans TBM Customers Borrowers Payments (Lender Non-Disb) Payments (Lend…" at bounding box center [306, 152] width 612 height 304
click at [25, 94] on div "Include Loans TBM Customers Borrowers Payments (Lender Non-Disb) Payments (Lend…" at bounding box center [306, 152] width 612 height 304
click at [419, 73] on div "Include Loans TBM Customers Borrowers Payments (Lender Non-Disb) Payments (Lend…" at bounding box center [306, 152] width 612 height 304
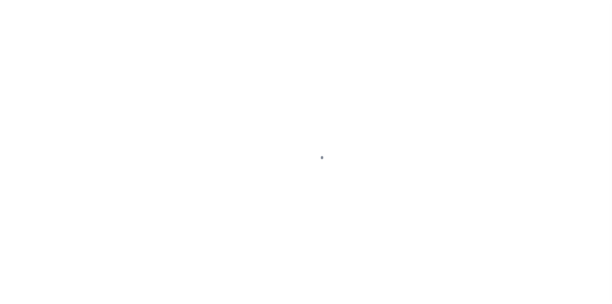
select select "MI"
select select
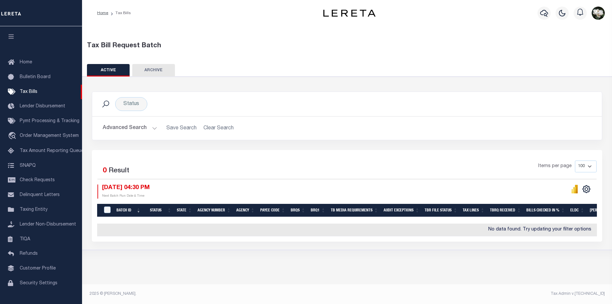
click at [136, 128] on button "Advanced Search" at bounding box center [130, 128] width 54 height 13
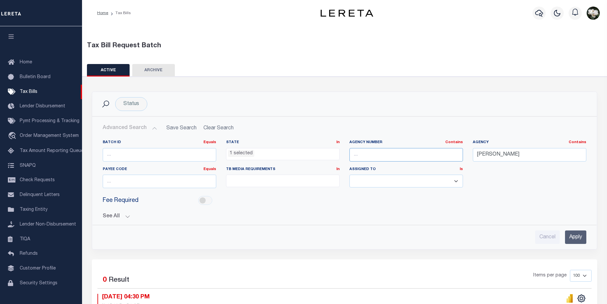
click at [382, 159] on input "text" at bounding box center [407, 154] width 114 height 13
drag, startPoint x: 512, startPoint y: 158, endPoint x: 458, endPoint y: 155, distance: 54.3
click at [458, 155] on div "Batch ID Equals Equals Is Not Equal To Is Greater Than Is Less Than State In In…" at bounding box center [345, 167] width 494 height 54
click at [384, 151] on input "text" at bounding box center [407, 154] width 114 height 13
paste input "370340608"
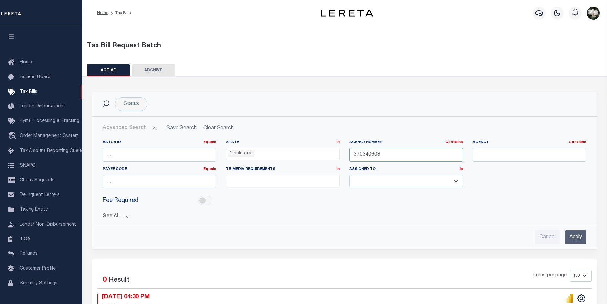
type input "370340608"
click at [572, 235] on input "Apply" at bounding box center [575, 236] width 21 height 13
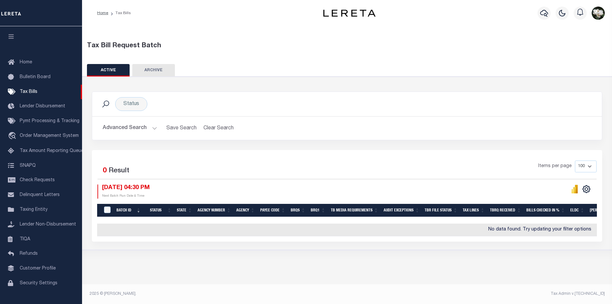
click at [128, 131] on button "Advanced Search" at bounding box center [130, 128] width 54 height 13
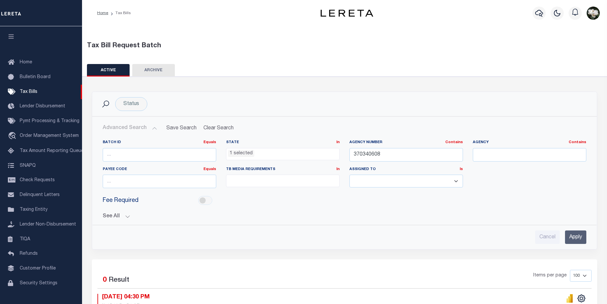
click at [274, 153] on ul "1 selected" at bounding box center [283, 152] width 113 height 9
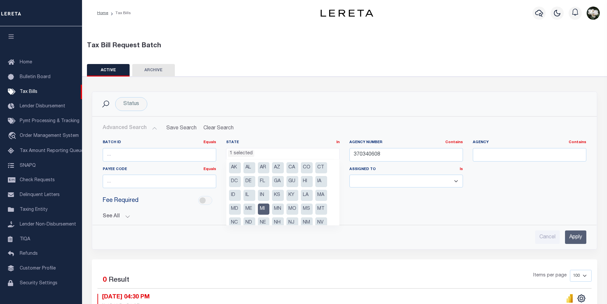
click at [266, 209] on li "MI" at bounding box center [264, 209] width 12 height 11
select select
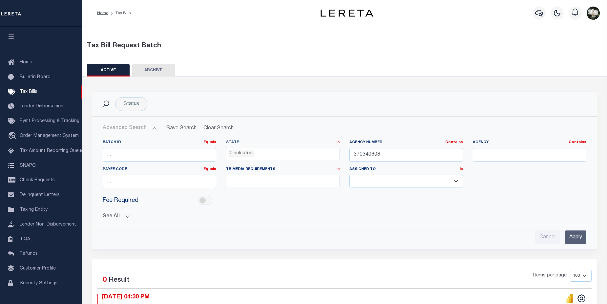
click at [570, 236] on input "Apply" at bounding box center [575, 236] width 21 height 13
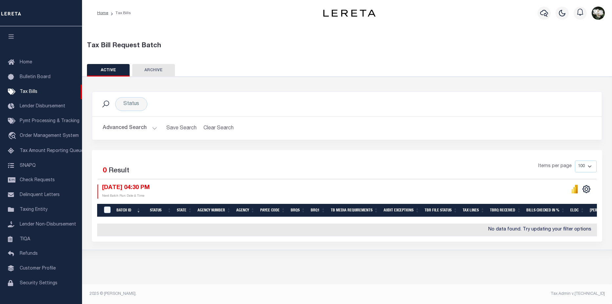
click at [128, 130] on button "Advanced Search" at bounding box center [130, 128] width 54 height 13
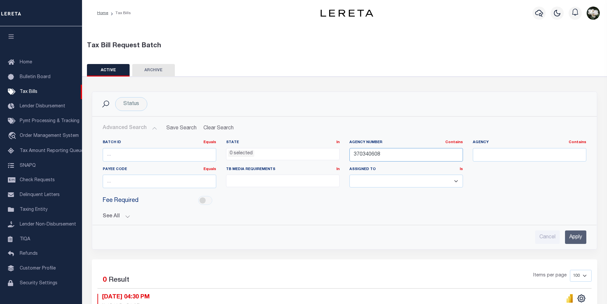
drag, startPoint x: 402, startPoint y: 155, endPoint x: 338, endPoint y: 155, distance: 63.4
click at [338, 155] on div "Batch ID Equals Equals Is Not Equal To Is Greater Than Is Less Than State In In…" at bounding box center [345, 167] width 494 height 54
click at [506, 152] on input "text" at bounding box center [530, 154] width 114 height 13
drag, startPoint x: 506, startPoint y: 151, endPoint x: 471, endPoint y: 152, distance: 34.5
click at [471, 152] on div "Agency Contains Contains Is milfird" at bounding box center [529, 153] width 123 height 27
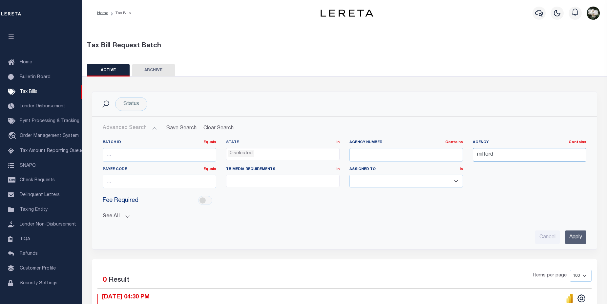
type input "milford"
click at [578, 238] on input "Apply" at bounding box center [575, 236] width 21 height 13
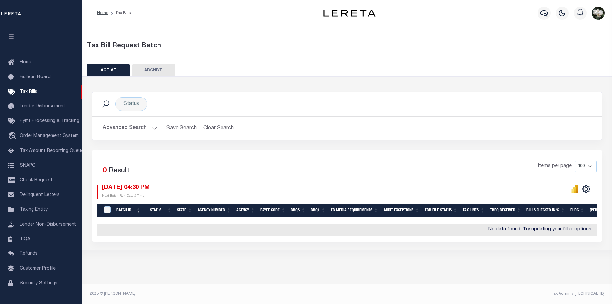
click at [130, 126] on button "Advanced Search" at bounding box center [130, 128] width 54 height 13
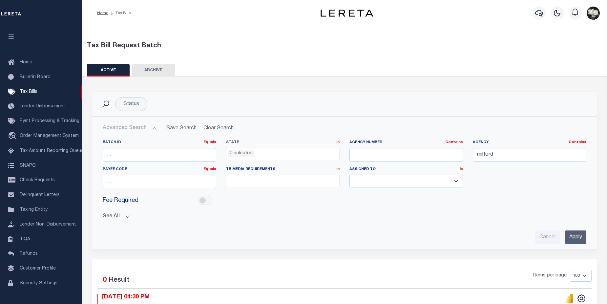
click at [277, 153] on ul "0 selected" at bounding box center [283, 152] width 113 height 9
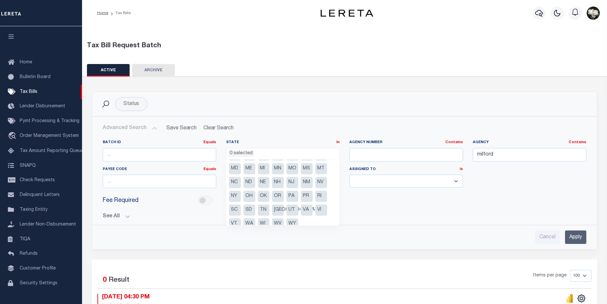
scroll to position [47, 0]
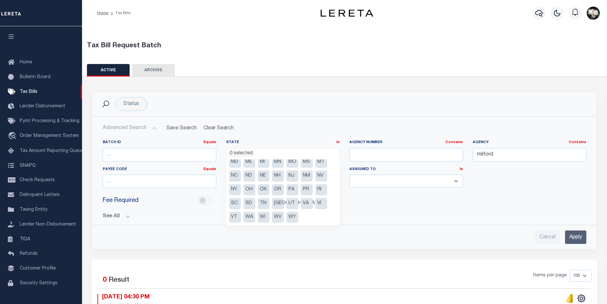
click at [291, 190] on li "PA" at bounding box center [293, 189] width 12 height 11
select select "PA"
click at [573, 232] on input "Apply" at bounding box center [575, 236] width 21 height 13
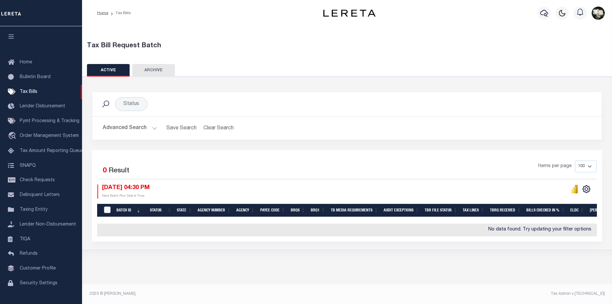
click at [135, 130] on button "Advanced Search" at bounding box center [130, 128] width 54 height 13
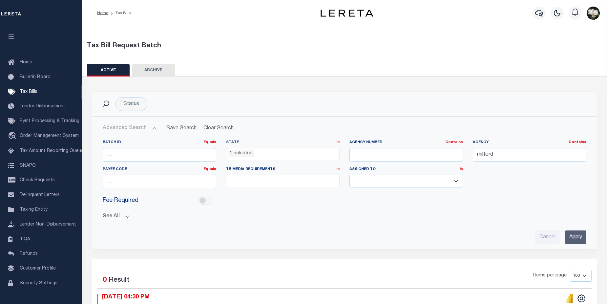
click at [293, 153] on ul "1 selected" at bounding box center [283, 152] width 113 height 9
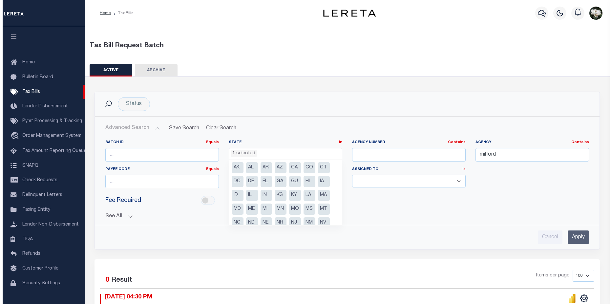
scroll to position [33, 0]
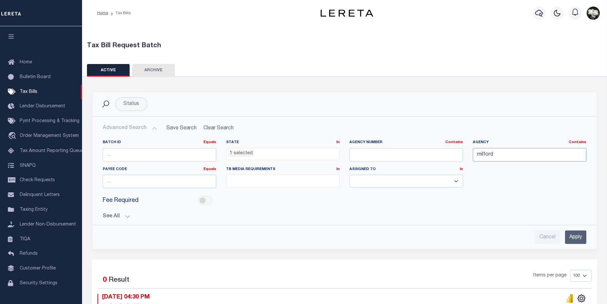
drag, startPoint x: 508, startPoint y: 158, endPoint x: 464, endPoint y: 158, distance: 44.3
click at [464, 158] on div "Batch ID Equals Equals Is Not Equal To Is Greater Than Is Less Than State In In…" at bounding box center [345, 167] width 494 height 54
click at [395, 154] on input "text" at bounding box center [407, 154] width 114 height 13
paste input "370340608"
type input "370340608"
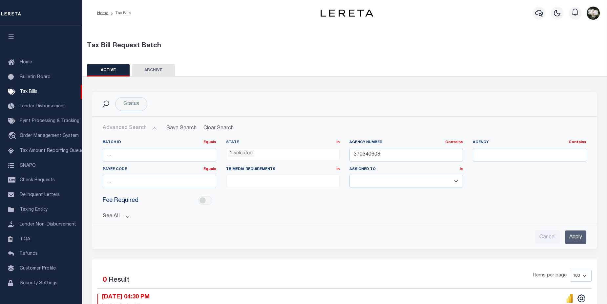
click at [576, 233] on input "Apply" at bounding box center [575, 236] width 21 height 13
